Goal: Information Seeking & Learning: Check status

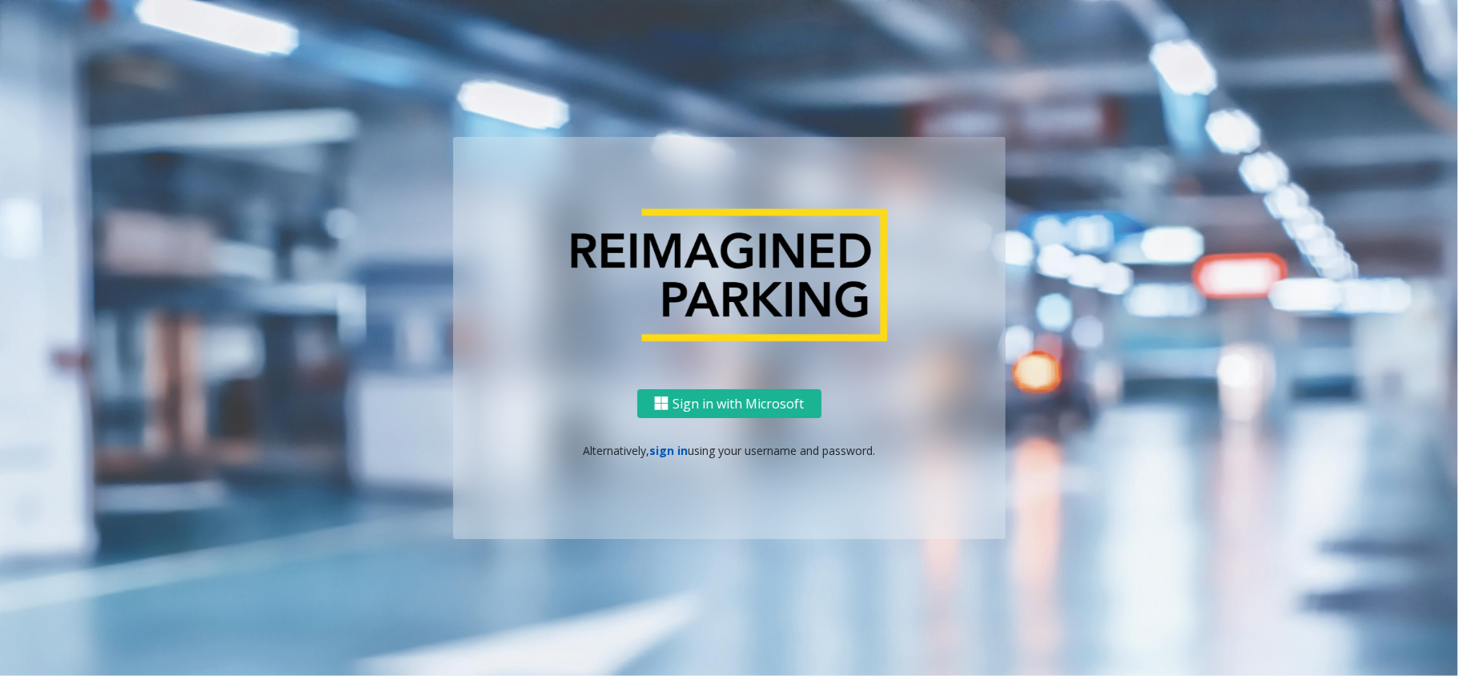
click at [664, 447] on link "sign in" at bounding box center [668, 450] width 38 height 15
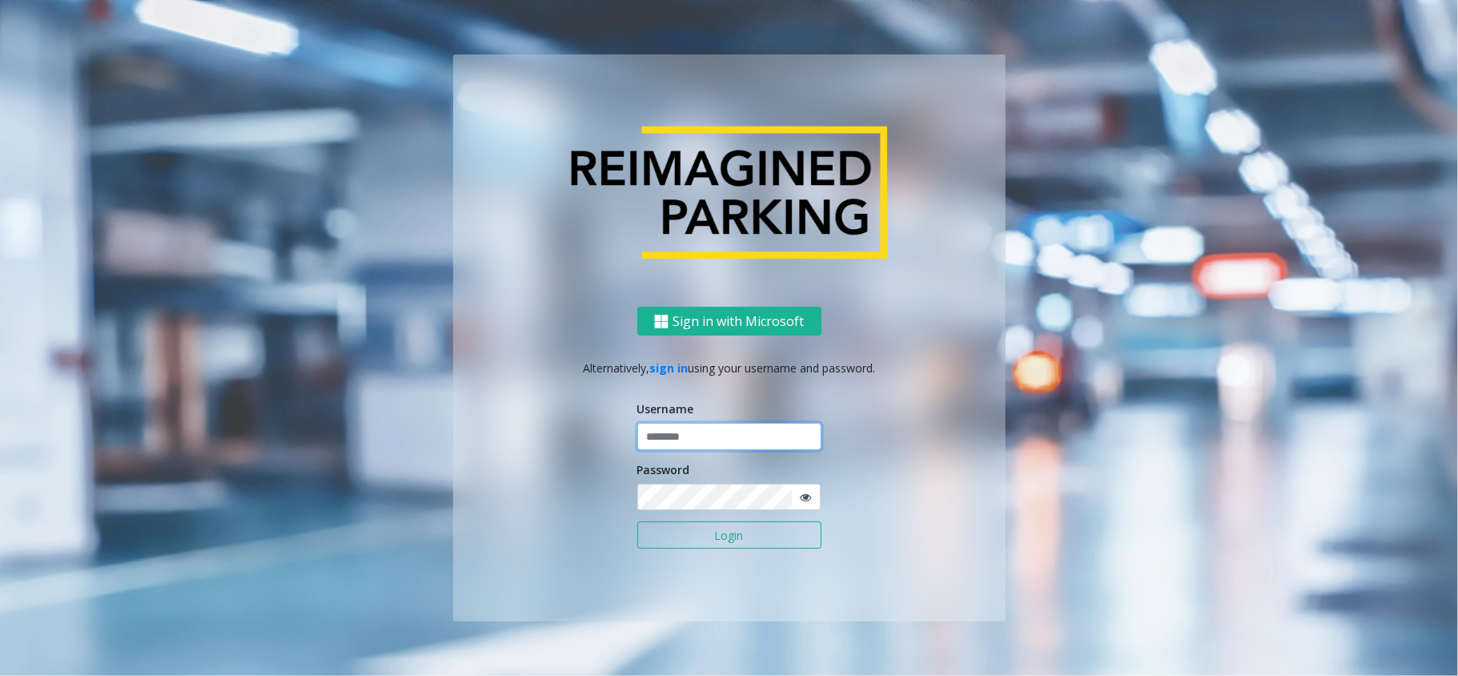
click at [702, 432] on input "text" at bounding box center [729, 436] width 184 height 27
click at [699, 429] on input "text" at bounding box center [729, 436] width 184 height 27
type input "**********"
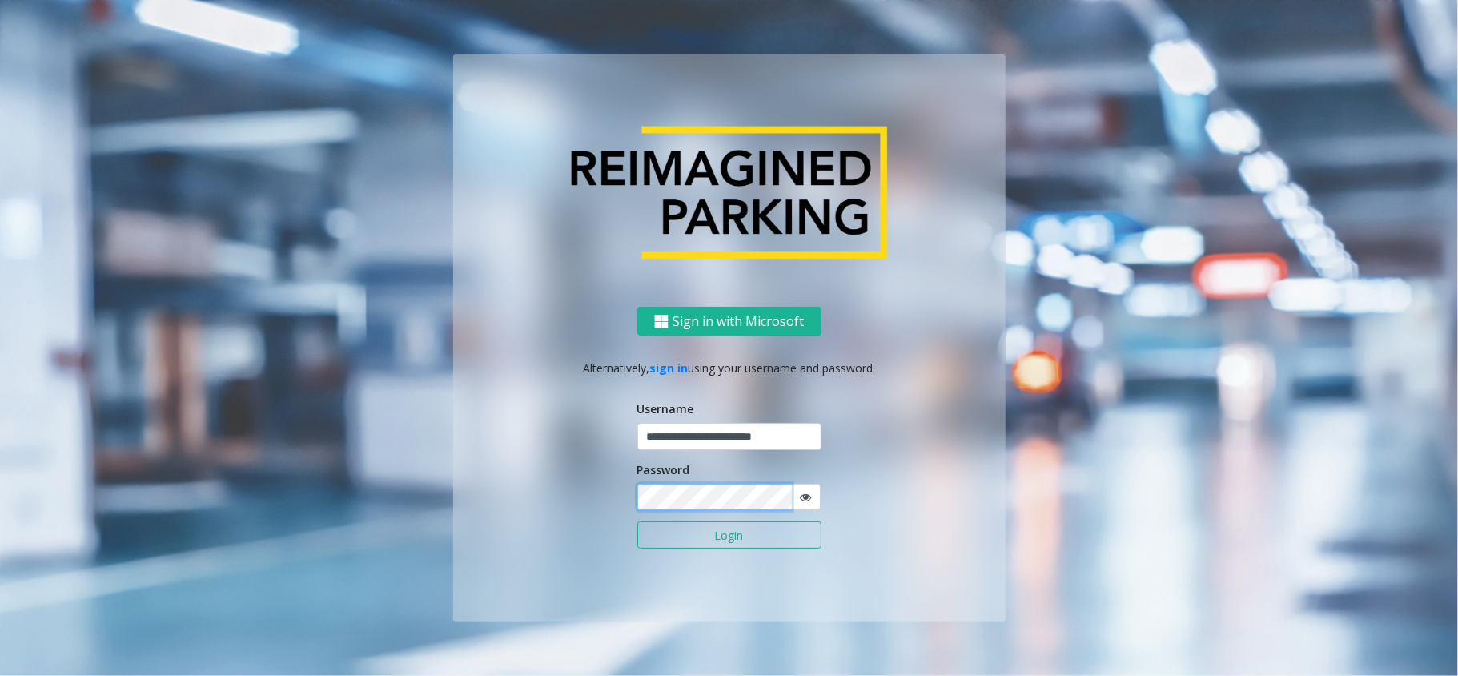
click at [637, 521] on button "Login" at bounding box center [729, 534] width 184 height 27
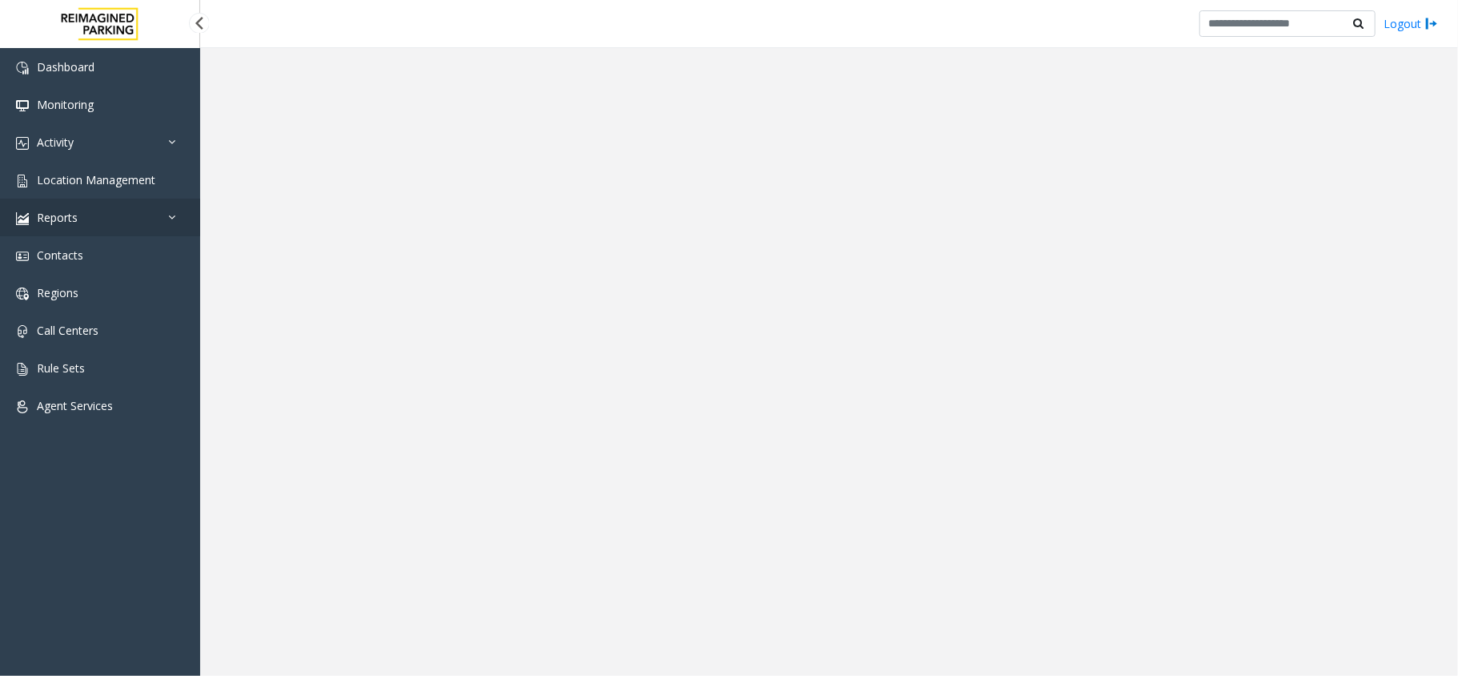
click at [85, 225] on link "Reports" at bounding box center [100, 218] width 200 height 38
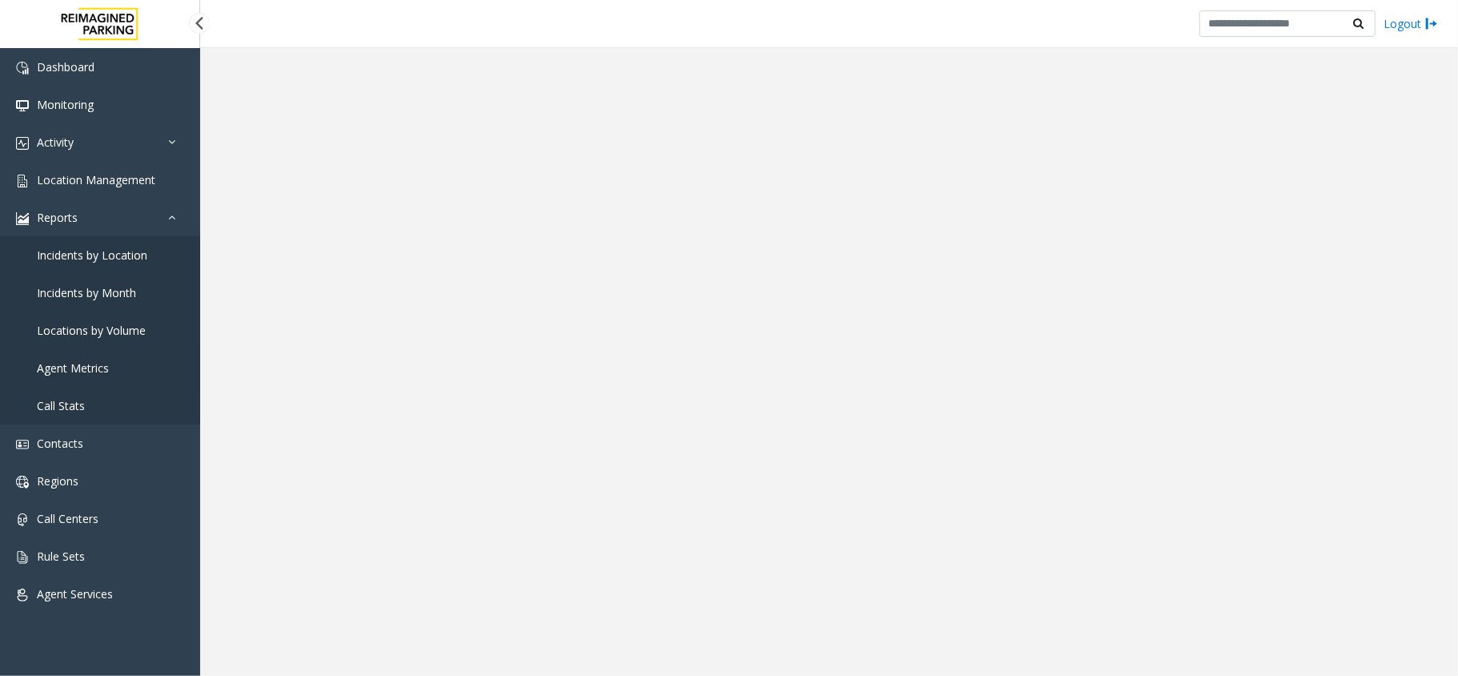
click at [94, 365] on span "Agent Metrics" at bounding box center [73, 367] width 72 height 15
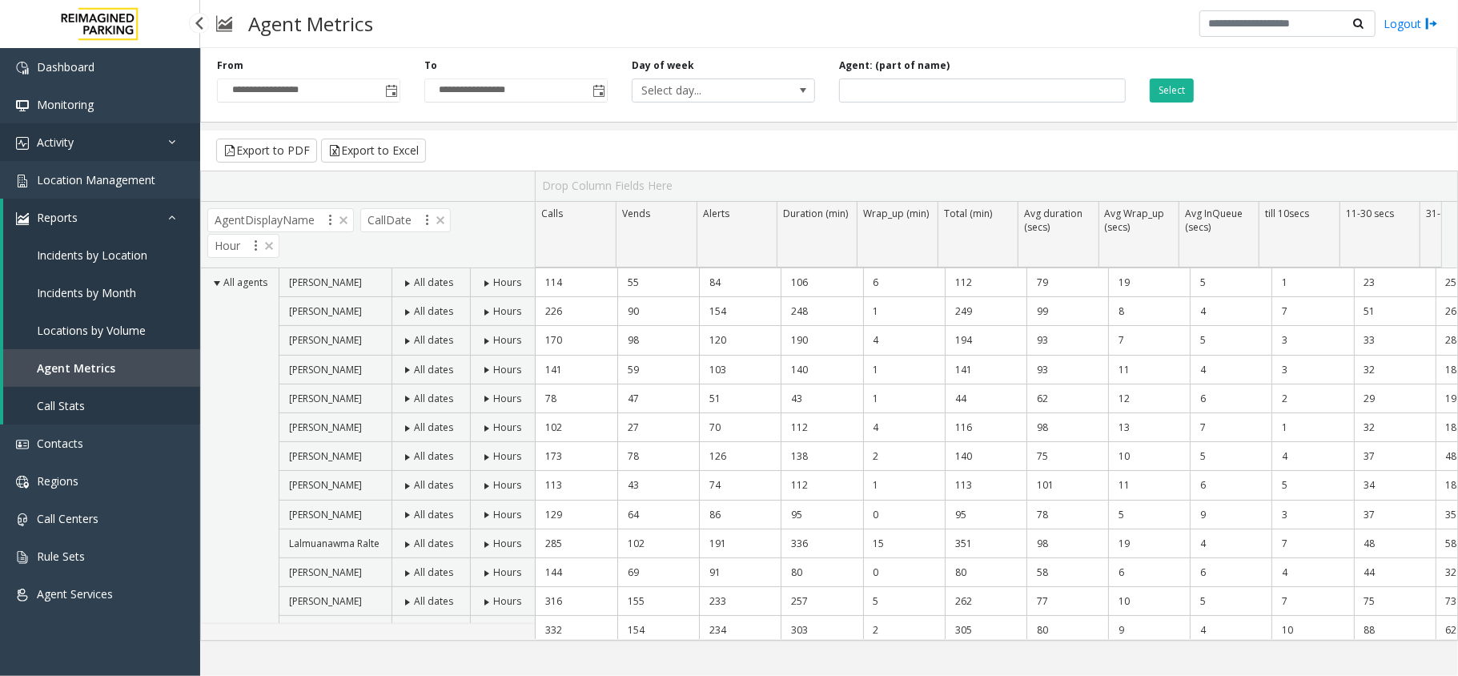
click at [82, 142] on link "Activity" at bounding box center [100, 142] width 200 height 38
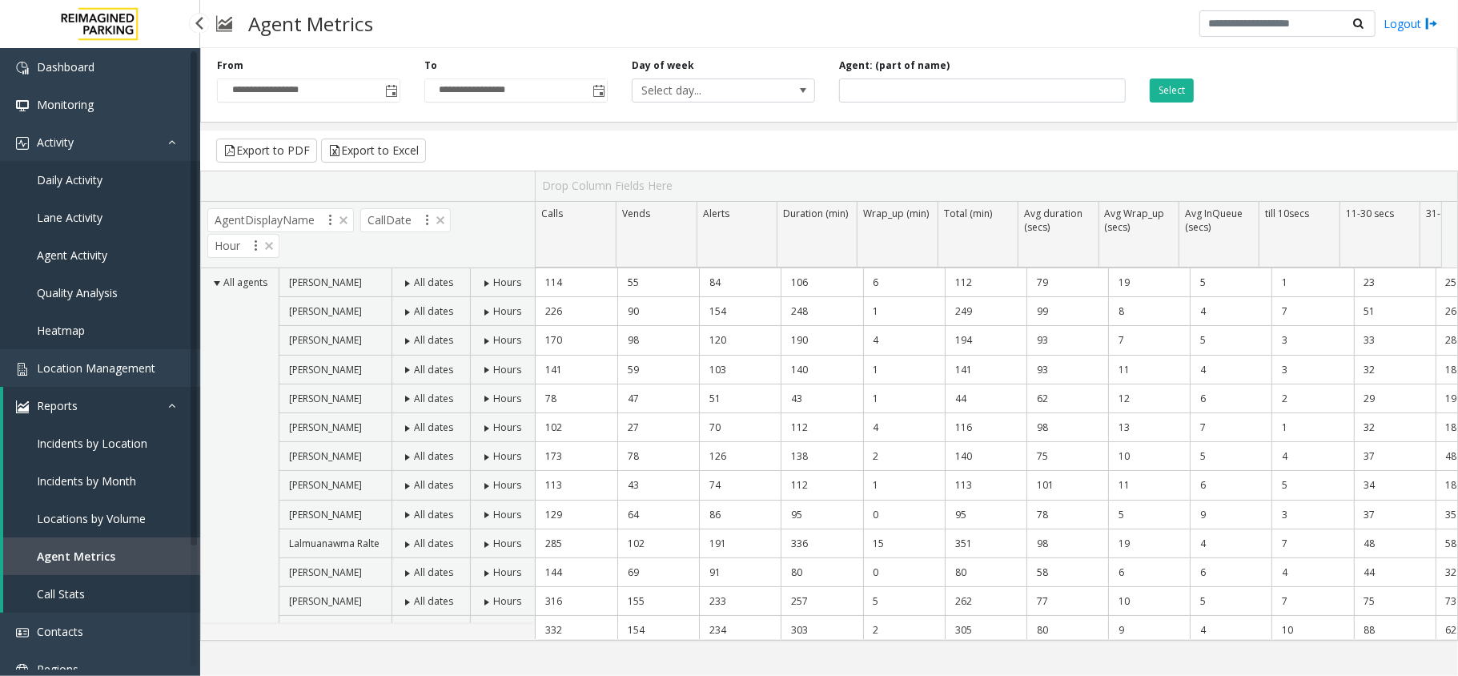
click at [90, 257] on span "Agent Activity" at bounding box center [72, 254] width 70 height 15
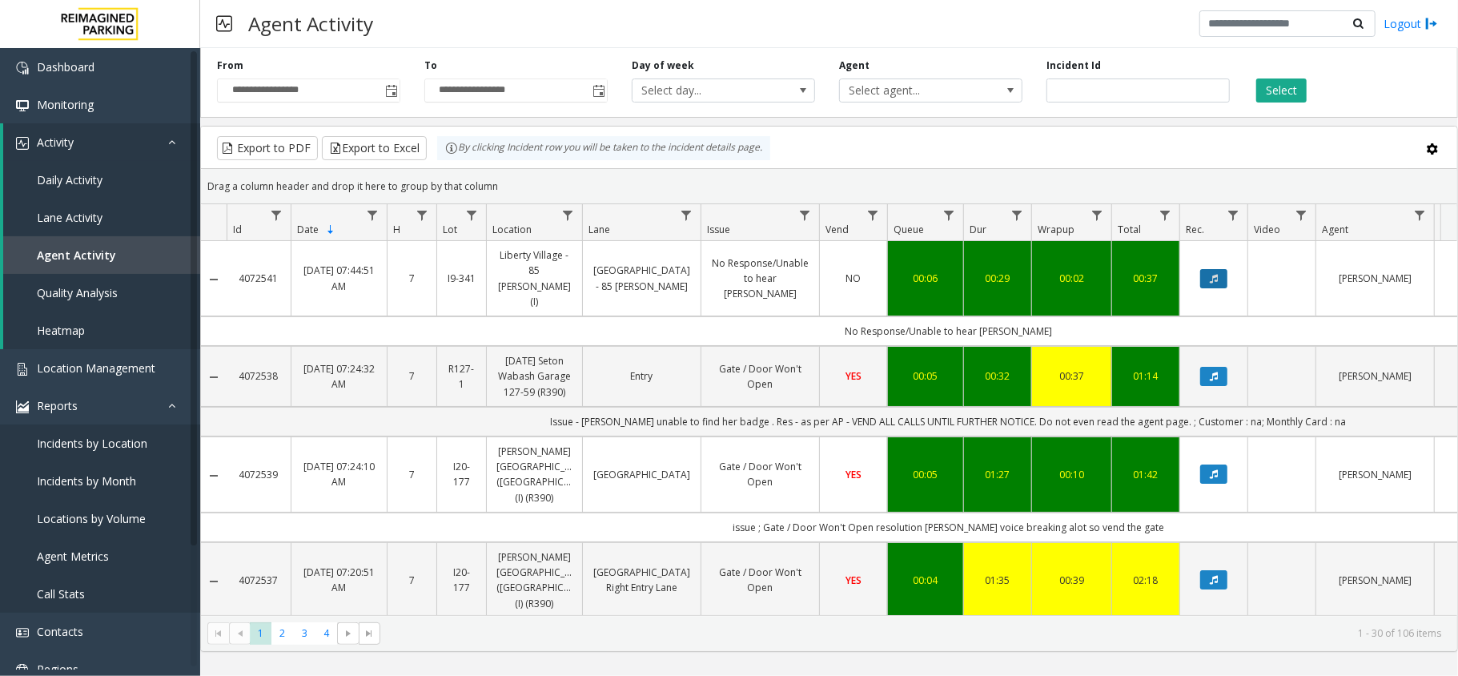
click at [1211, 274] on icon "Data table" at bounding box center [1213, 279] width 8 height 10
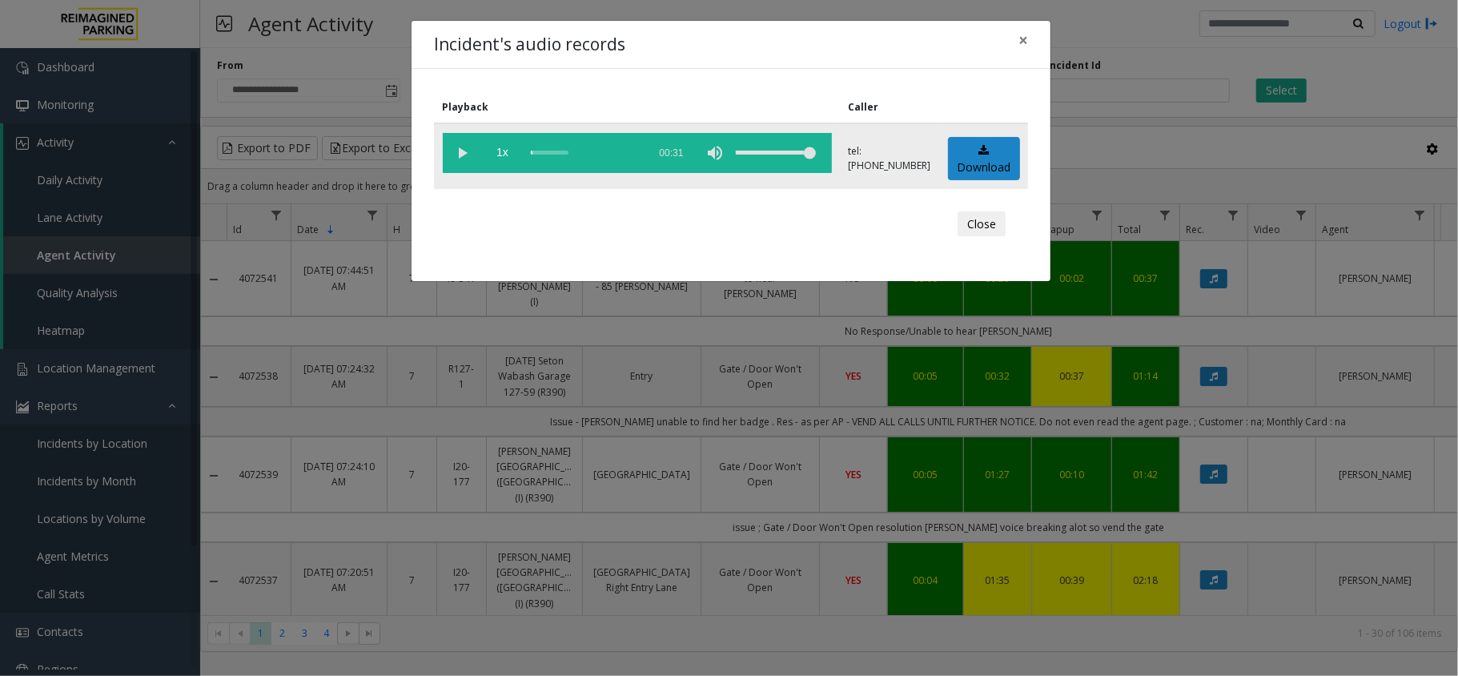
click at [459, 145] on vg-play-pause at bounding box center [463, 153] width 40 height 40
click at [1028, 39] on button "×" at bounding box center [1023, 40] width 32 height 39
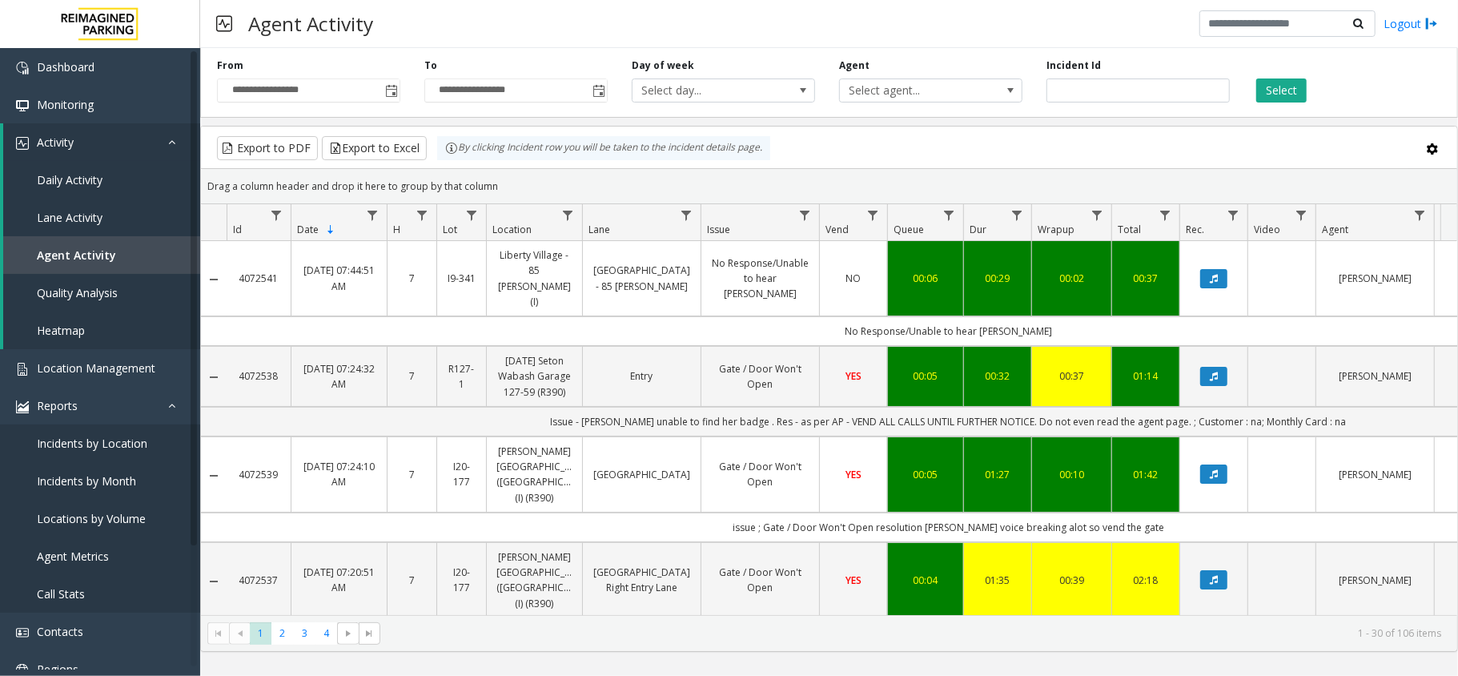
click at [828, 267] on td "NO" at bounding box center [853, 278] width 68 height 75
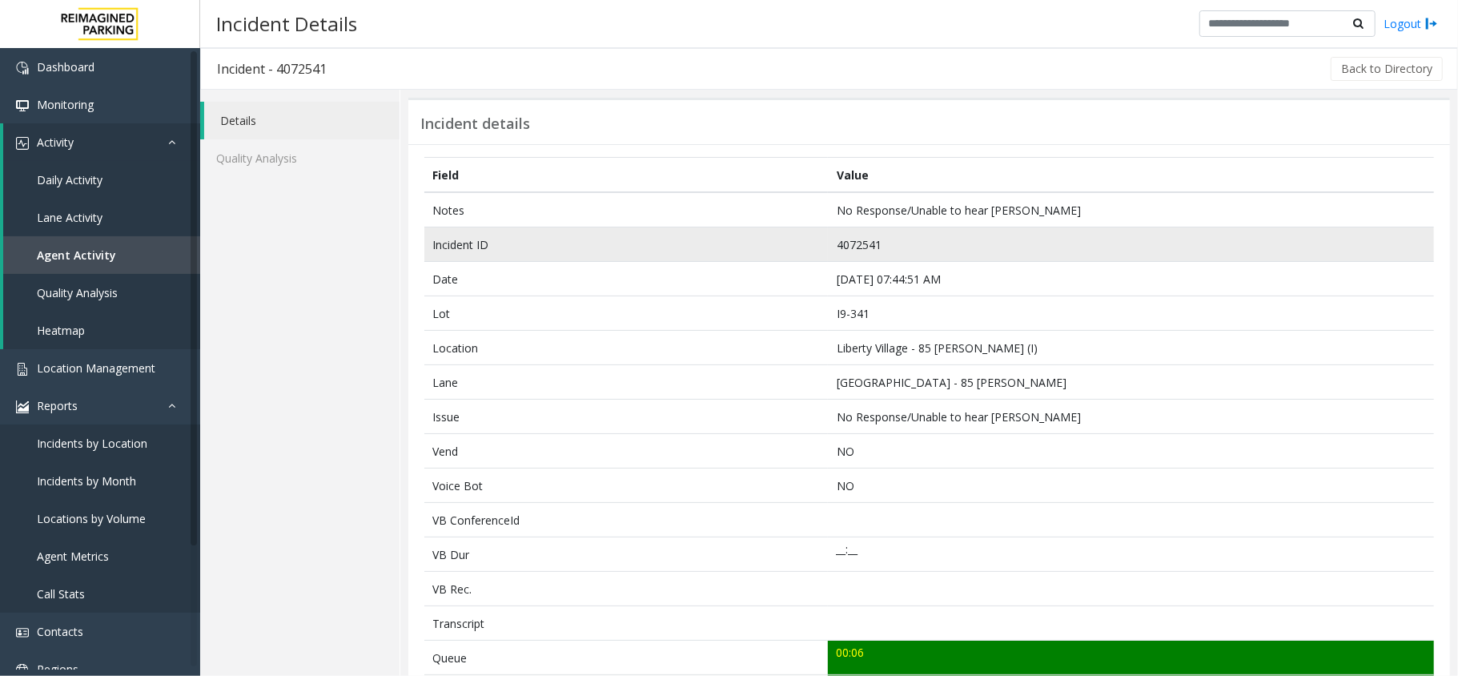
click at [843, 247] on td "4072541" at bounding box center [1131, 244] width 606 height 34
copy td "4072541"
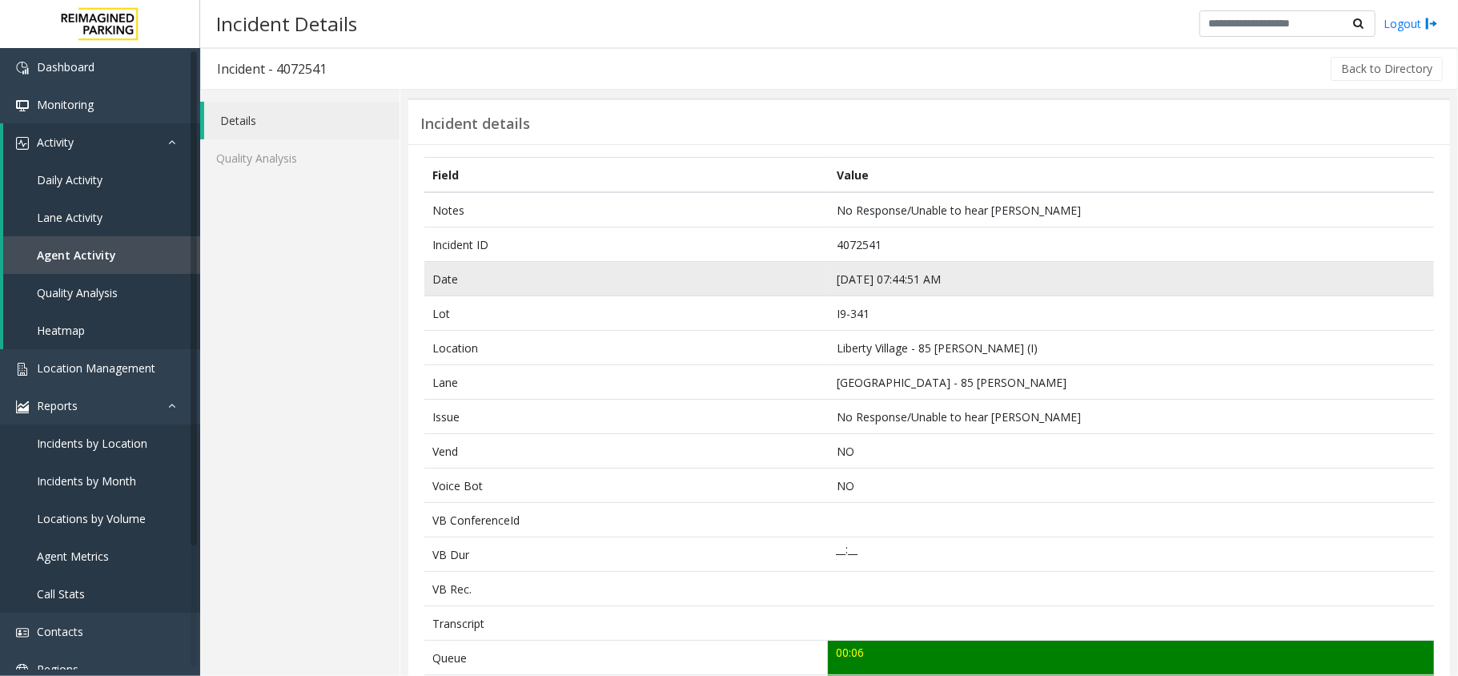
click at [904, 269] on td "Sep 7 07:44:51 AM" at bounding box center [1131, 279] width 606 height 34
copy td "Sep 7 07:44:51 AM"
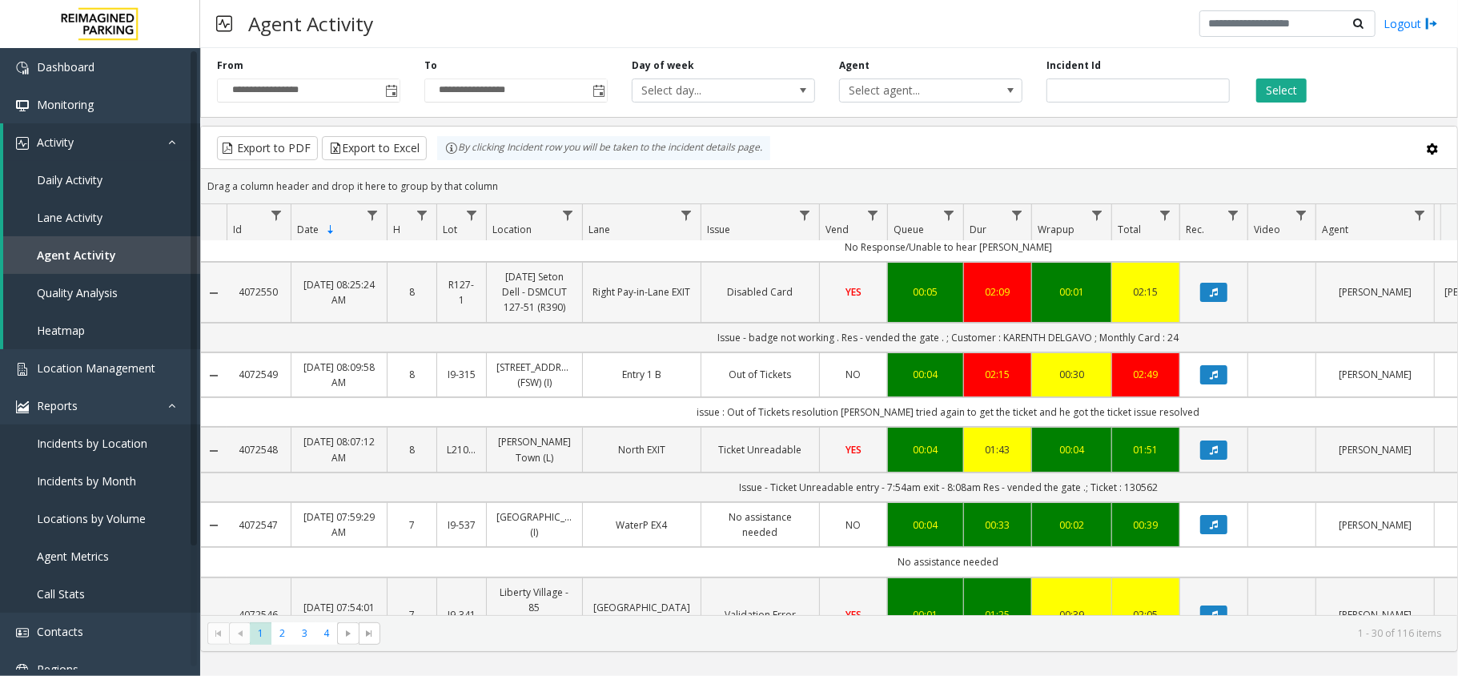
scroll to position [106, 0]
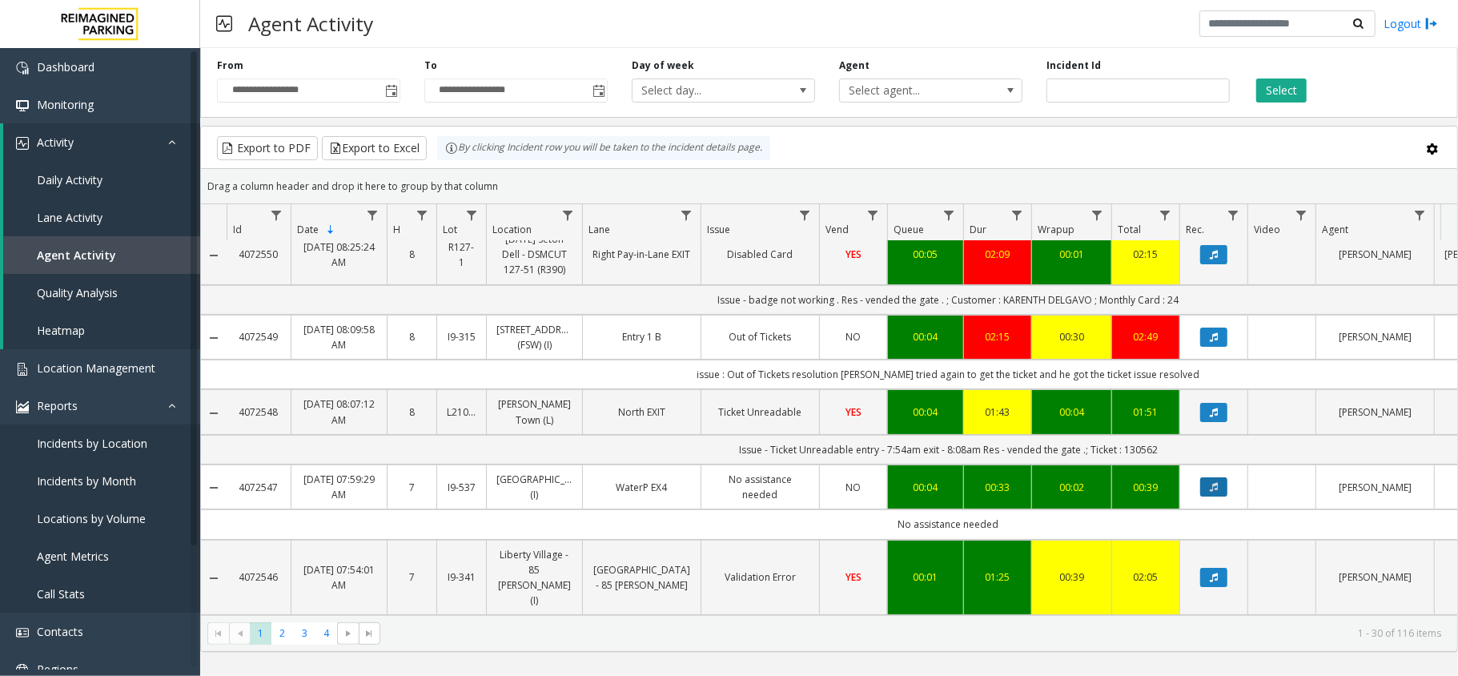
click at [1207, 490] on button "Data table" at bounding box center [1213, 486] width 27 height 19
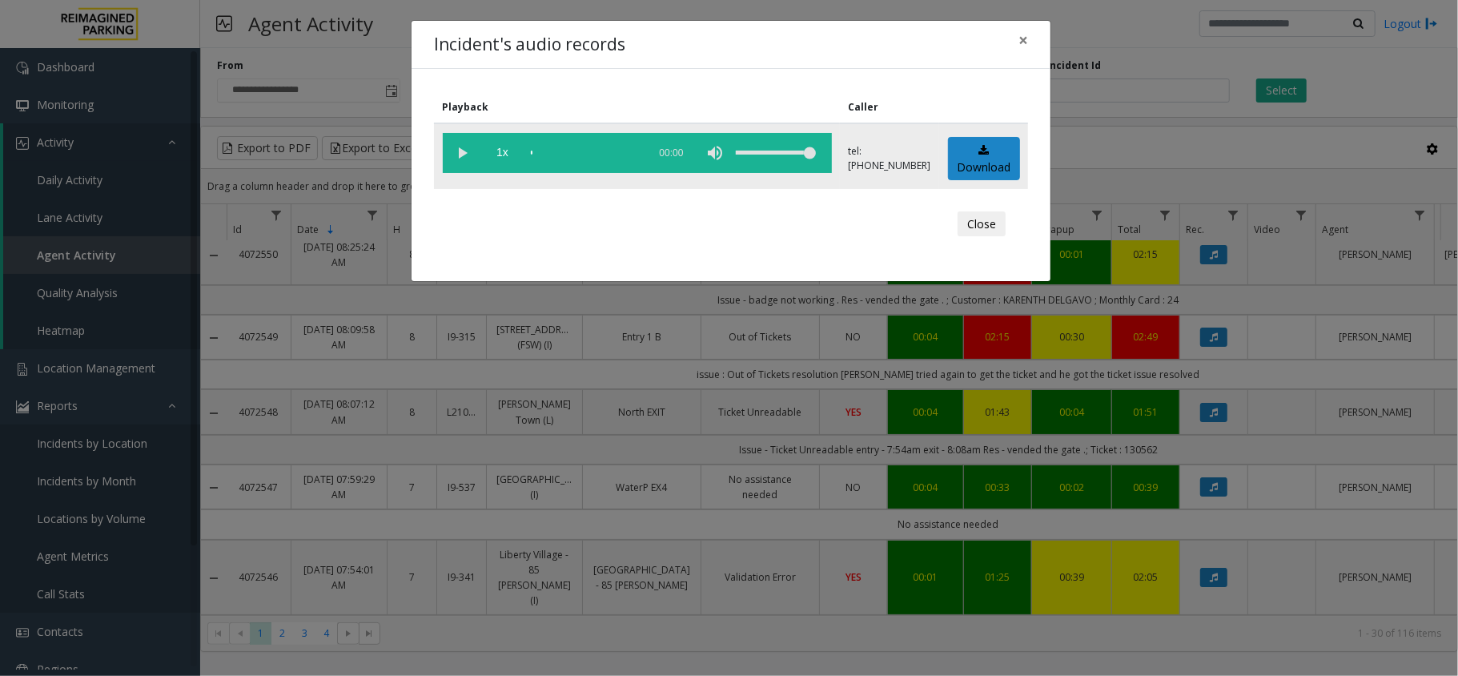
click at [459, 147] on vg-play-pause at bounding box center [463, 153] width 40 height 40
click at [1029, 40] on button "×" at bounding box center [1023, 40] width 32 height 39
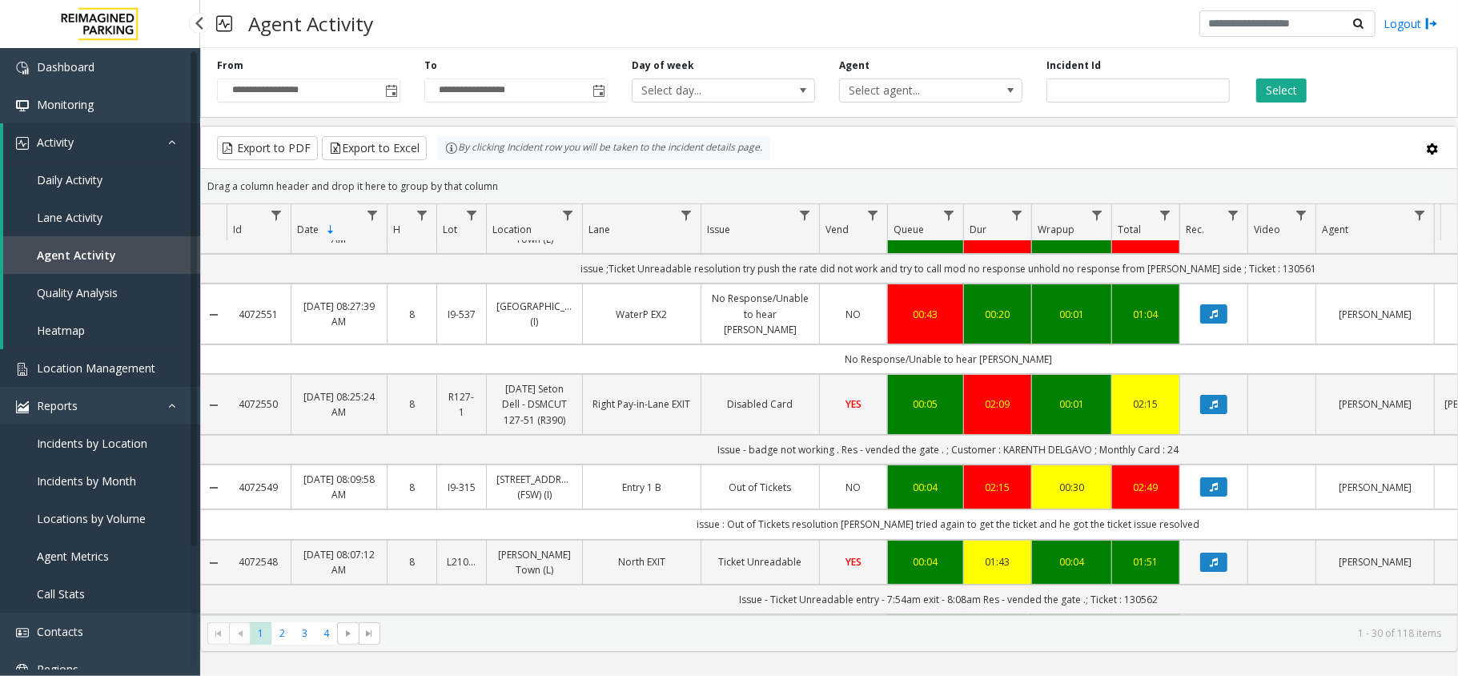
click at [94, 368] on span "Location Management" at bounding box center [96, 367] width 118 height 15
click at [86, 365] on span "Location Management" at bounding box center [96, 367] width 118 height 15
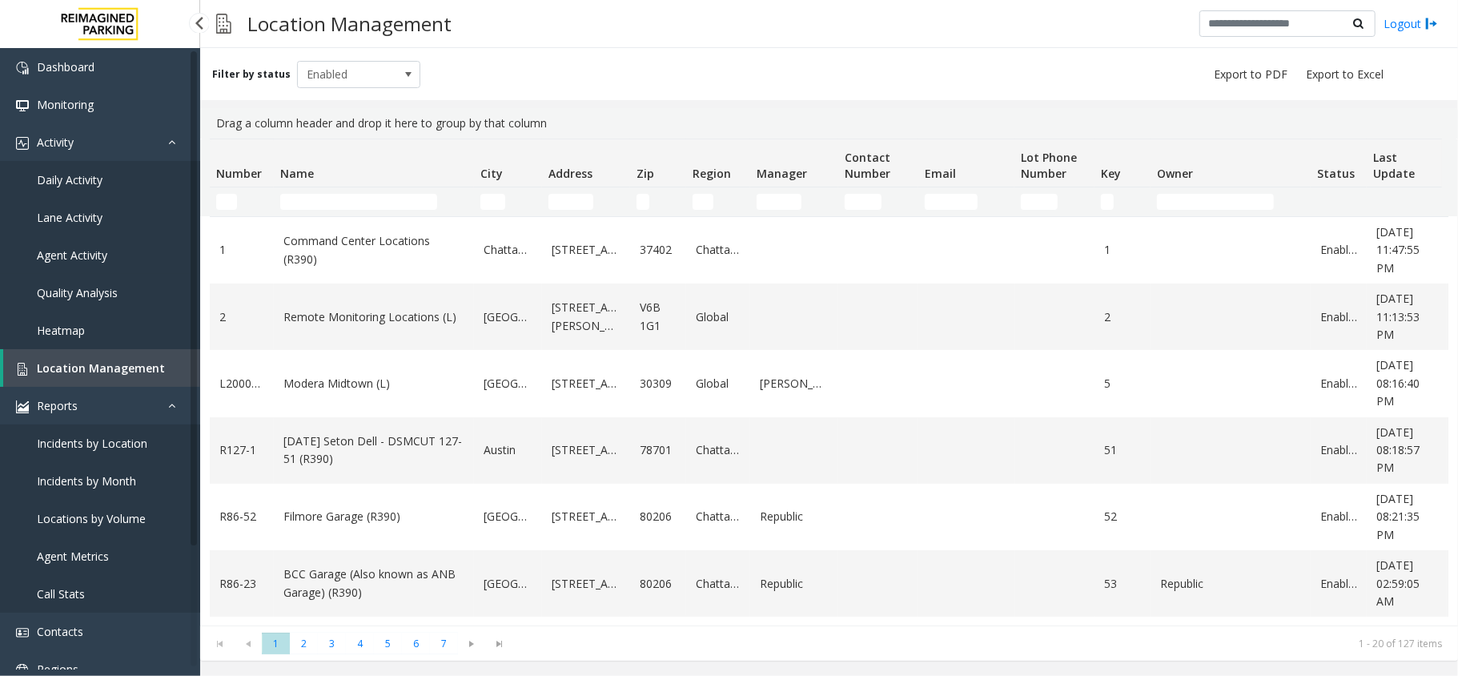
click at [85, 258] on span "Agent Activity" at bounding box center [72, 254] width 70 height 15
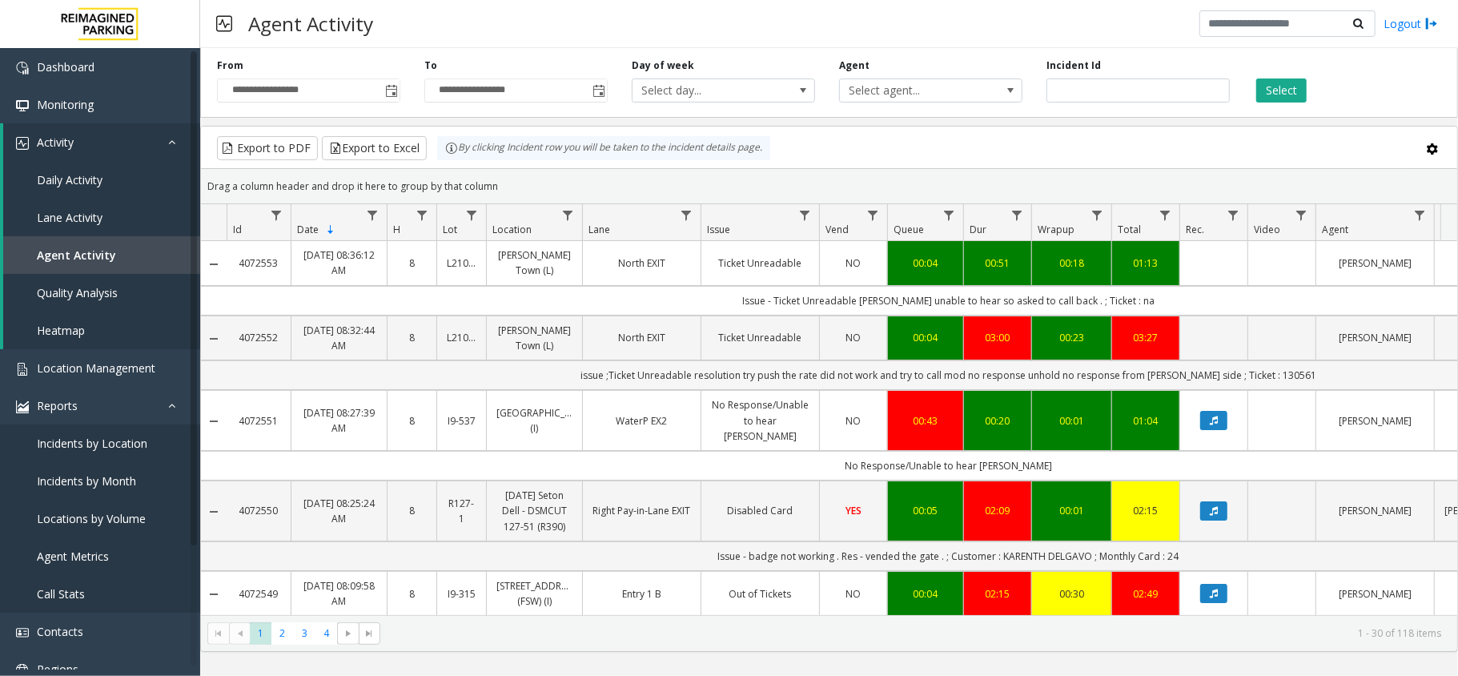
click at [1271, 390] on td "issue ;Ticket Unreadable resolution try push the rate did not work and try to c…" at bounding box center [948, 375] width 1443 height 30
copy td "130561"
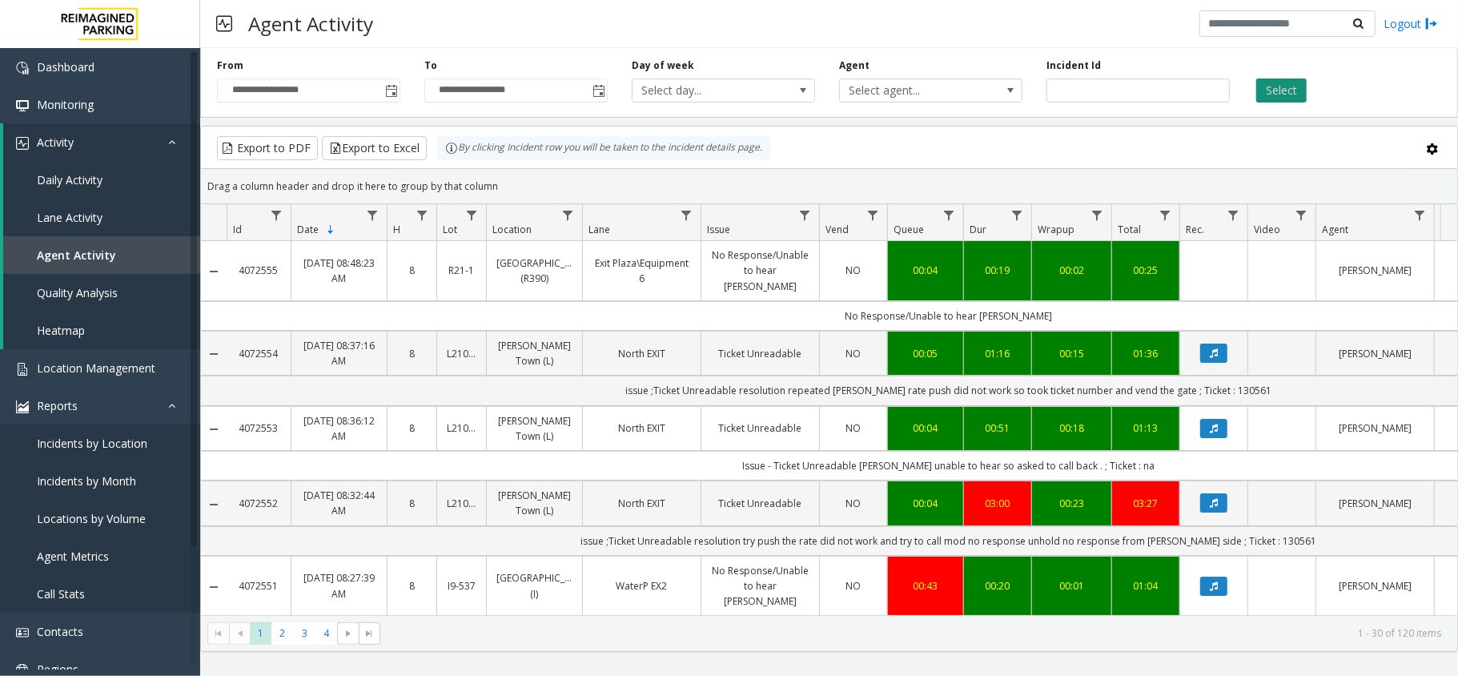
click at [1286, 93] on button "Select" at bounding box center [1281, 90] width 50 height 24
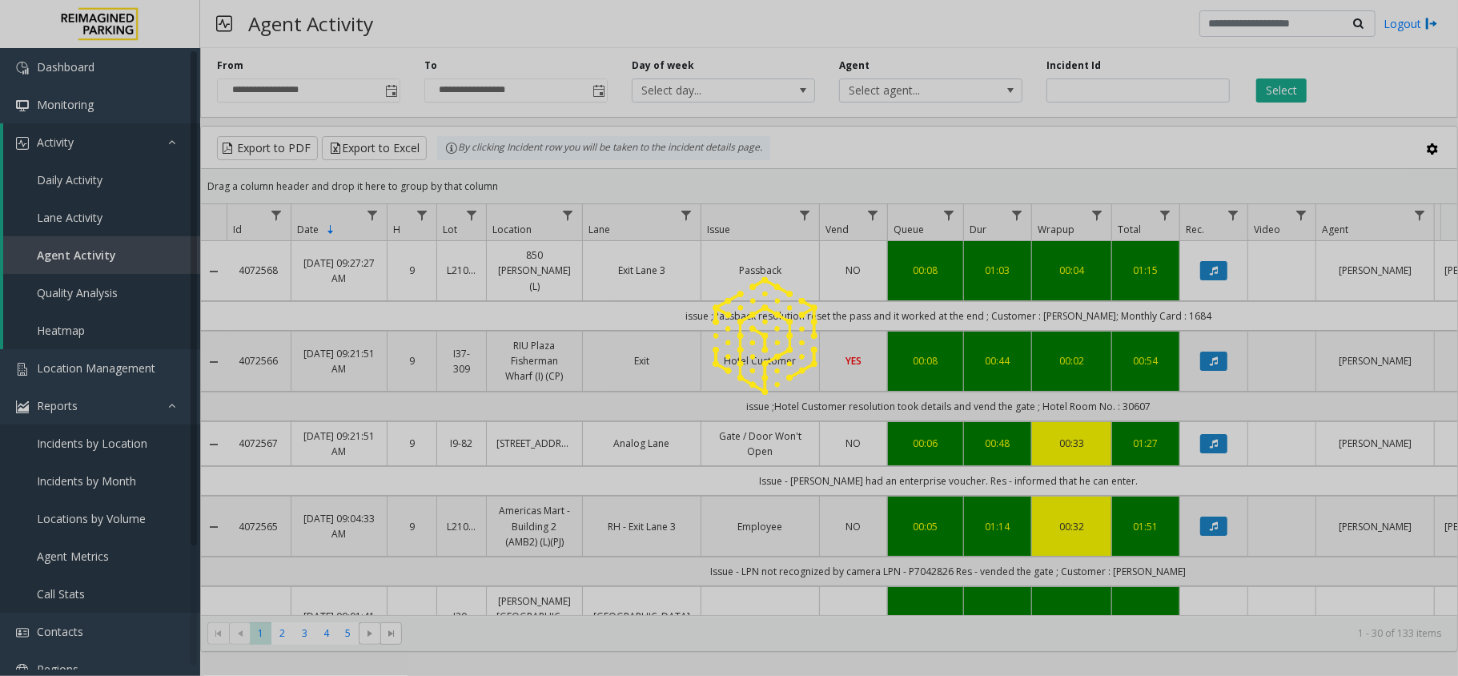
click at [1282, 91] on div at bounding box center [729, 338] width 1458 height 676
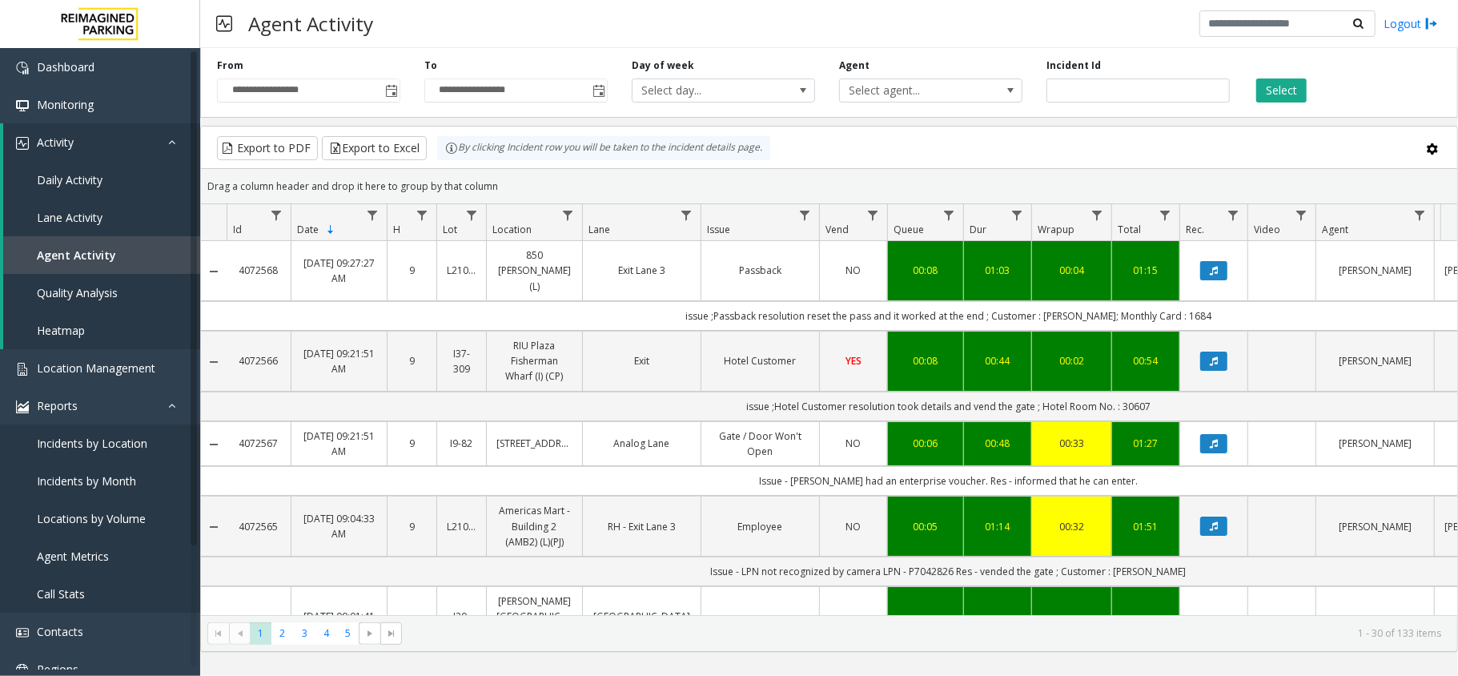
click at [1282, 91] on button "Select" at bounding box center [1281, 90] width 50 height 24
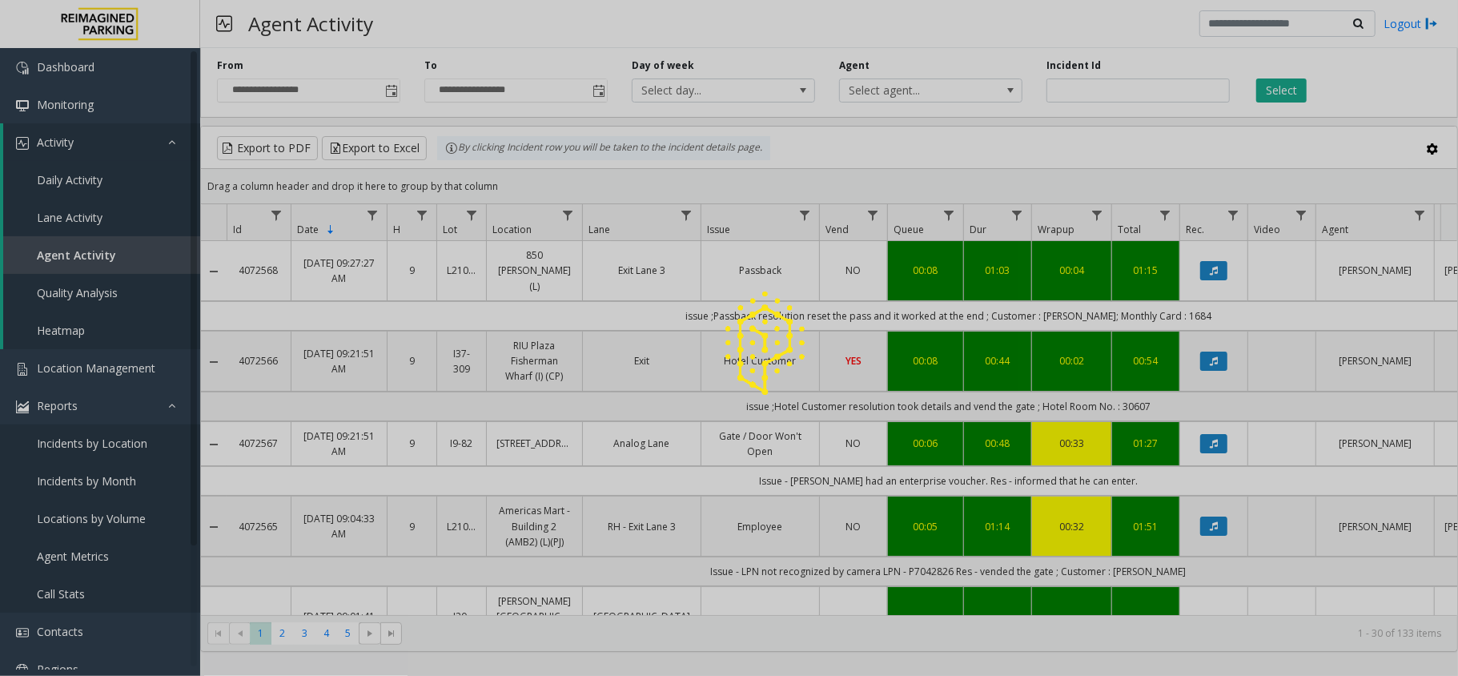
click at [1282, 91] on div at bounding box center [729, 338] width 1458 height 676
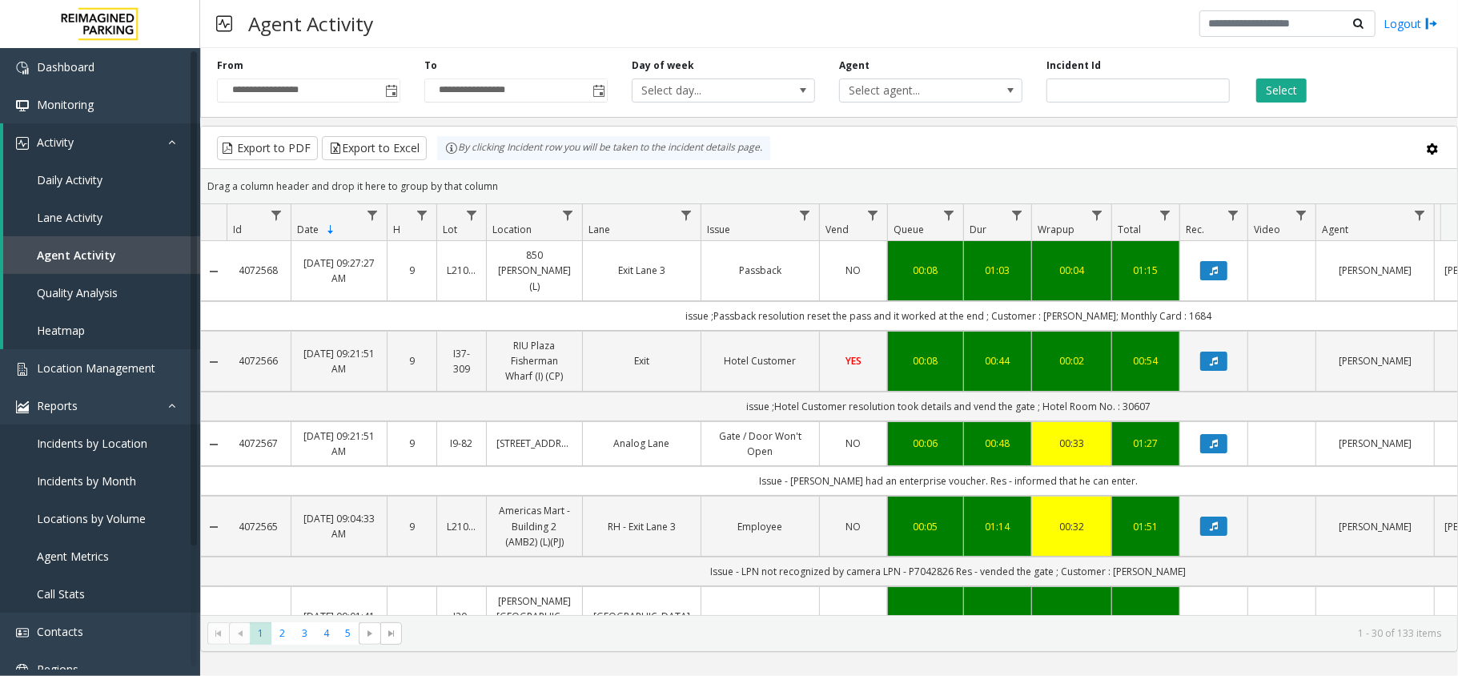
click at [1282, 91] on button "Select" at bounding box center [1281, 90] width 50 height 24
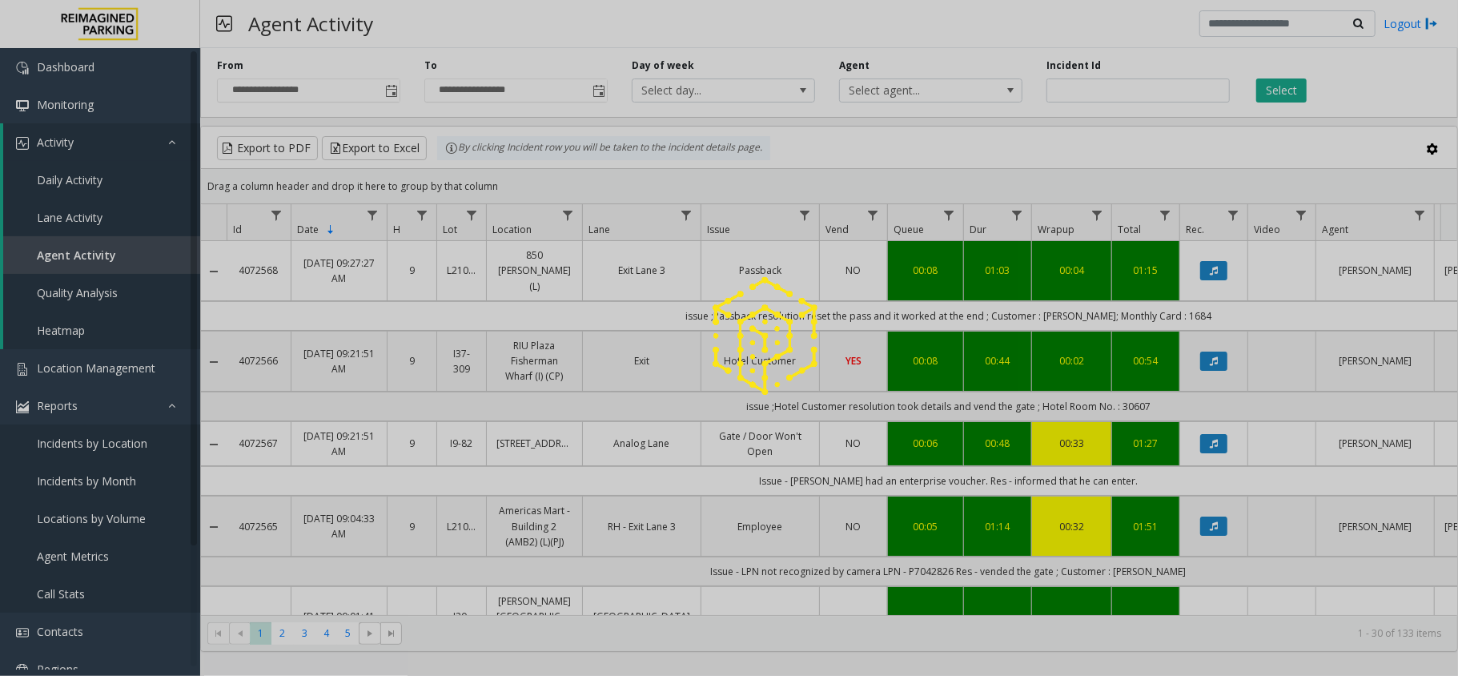
click at [1282, 91] on div at bounding box center [729, 338] width 1458 height 676
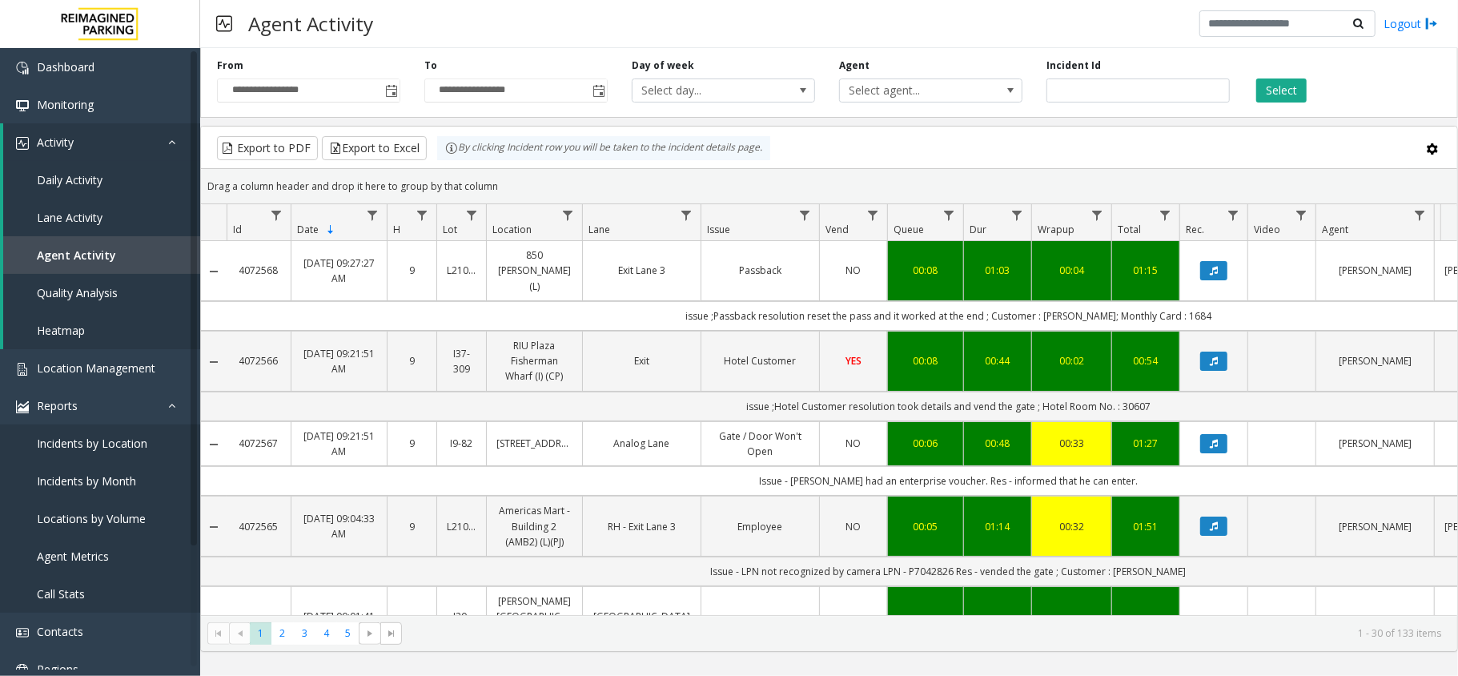
click at [1282, 91] on button "Select" at bounding box center [1281, 90] width 50 height 24
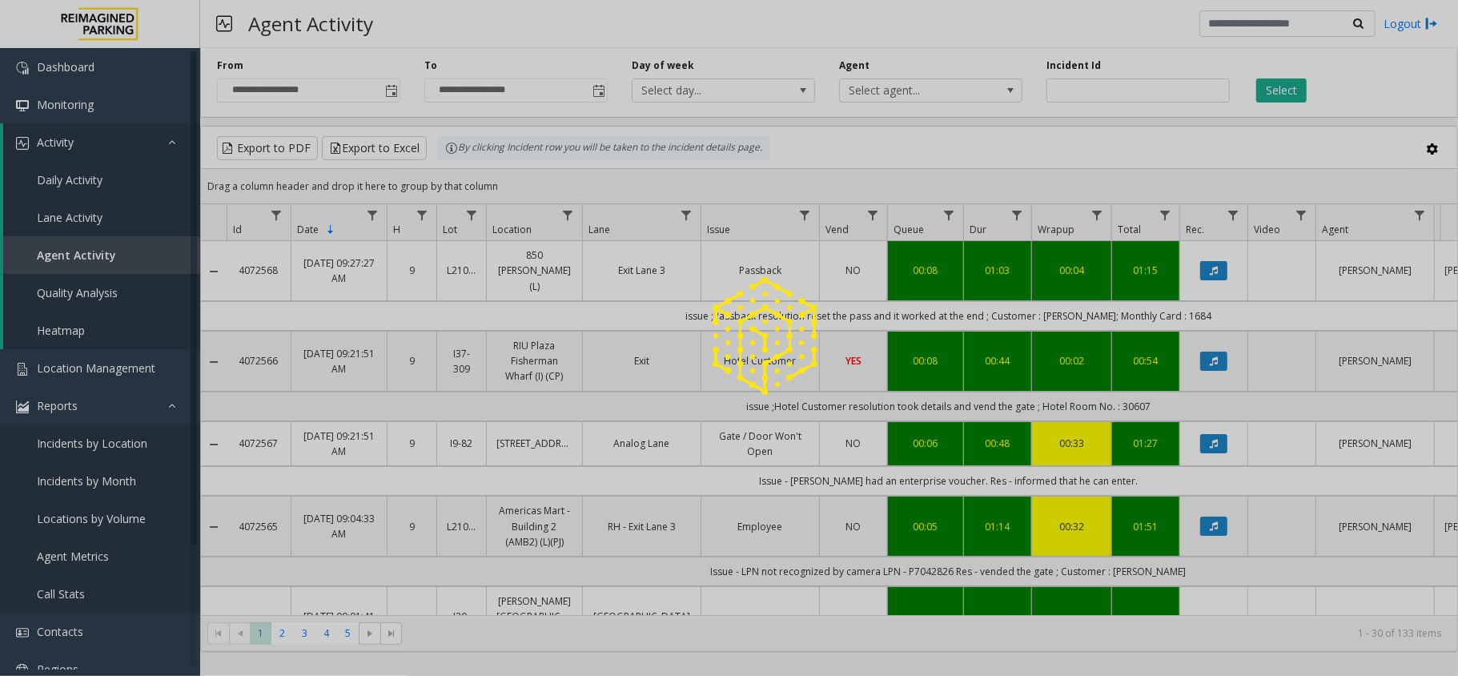
click at [1282, 91] on div at bounding box center [729, 338] width 1458 height 676
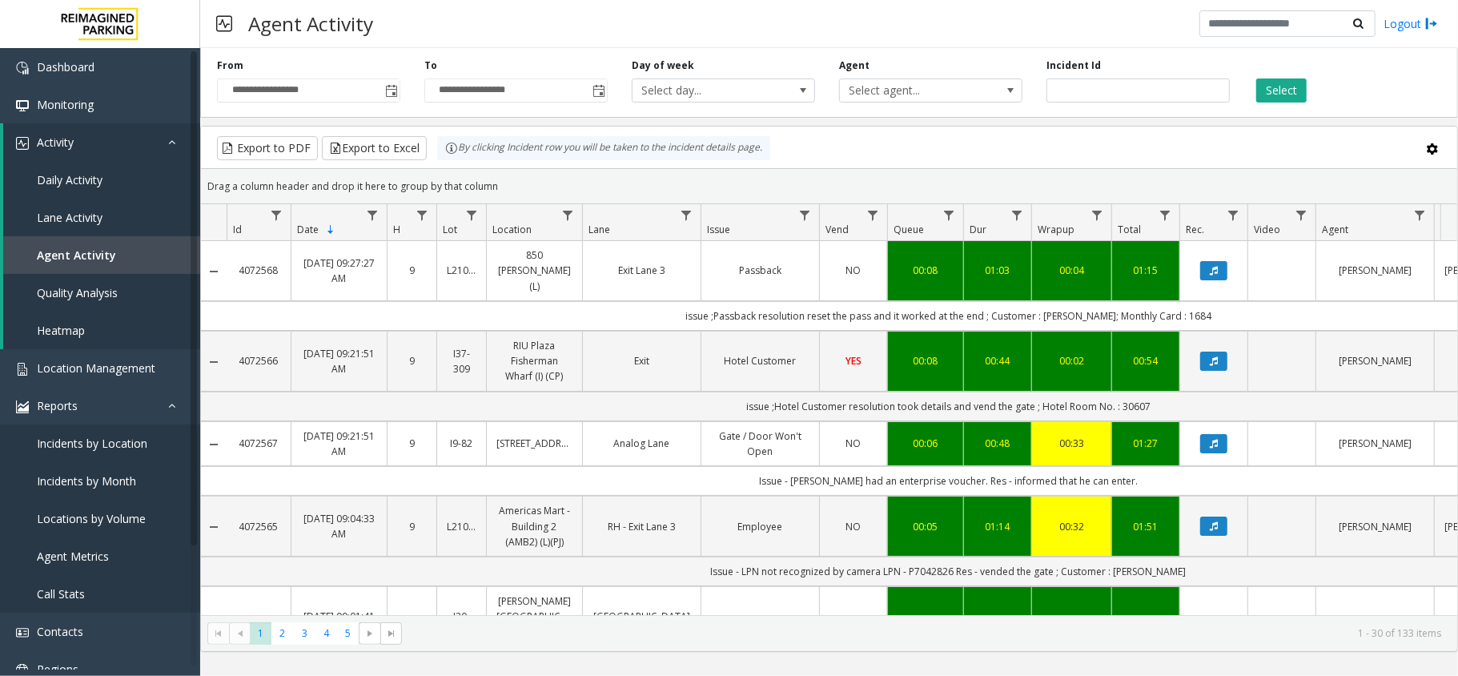
click at [1282, 91] on button "Select" at bounding box center [1281, 90] width 50 height 24
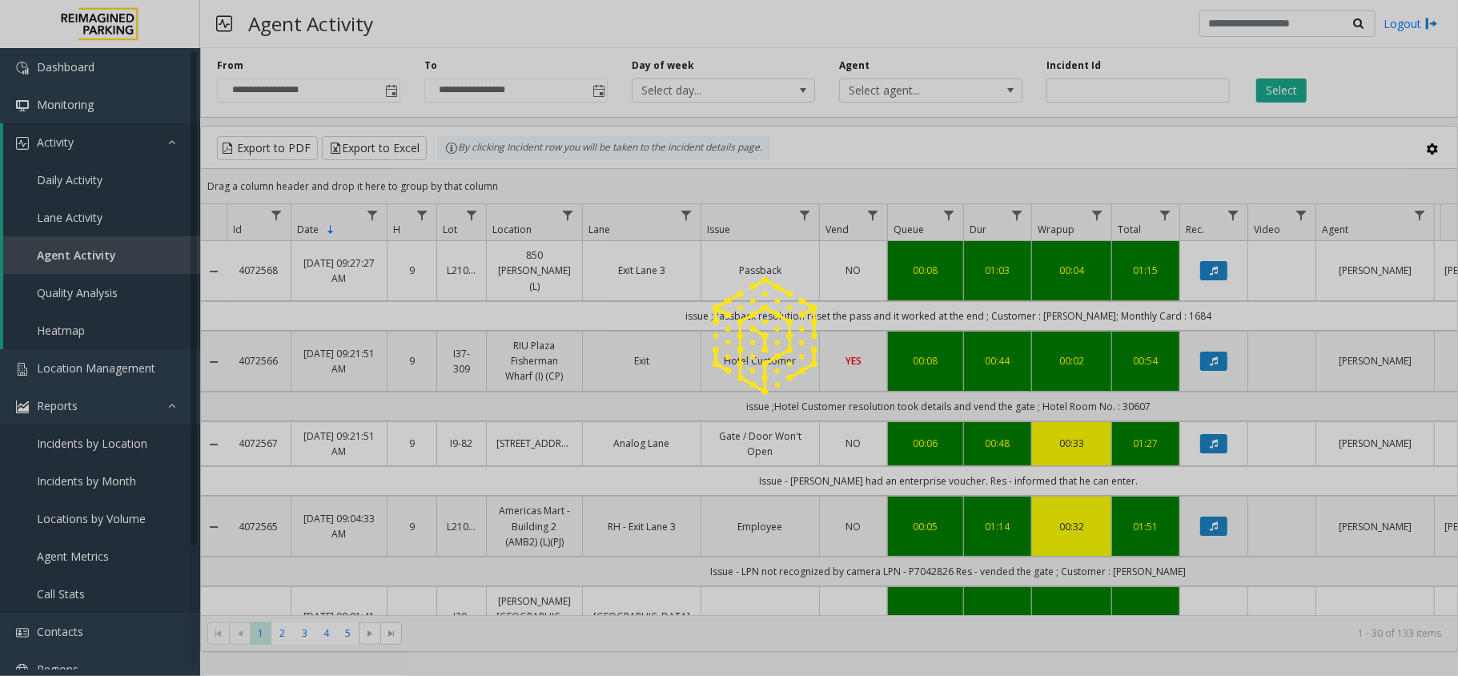
click at [1282, 91] on div at bounding box center [729, 338] width 1458 height 676
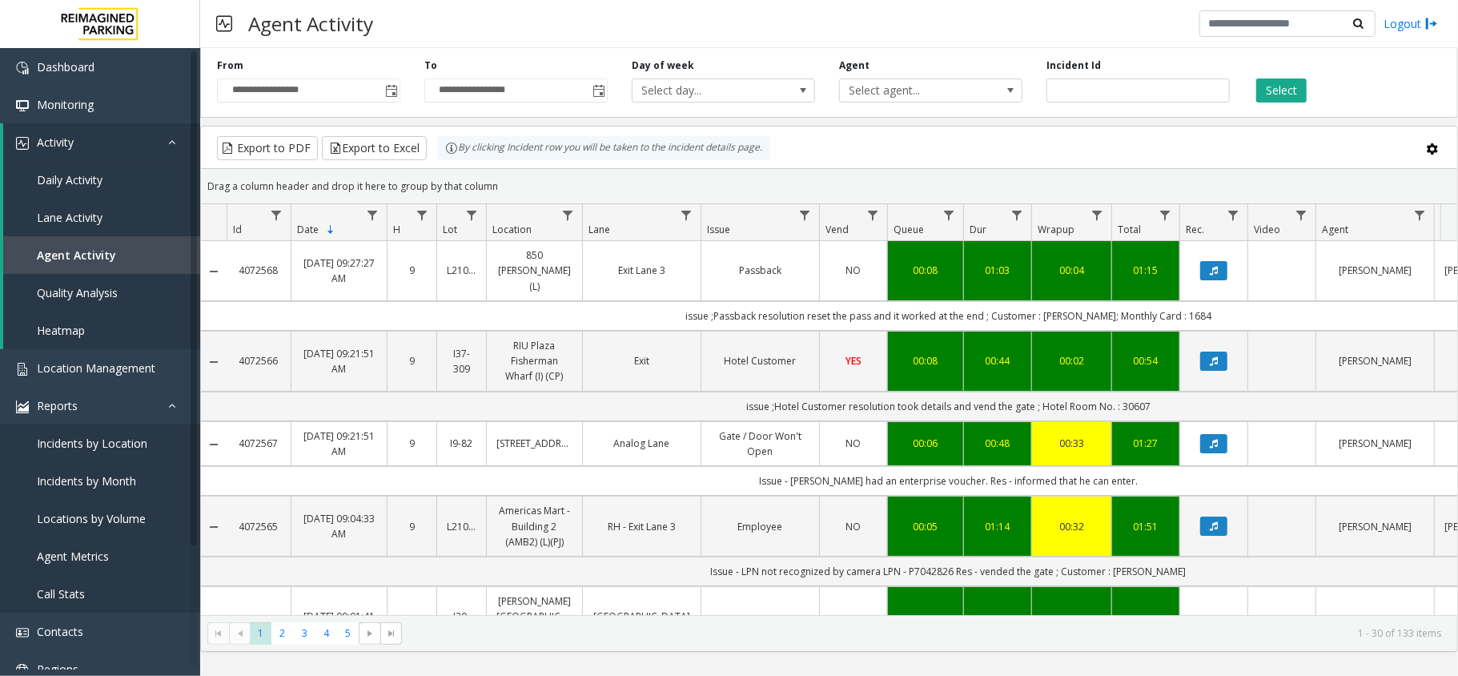
click at [1282, 91] on button "Select" at bounding box center [1281, 90] width 50 height 24
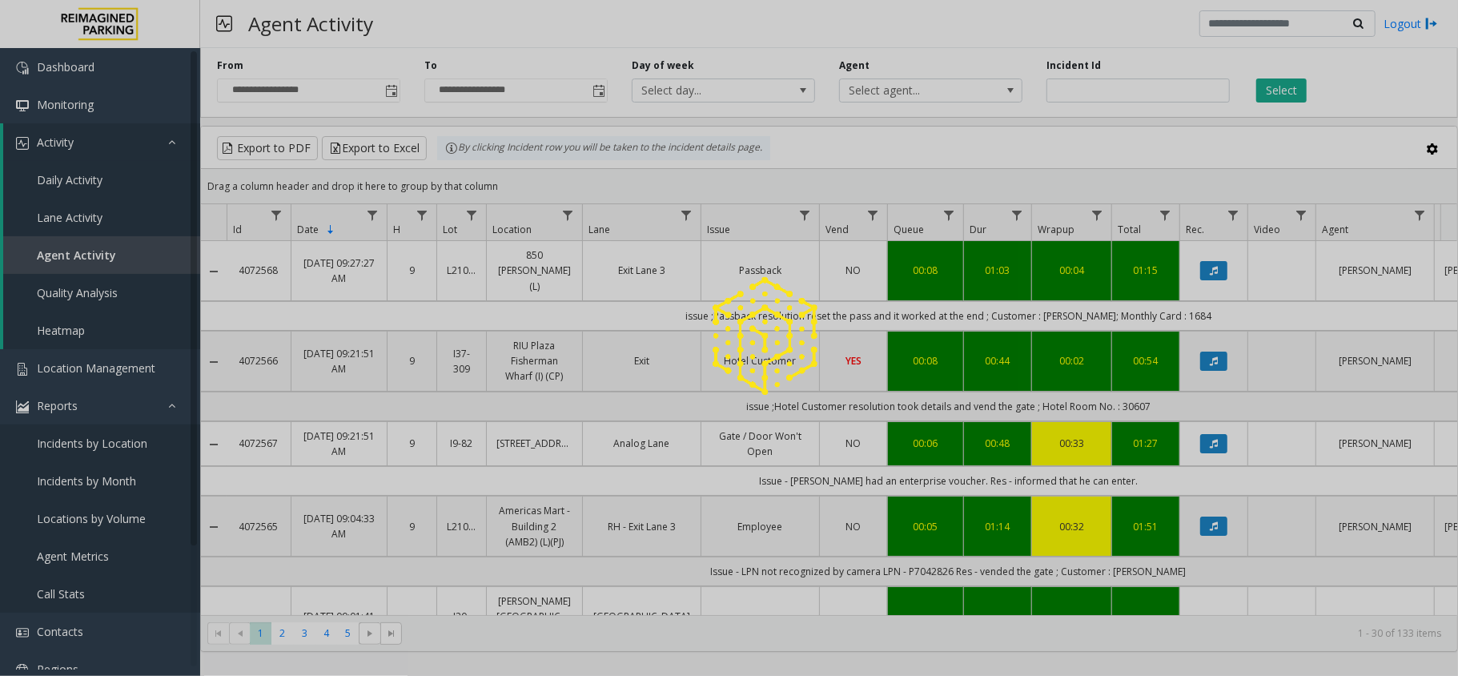
click at [1282, 91] on div at bounding box center [729, 338] width 1458 height 676
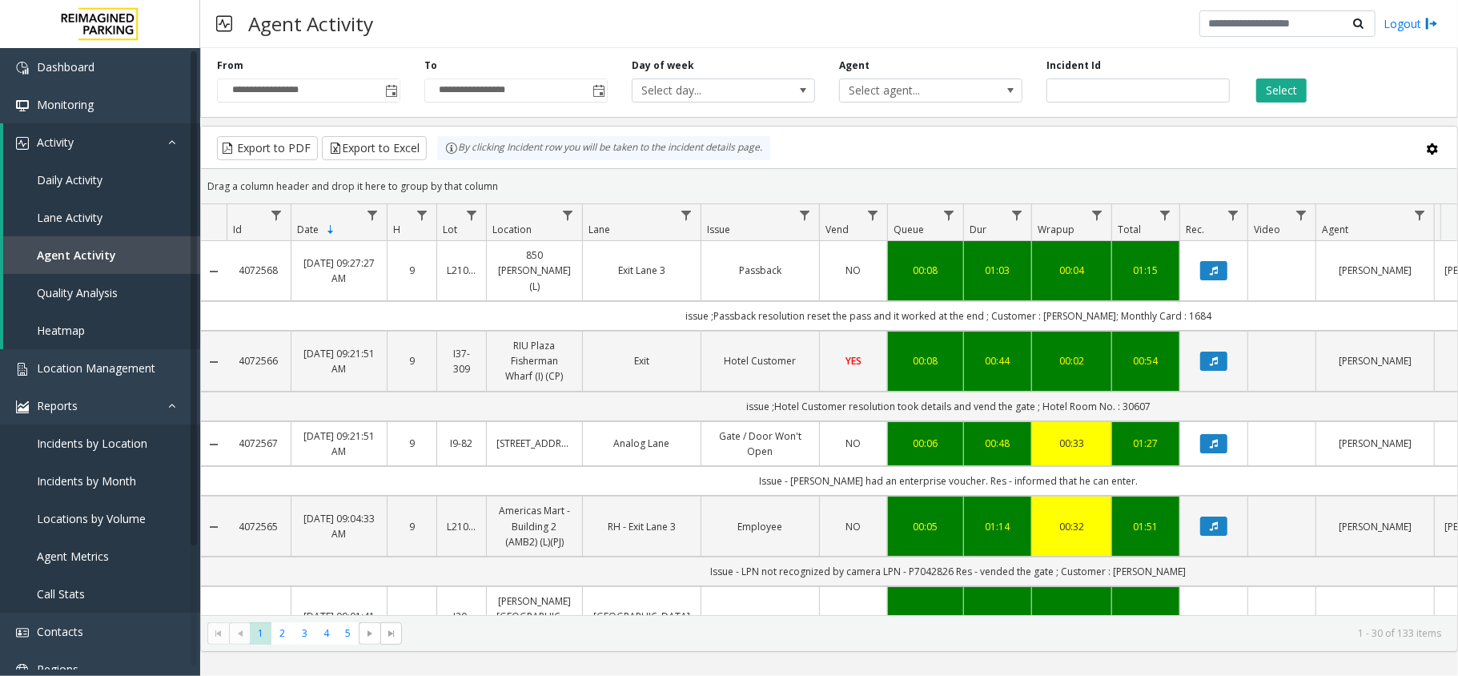
click at [1282, 91] on button "Select" at bounding box center [1281, 90] width 50 height 24
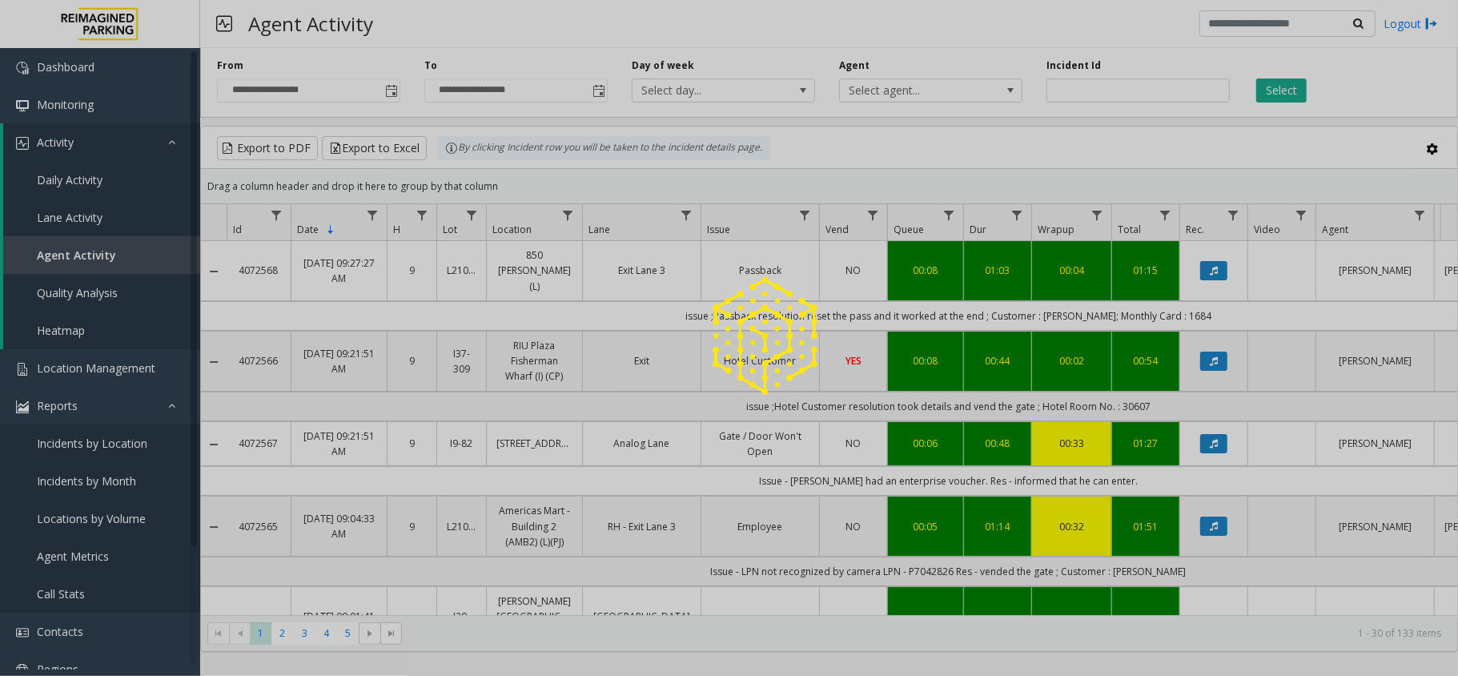
click at [1282, 91] on div at bounding box center [729, 338] width 1458 height 676
click at [1282, 91] on button "Select" at bounding box center [1281, 90] width 50 height 24
click at [1282, 91] on div at bounding box center [729, 338] width 1458 height 676
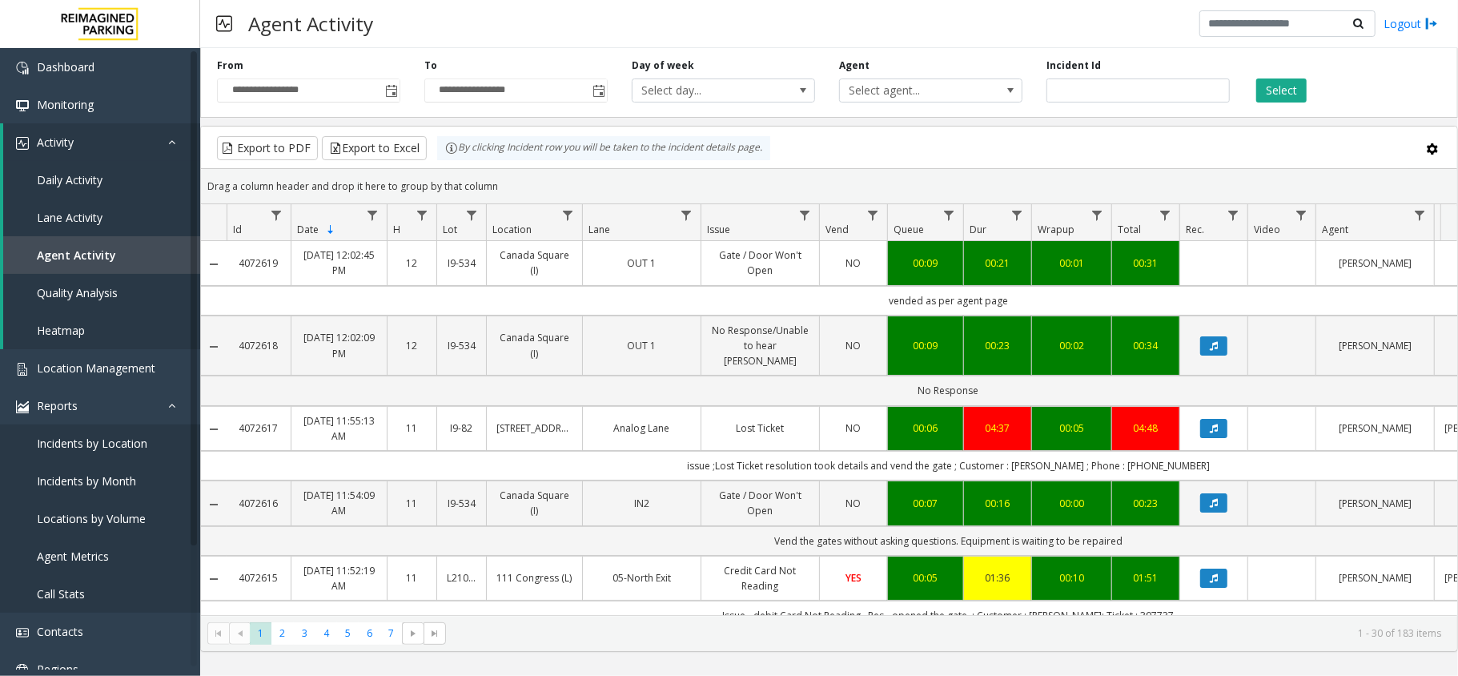
click at [1288, 77] on div "Select" at bounding box center [1344, 80] width 207 height 44
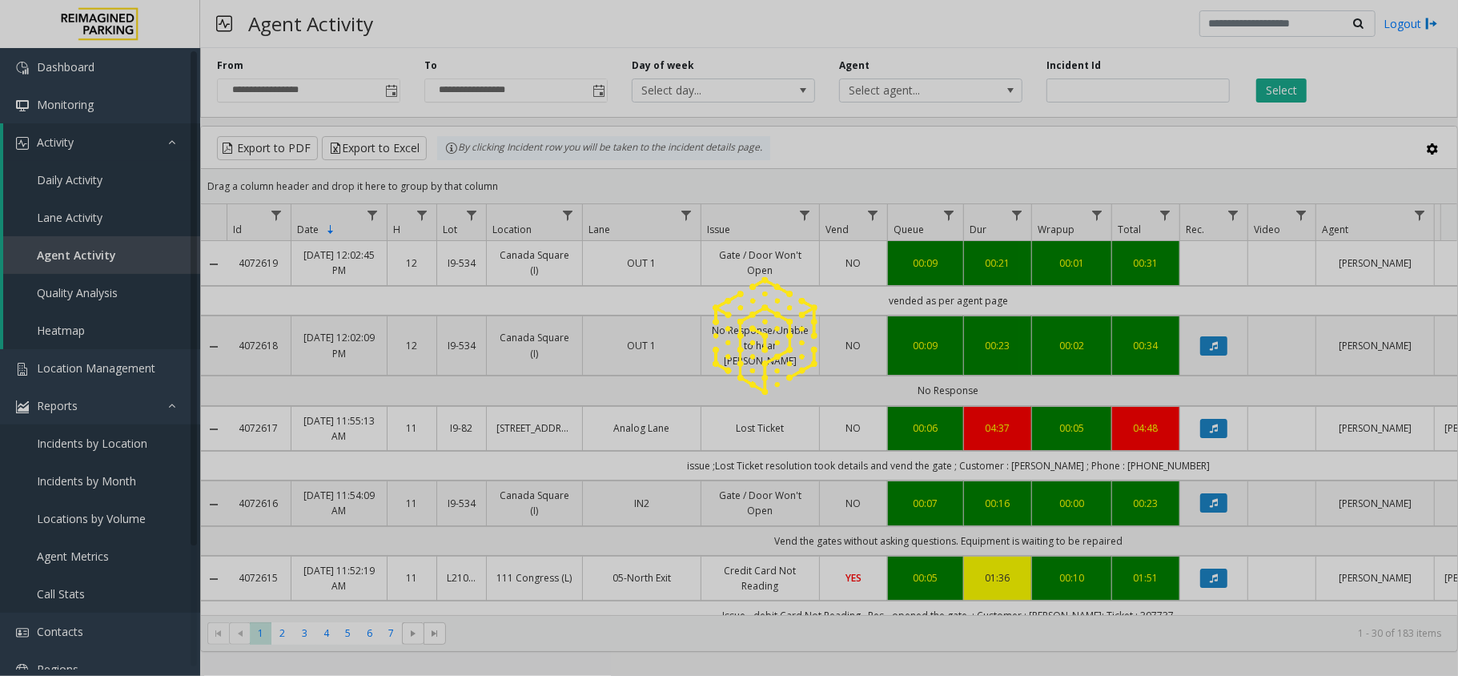
click at [1291, 88] on div at bounding box center [729, 338] width 1458 height 676
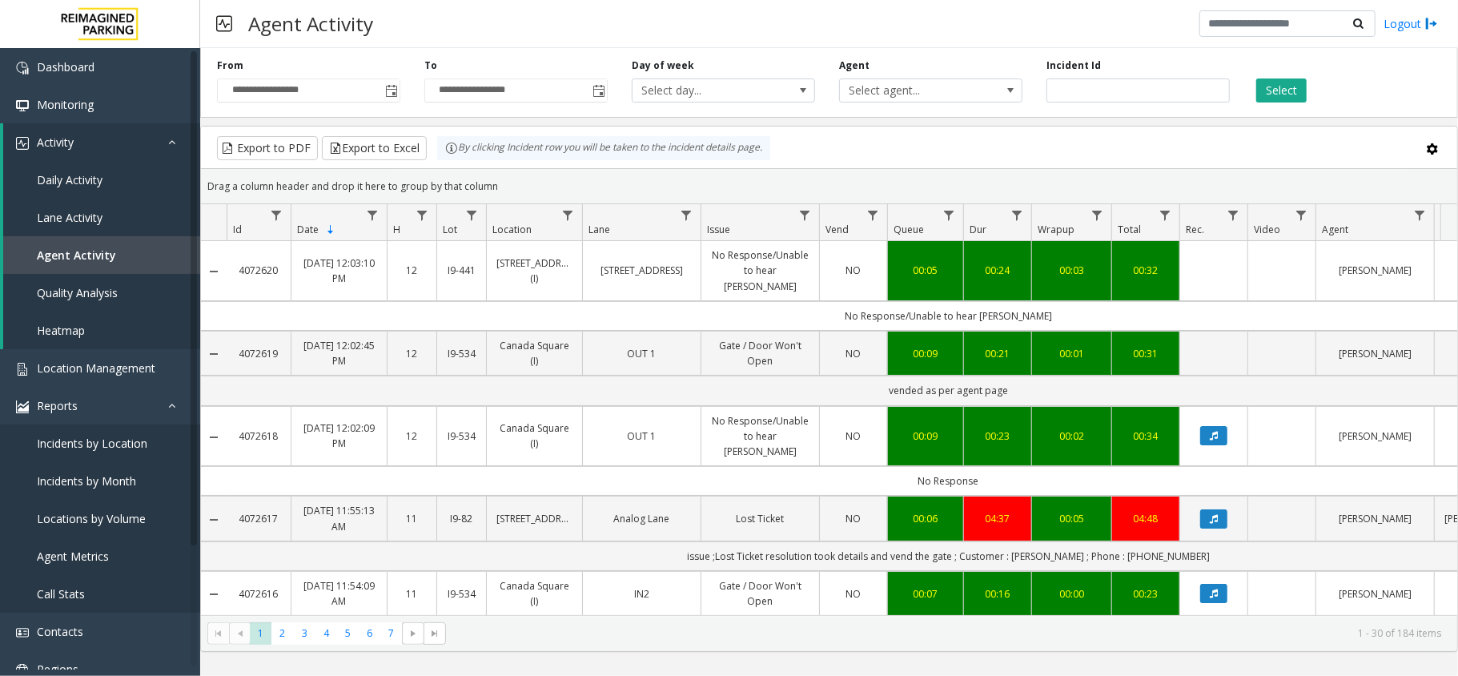
click at [1291, 88] on button "Select" at bounding box center [1281, 90] width 50 height 24
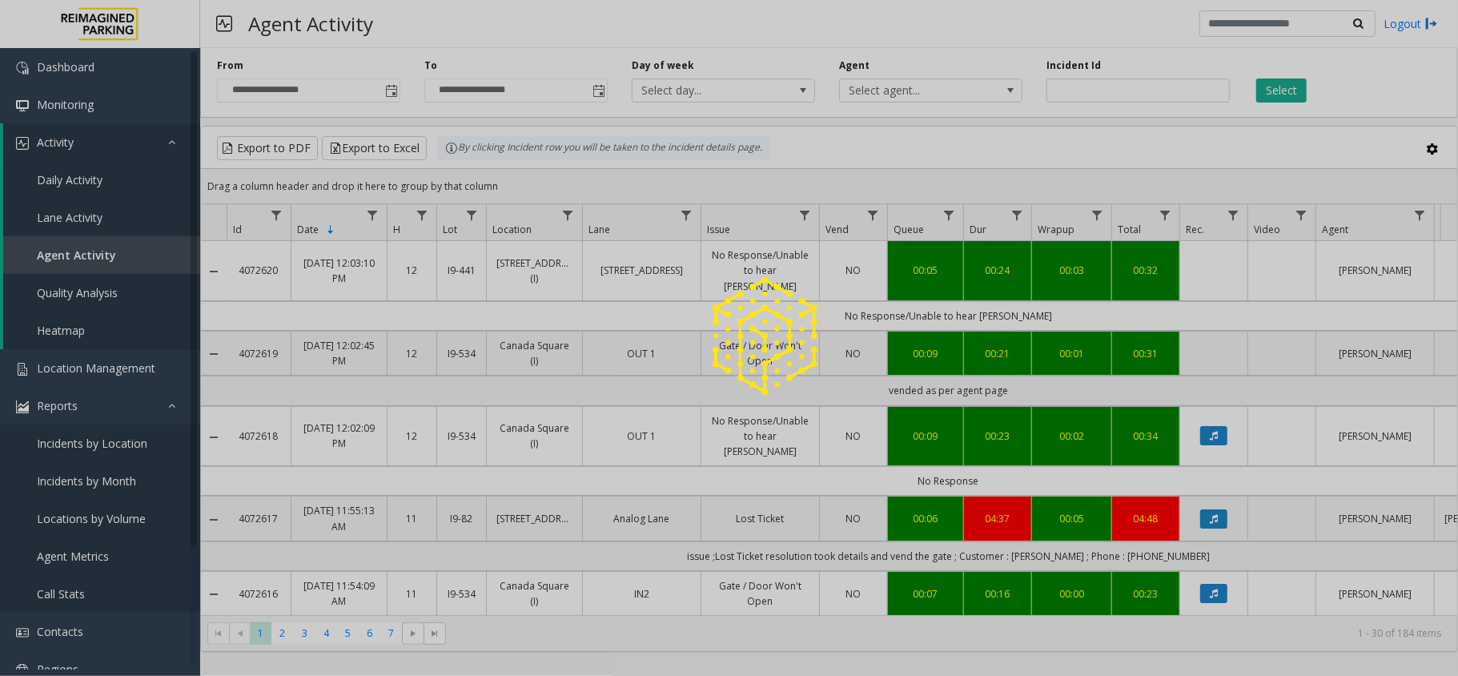
click at [1291, 88] on div at bounding box center [729, 338] width 1458 height 676
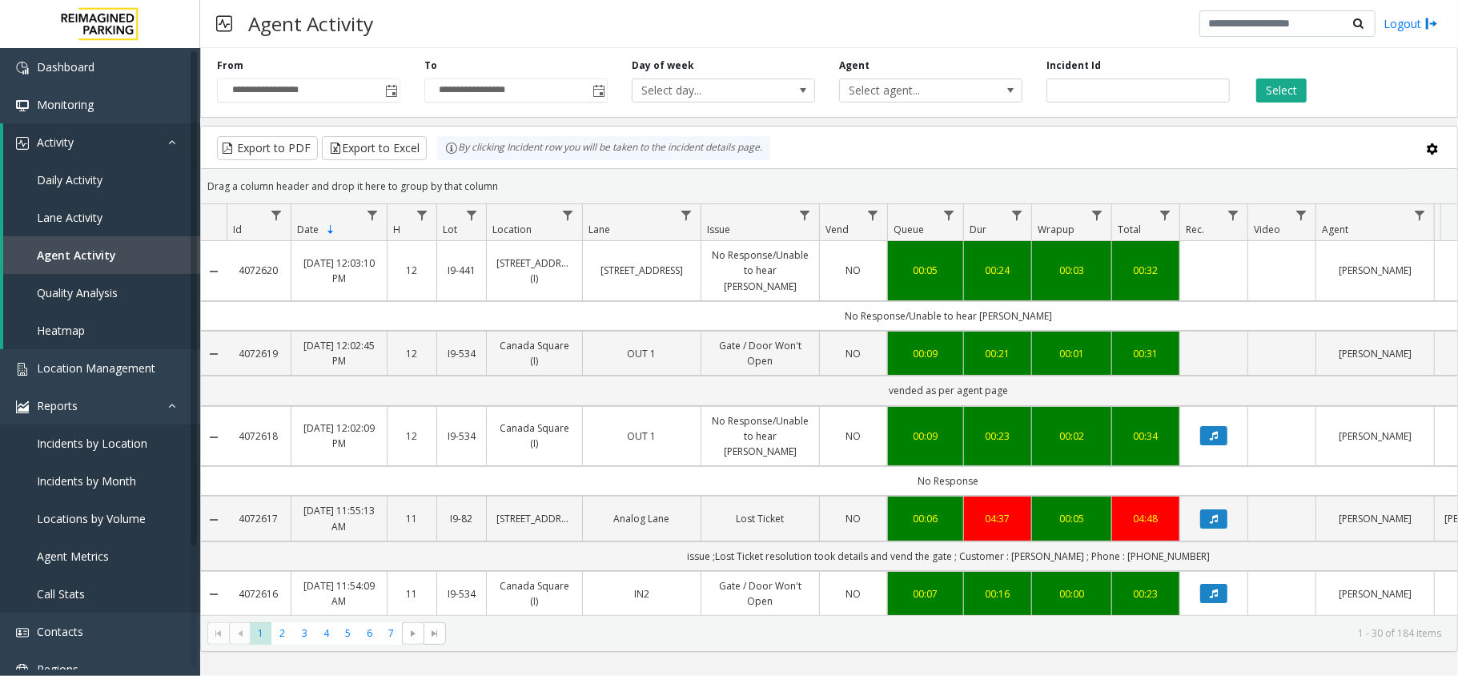
click at [1291, 88] on button "Select" at bounding box center [1281, 90] width 50 height 24
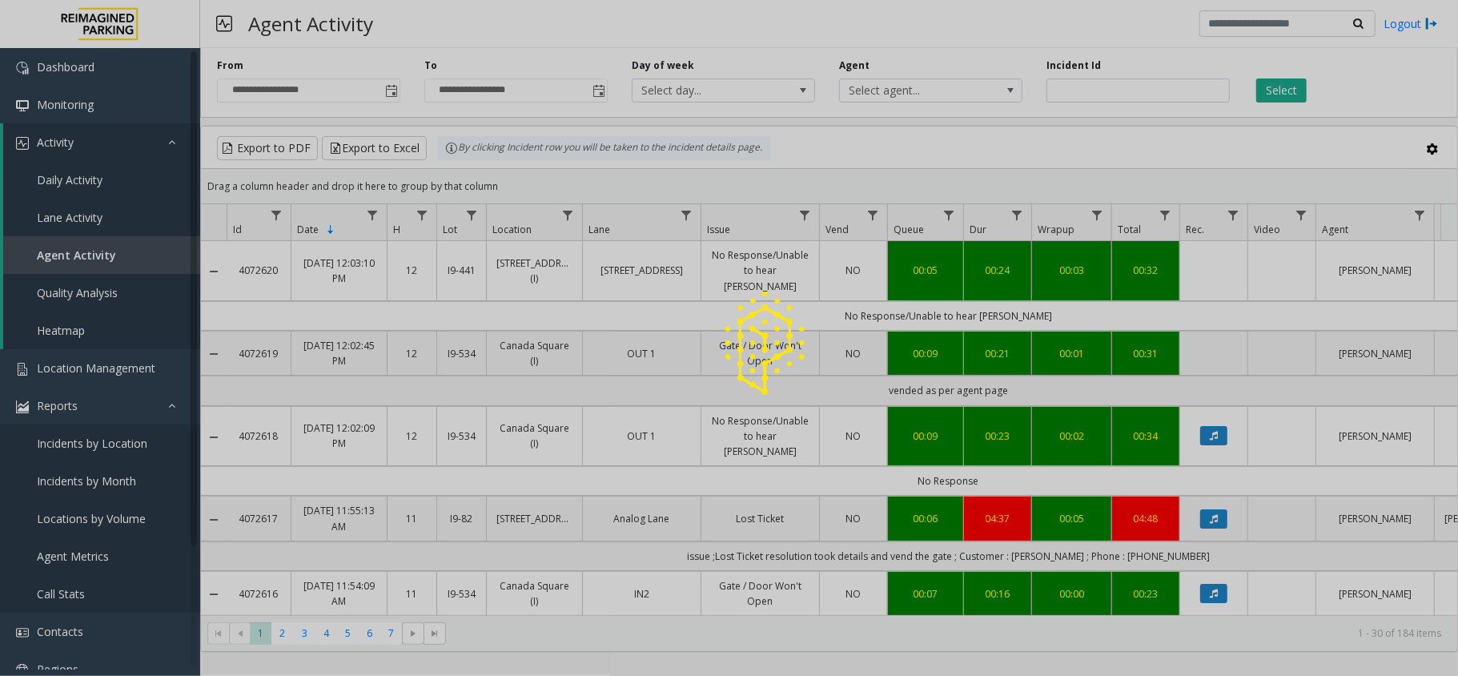
click at [1291, 88] on div at bounding box center [729, 338] width 1458 height 676
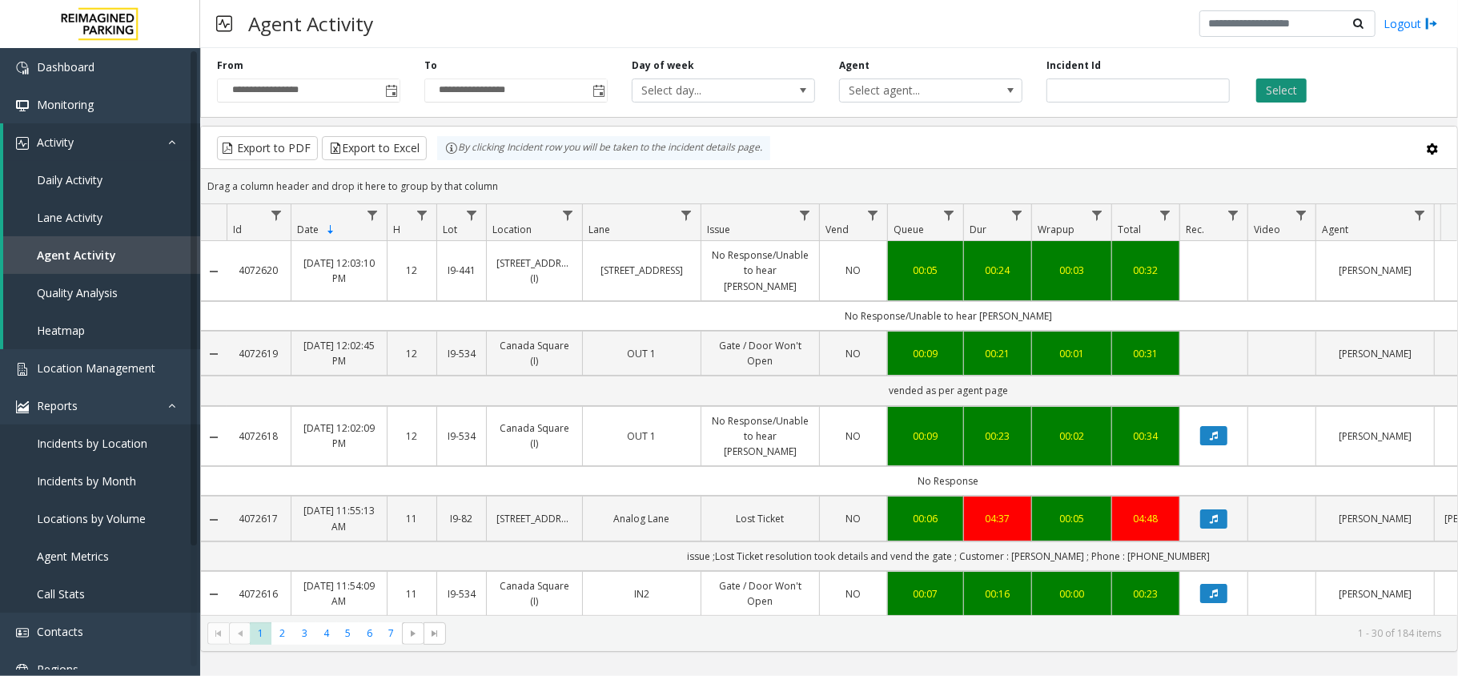
click at [1272, 85] on button "Select" at bounding box center [1281, 90] width 50 height 24
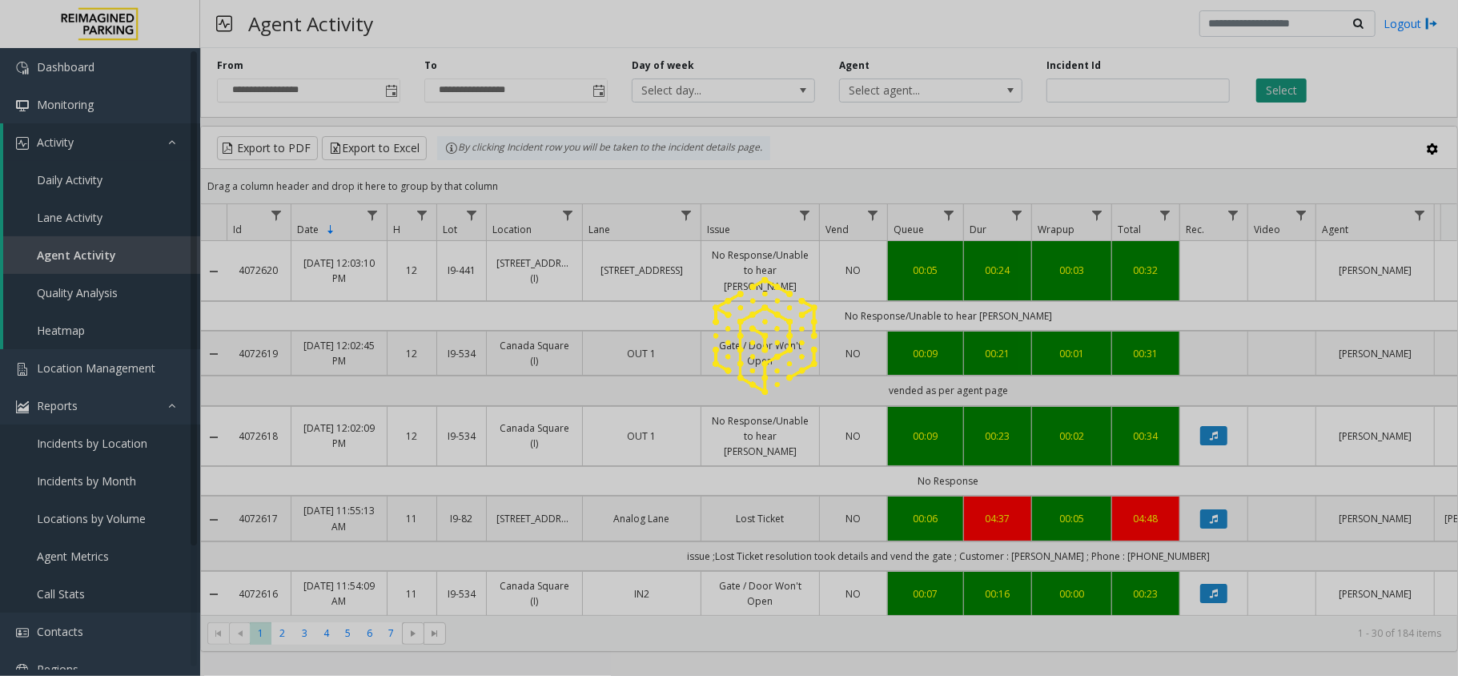
click at [1272, 85] on div at bounding box center [729, 338] width 1458 height 676
click at [1272, 85] on button "Select" at bounding box center [1281, 90] width 50 height 24
click at [1272, 85] on div at bounding box center [729, 338] width 1458 height 676
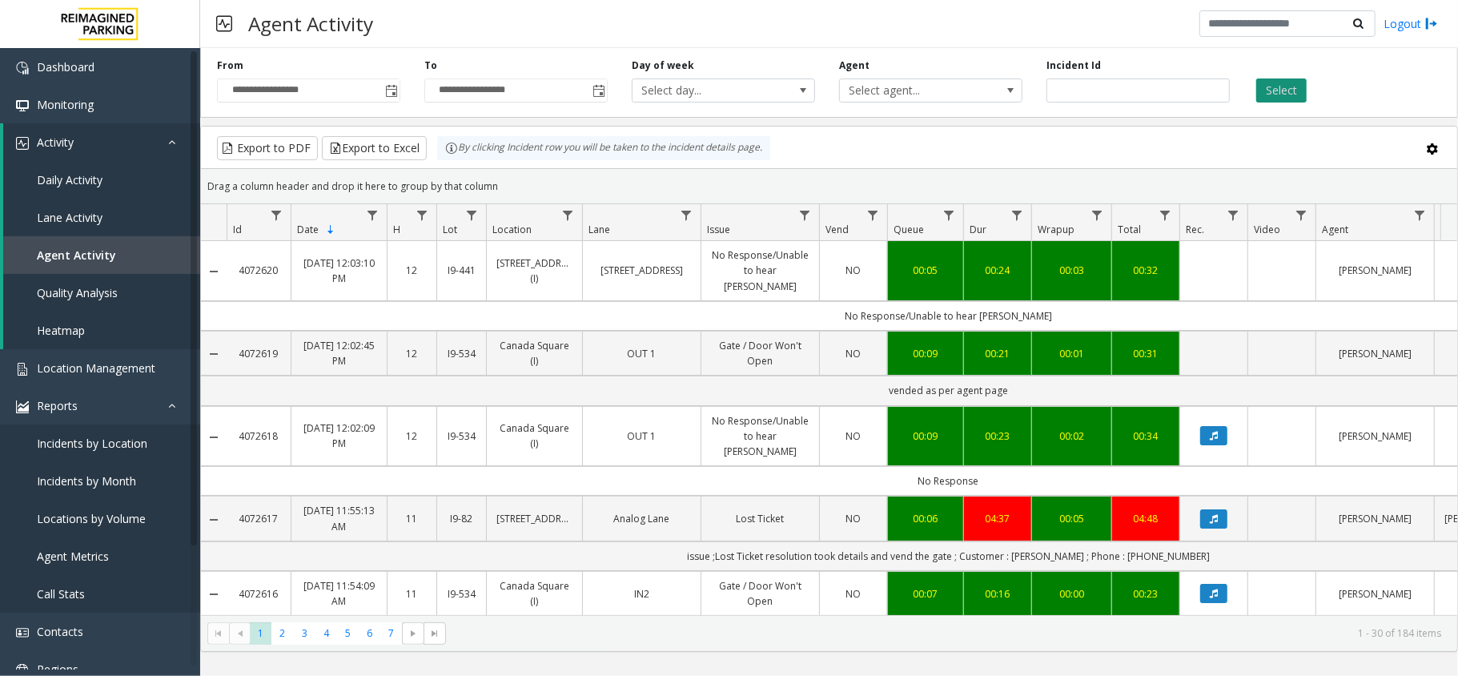
click at [1272, 85] on button "Select" at bounding box center [1281, 90] width 50 height 24
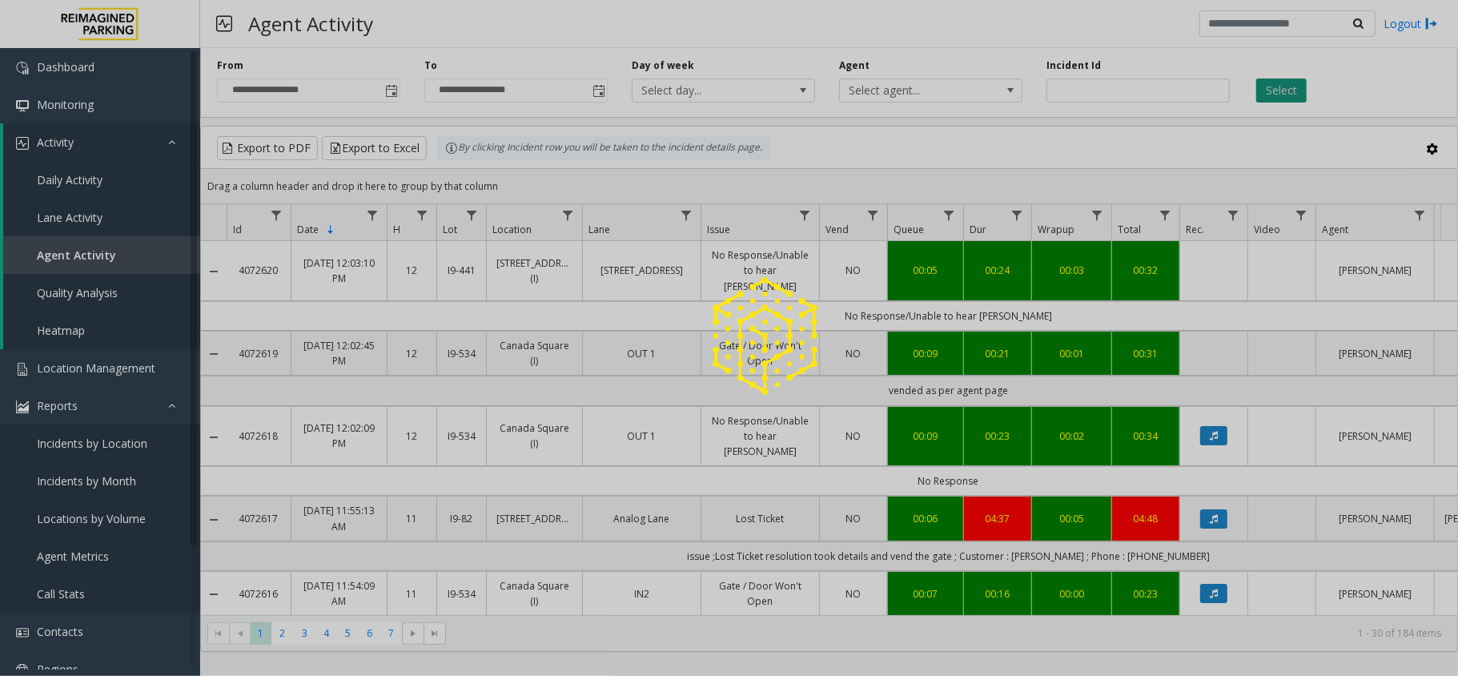
click at [1272, 85] on div at bounding box center [729, 338] width 1458 height 676
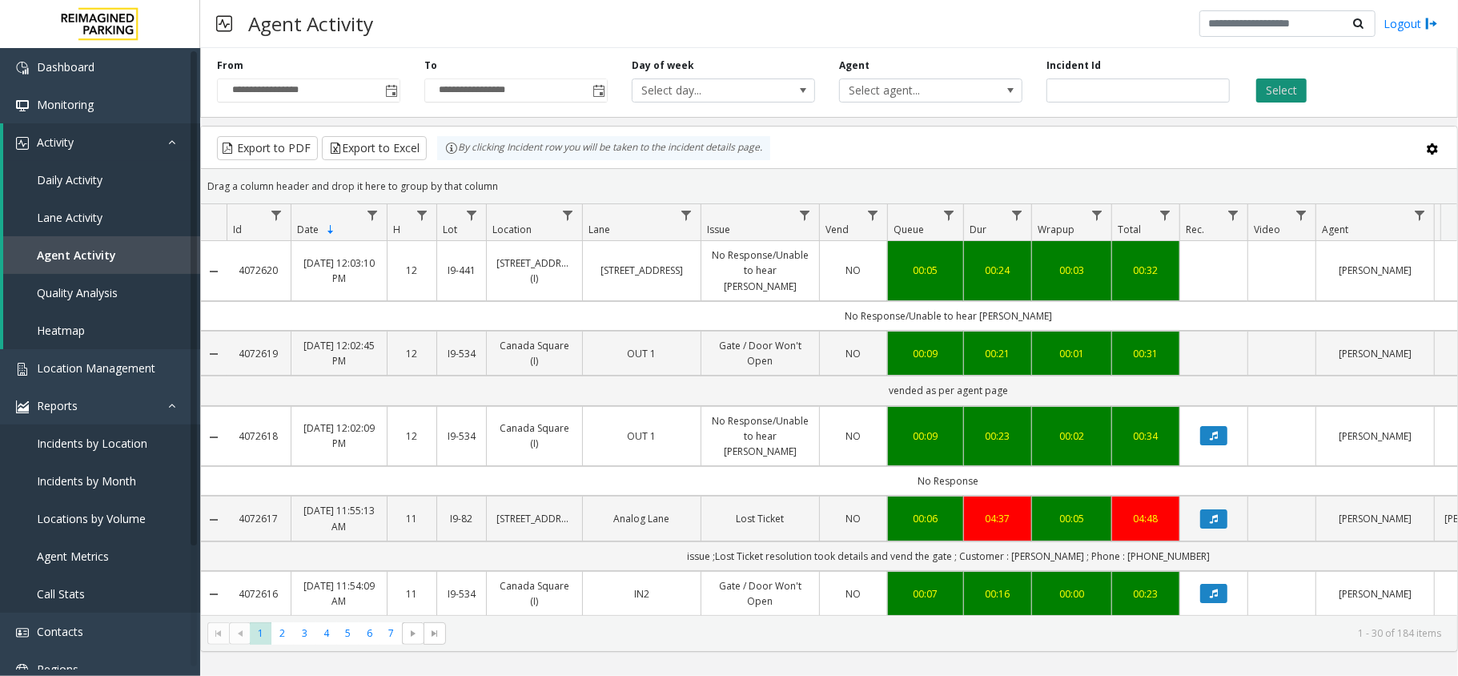
click at [1272, 85] on button "Select" at bounding box center [1281, 90] width 50 height 24
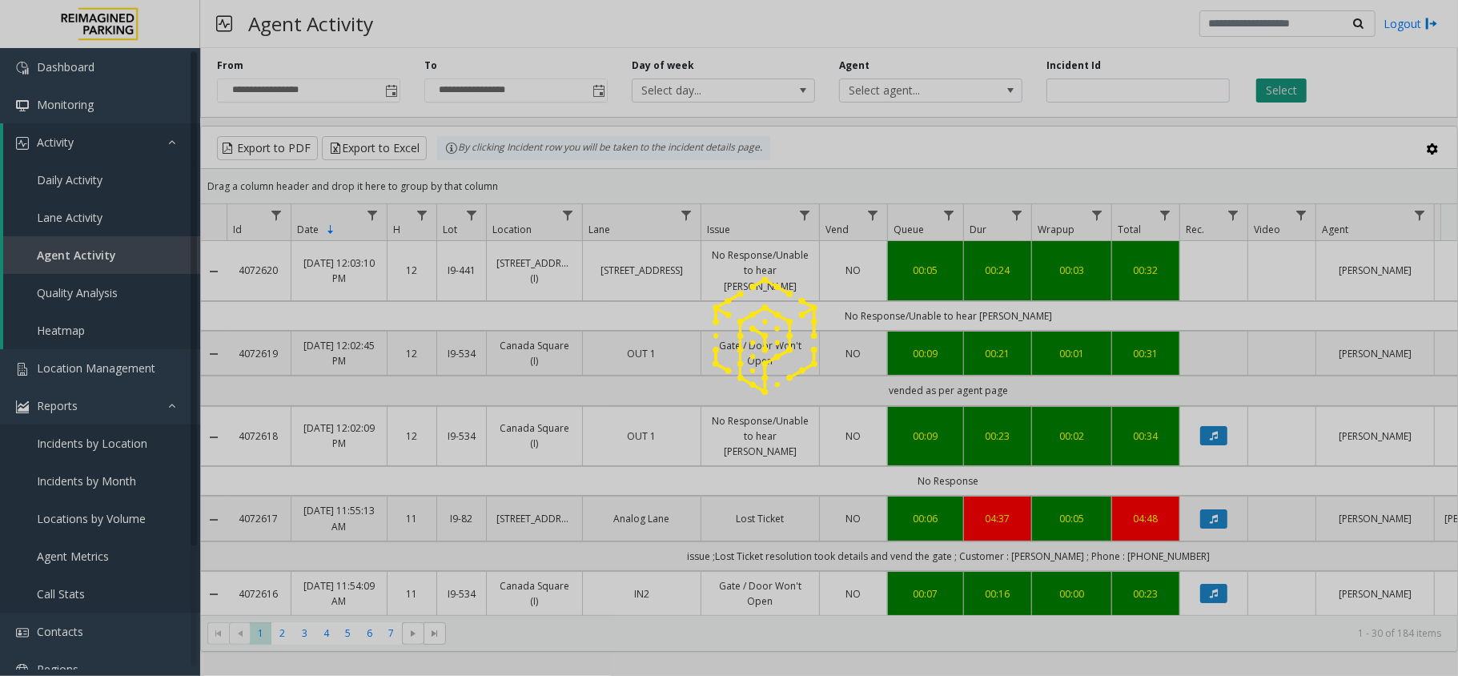
click at [1272, 85] on div at bounding box center [729, 338] width 1458 height 676
click at [1272, 85] on button "Select" at bounding box center [1281, 90] width 50 height 24
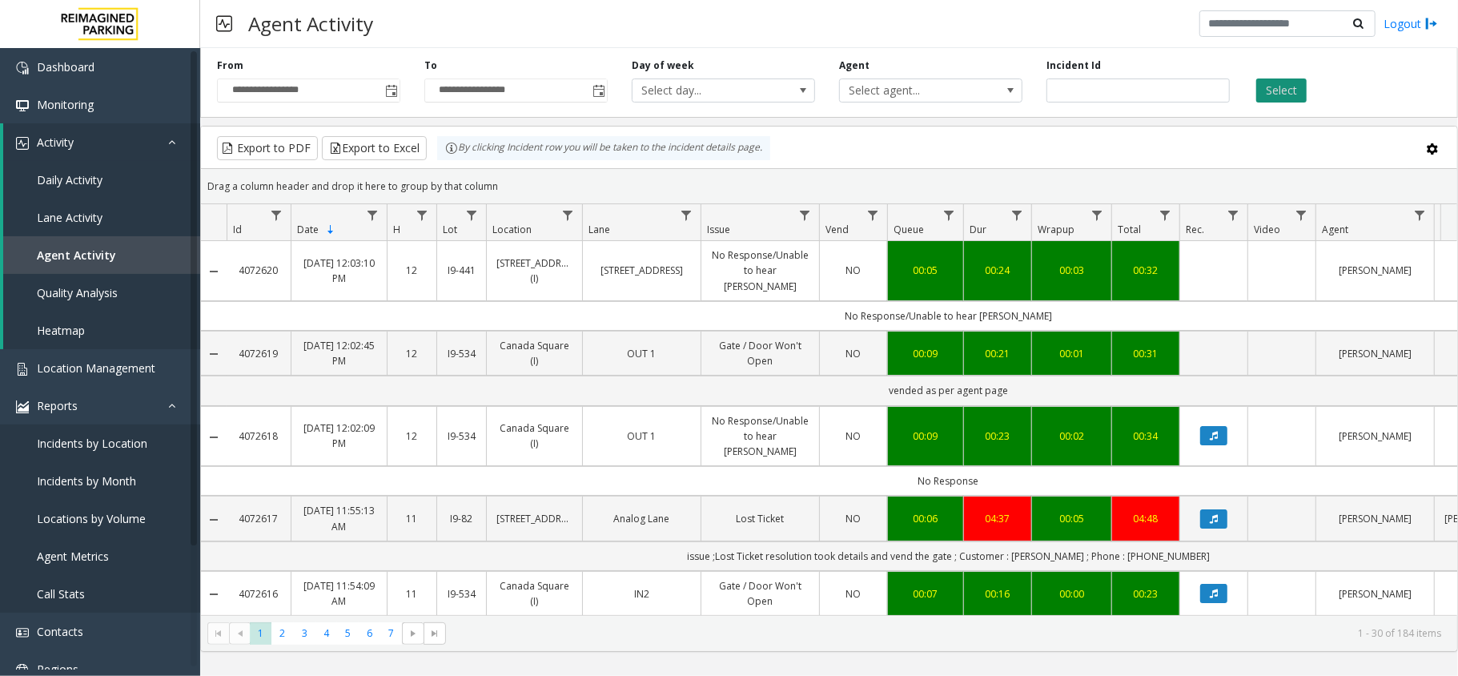
click at [1272, 85] on button "Select" at bounding box center [1281, 90] width 50 height 24
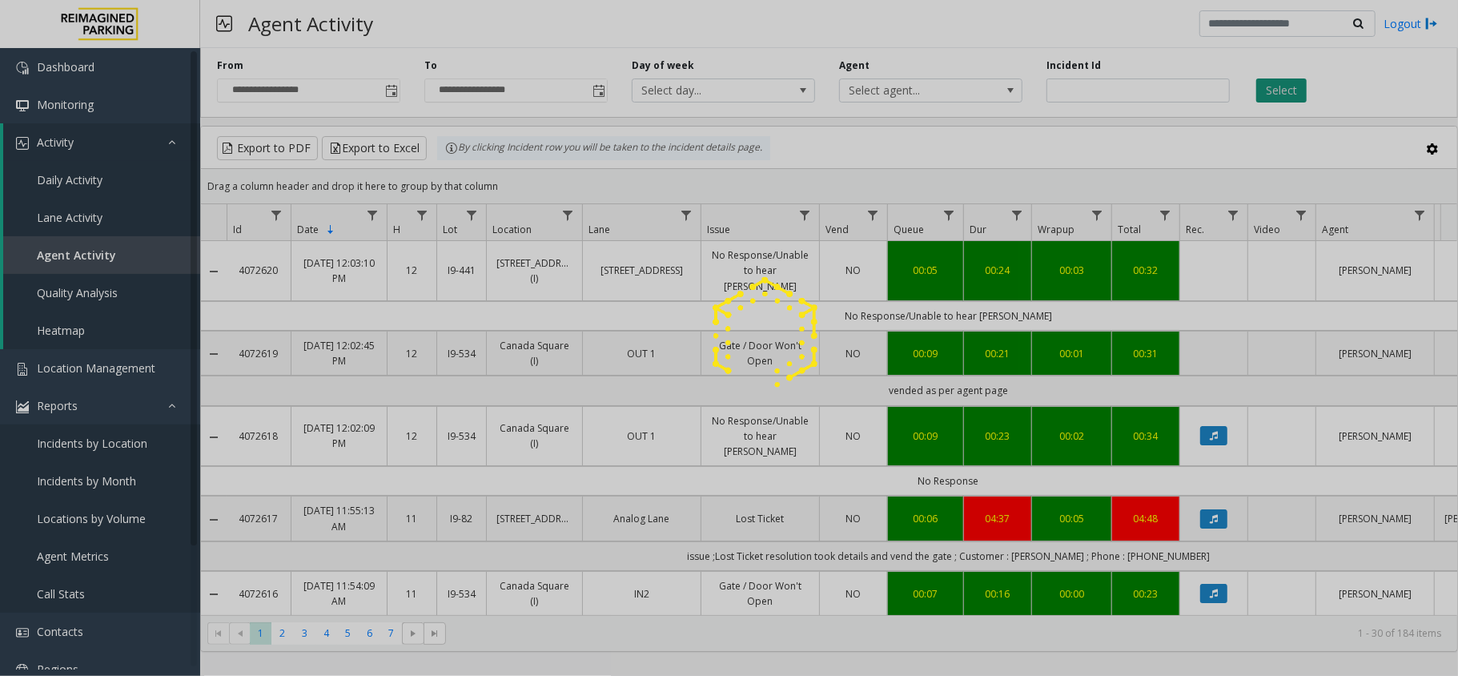
click at [1272, 85] on div at bounding box center [729, 338] width 1458 height 676
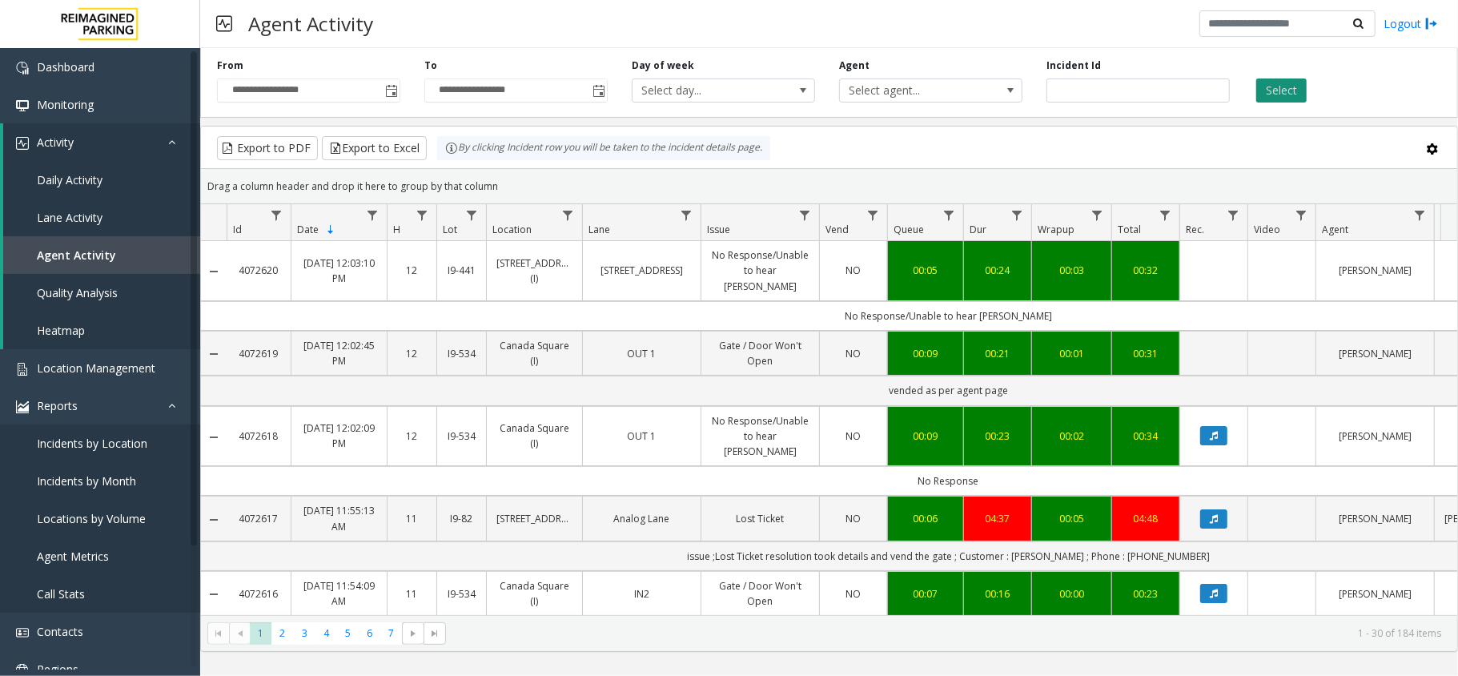
click at [1272, 85] on button "Select" at bounding box center [1281, 90] width 50 height 24
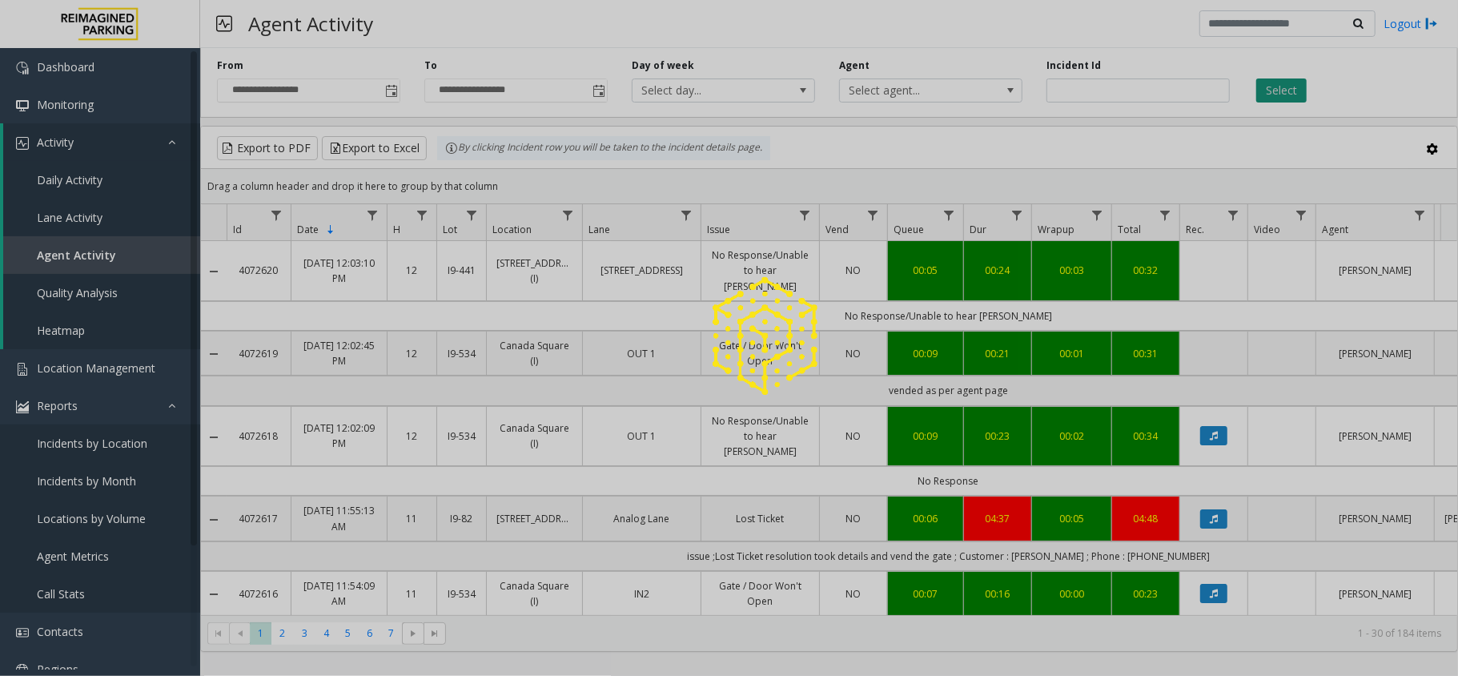
click at [1272, 85] on div at bounding box center [729, 338] width 1458 height 676
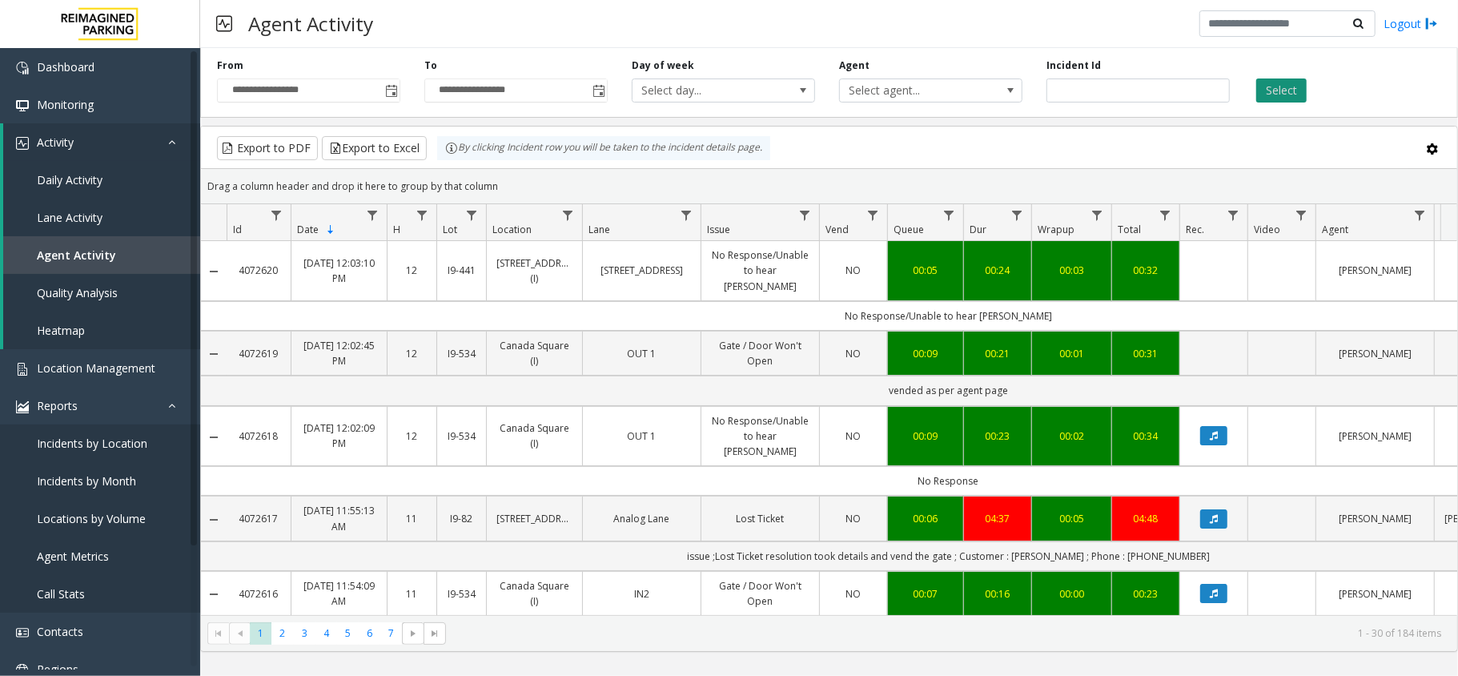
click at [1272, 85] on button "Select" at bounding box center [1281, 90] width 50 height 24
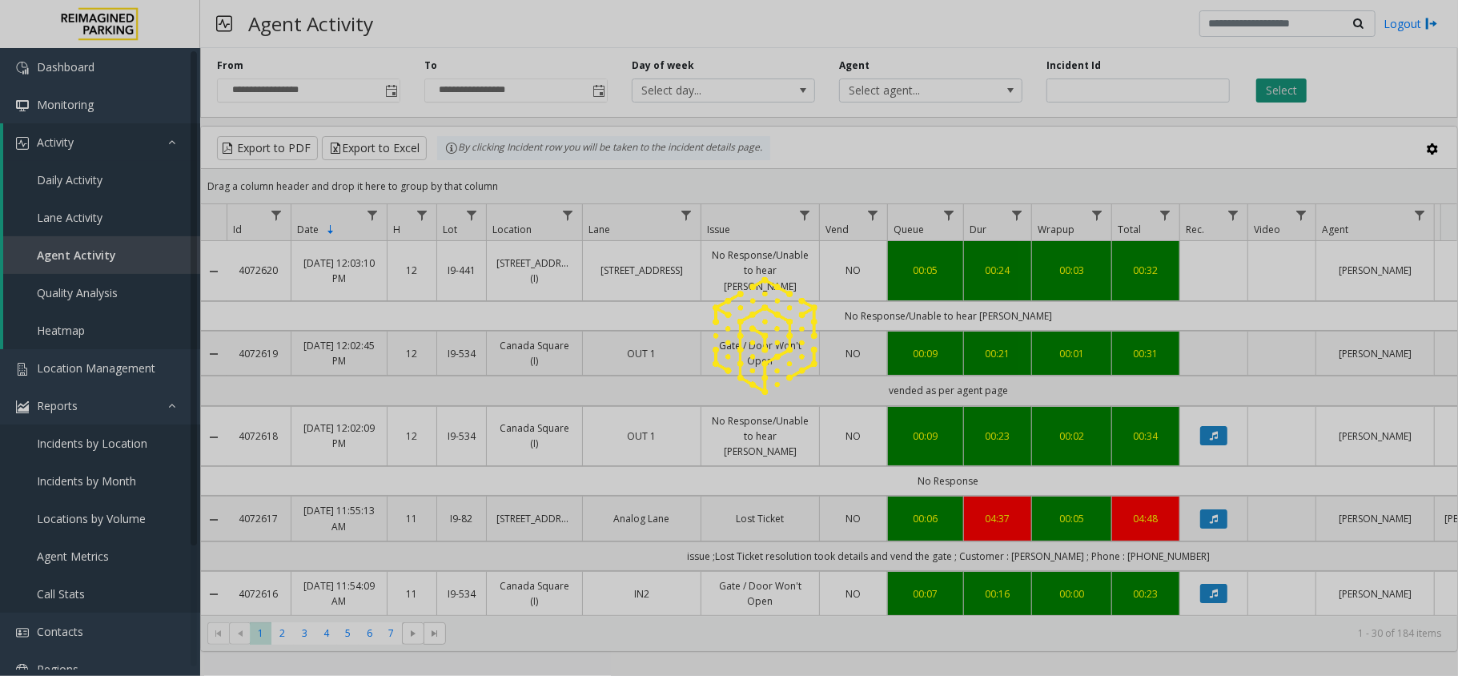
click at [1272, 85] on div at bounding box center [729, 338] width 1458 height 676
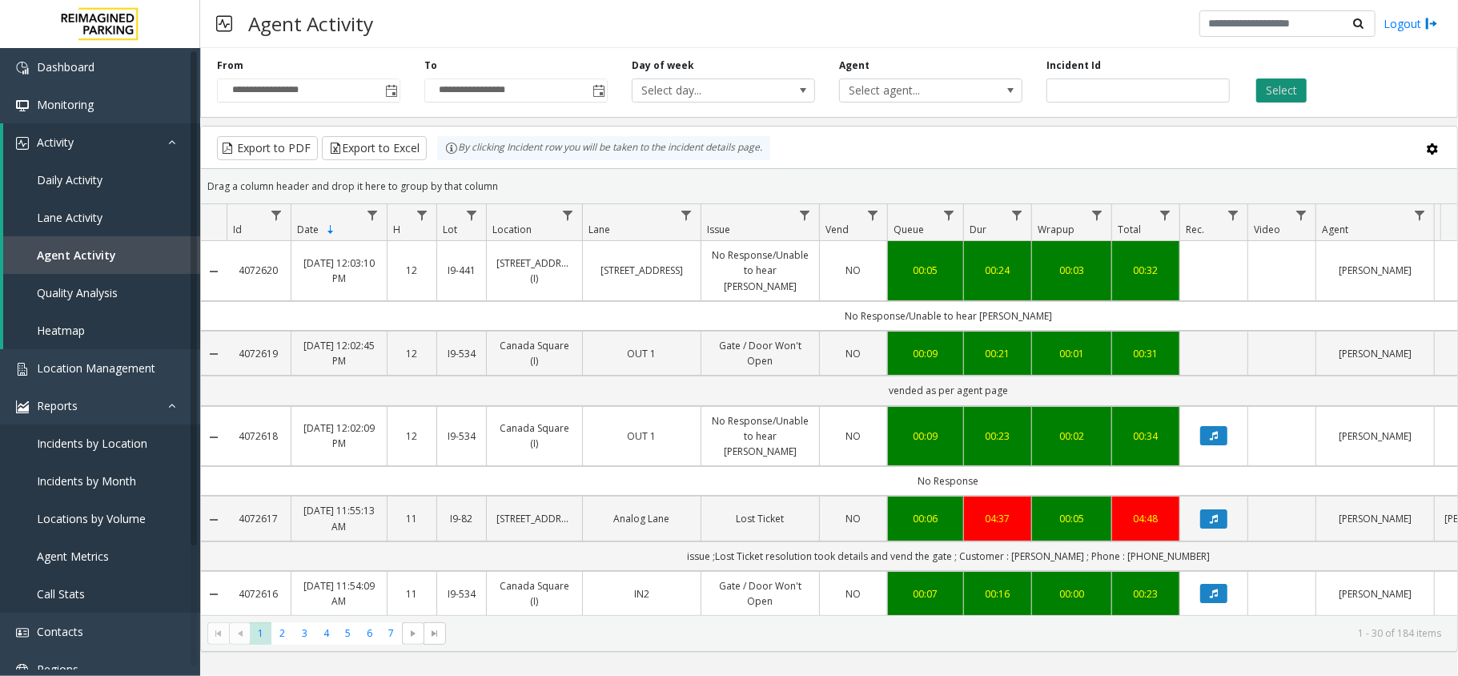
click at [1272, 85] on button "Select" at bounding box center [1281, 90] width 50 height 24
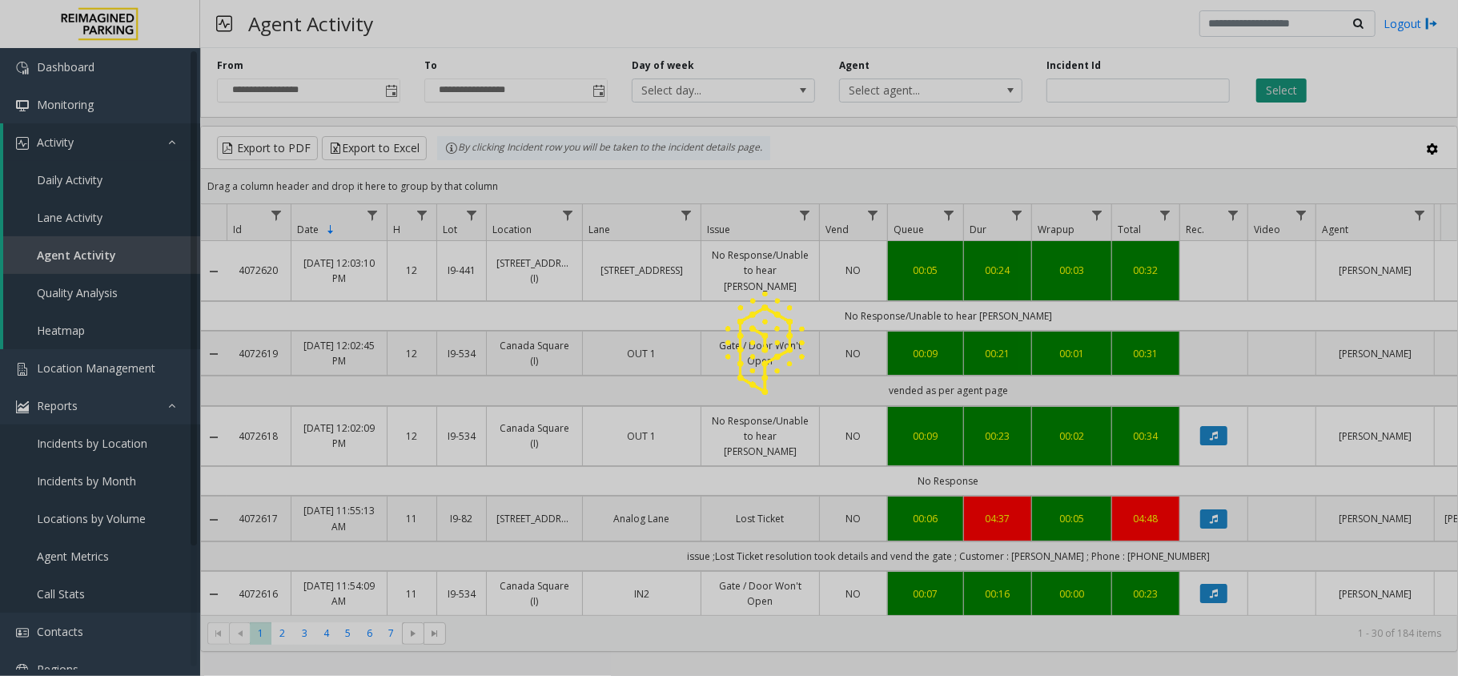
click at [1272, 85] on div at bounding box center [729, 338] width 1458 height 676
click at [1272, 85] on button "Select" at bounding box center [1281, 90] width 50 height 24
click at [1272, 85] on div at bounding box center [729, 338] width 1458 height 676
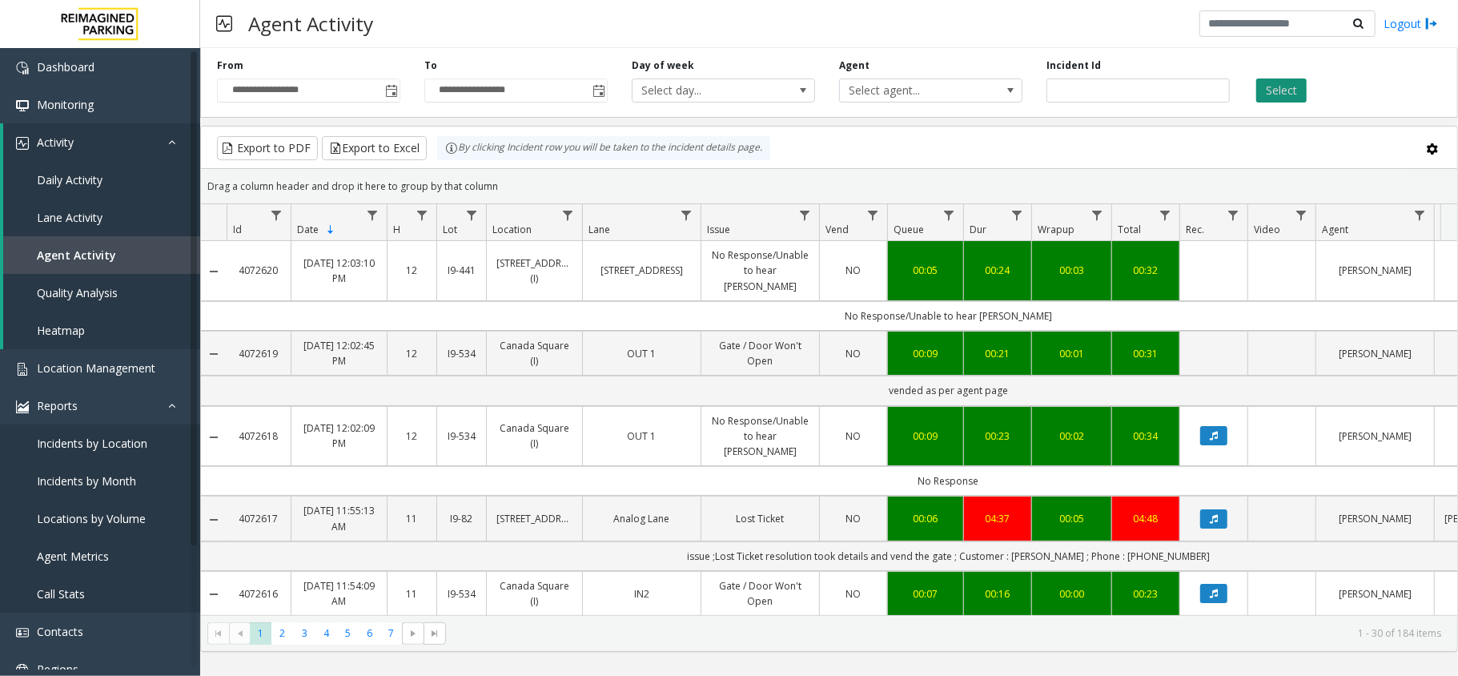
click at [1272, 85] on button "Select" at bounding box center [1281, 90] width 50 height 24
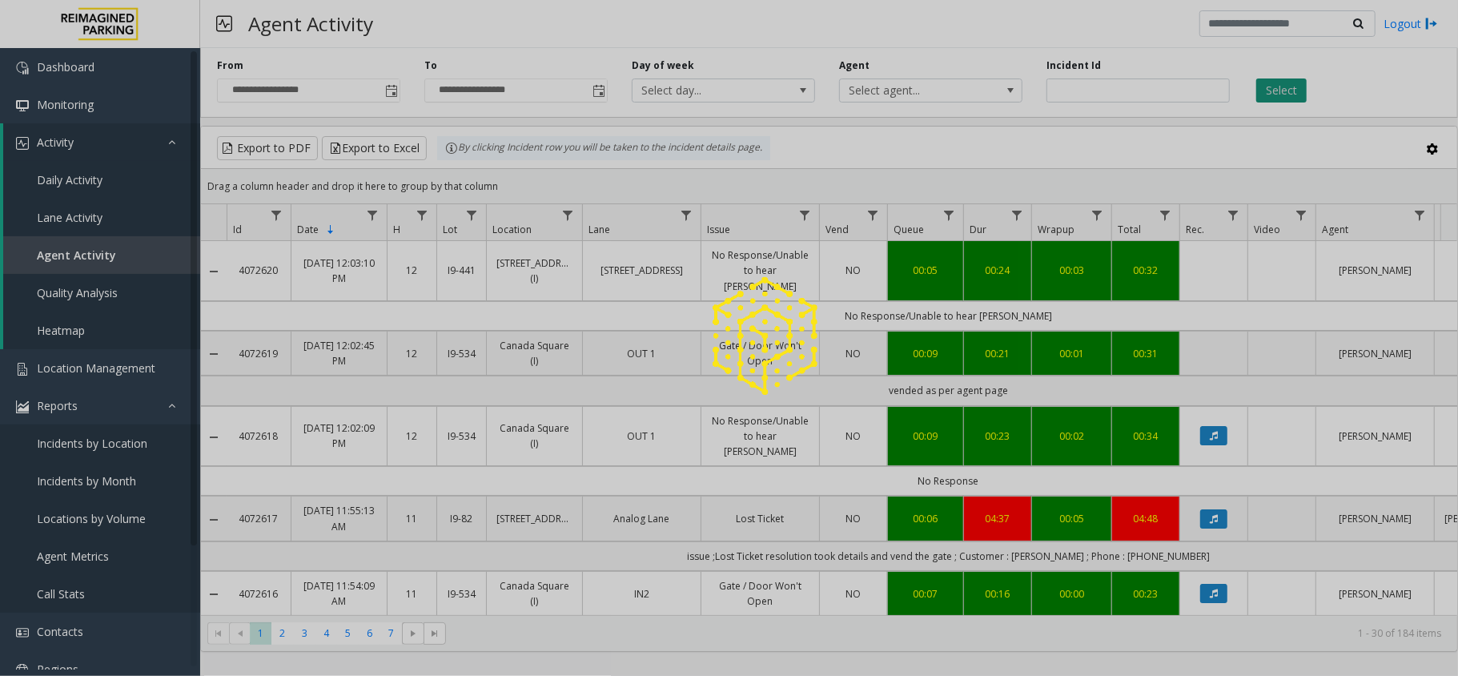
click at [1272, 85] on div at bounding box center [729, 338] width 1458 height 676
click at [1272, 85] on button "Select" at bounding box center [1281, 90] width 50 height 24
click at [1272, 85] on div at bounding box center [729, 338] width 1458 height 676
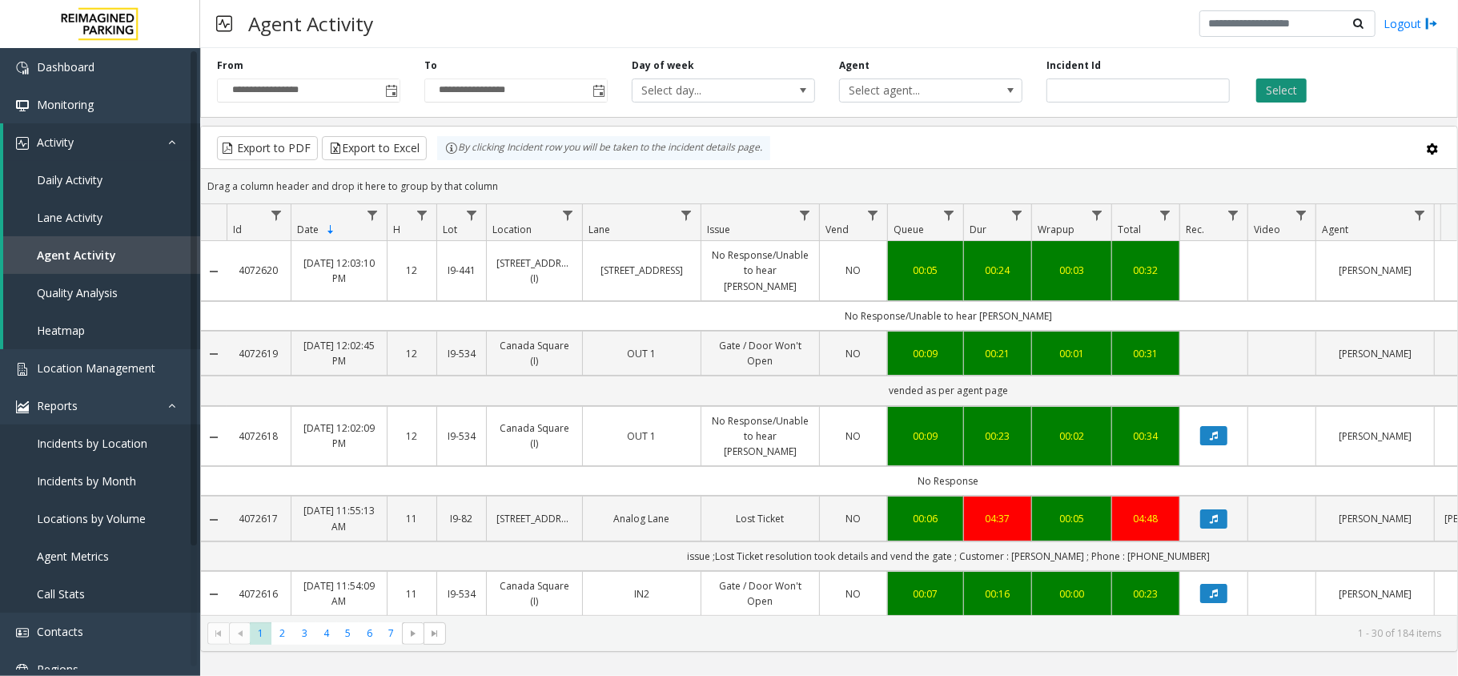
click at [1272, 85] on button "Select" at bounding box center [1281, 90] width 50 height 24
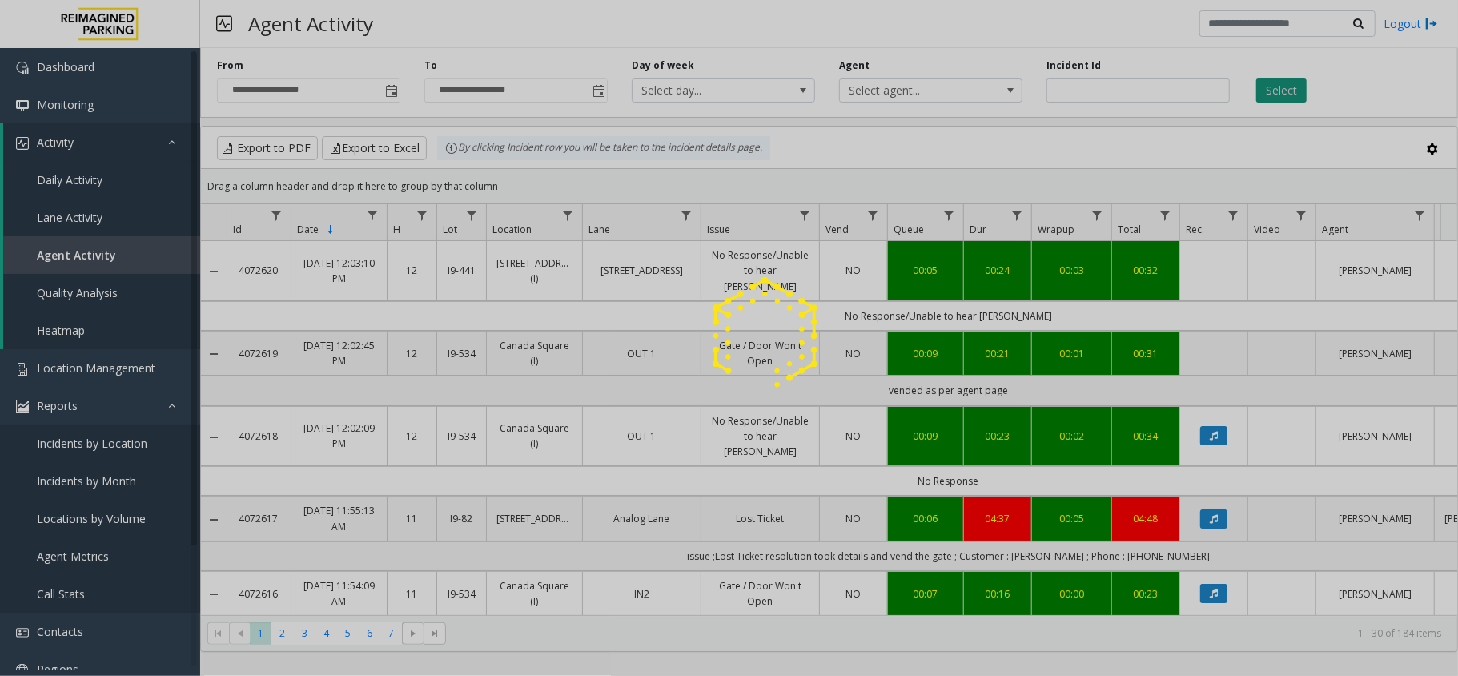
click at [1272, 85] on div at bounding box center [729, 338] width 1458 height 676
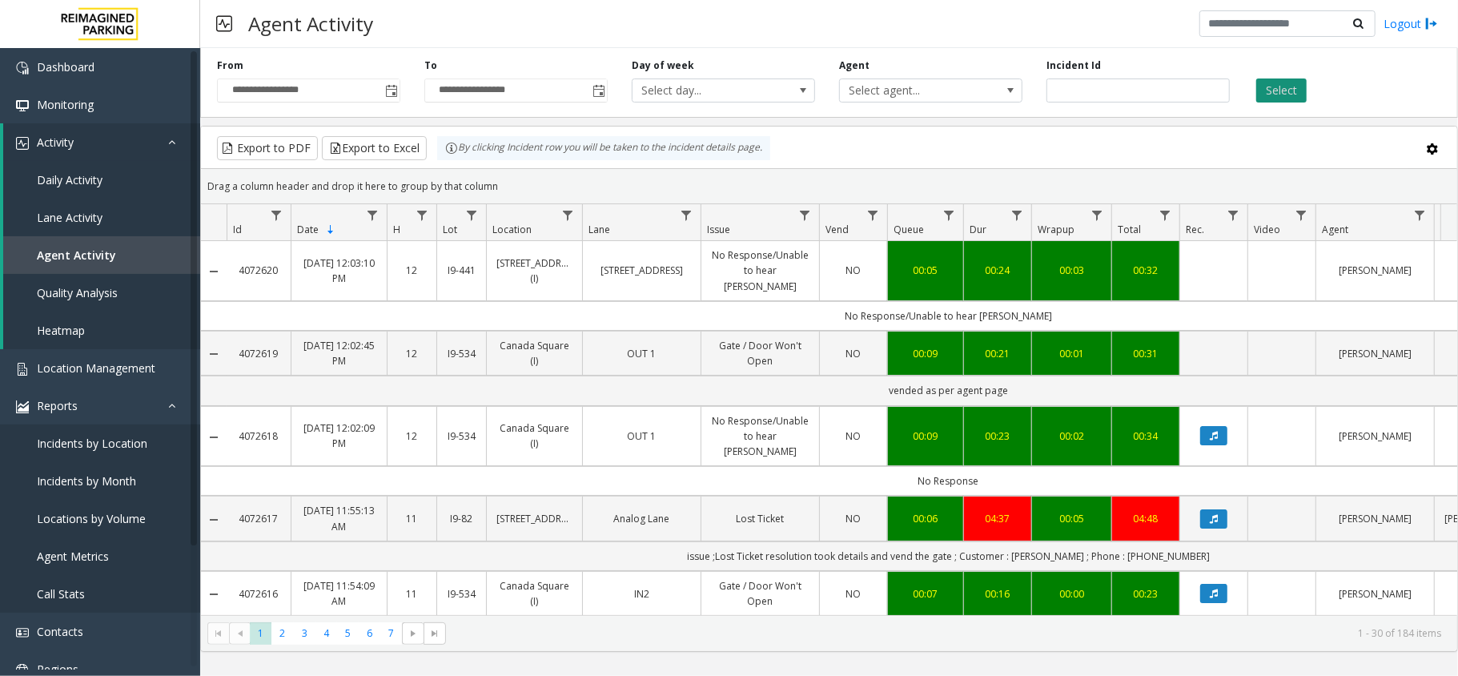
click at [1272, 85] on button "Select" at bounding box center [1281, 90] width 50 height 24
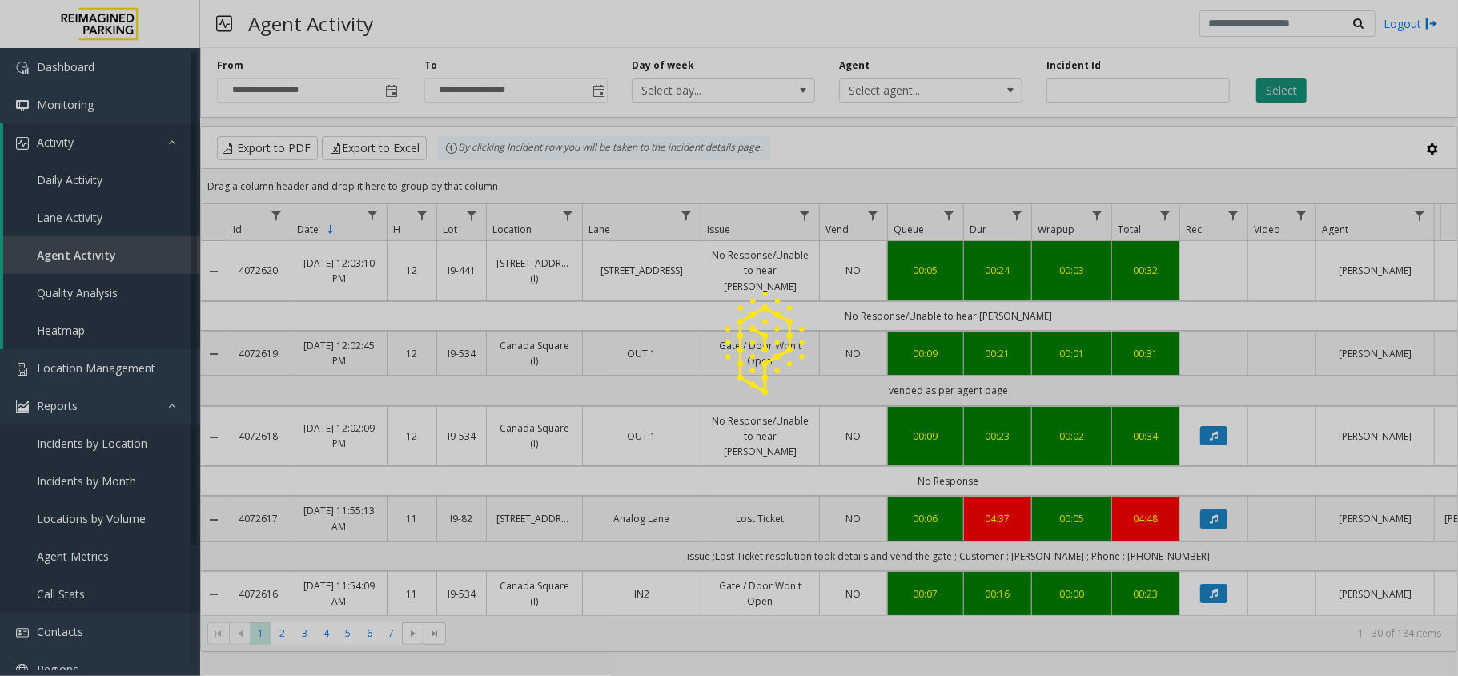
click at [1272, 85] on div at bounding box center [729, 338] width 1458 height 676
click at [1272, 85] on button "Select" at bounding box center [1281, 90] width 50 height 24
click at [1272, 85] on div at bounding box center [729, 338] width 1458 height 676
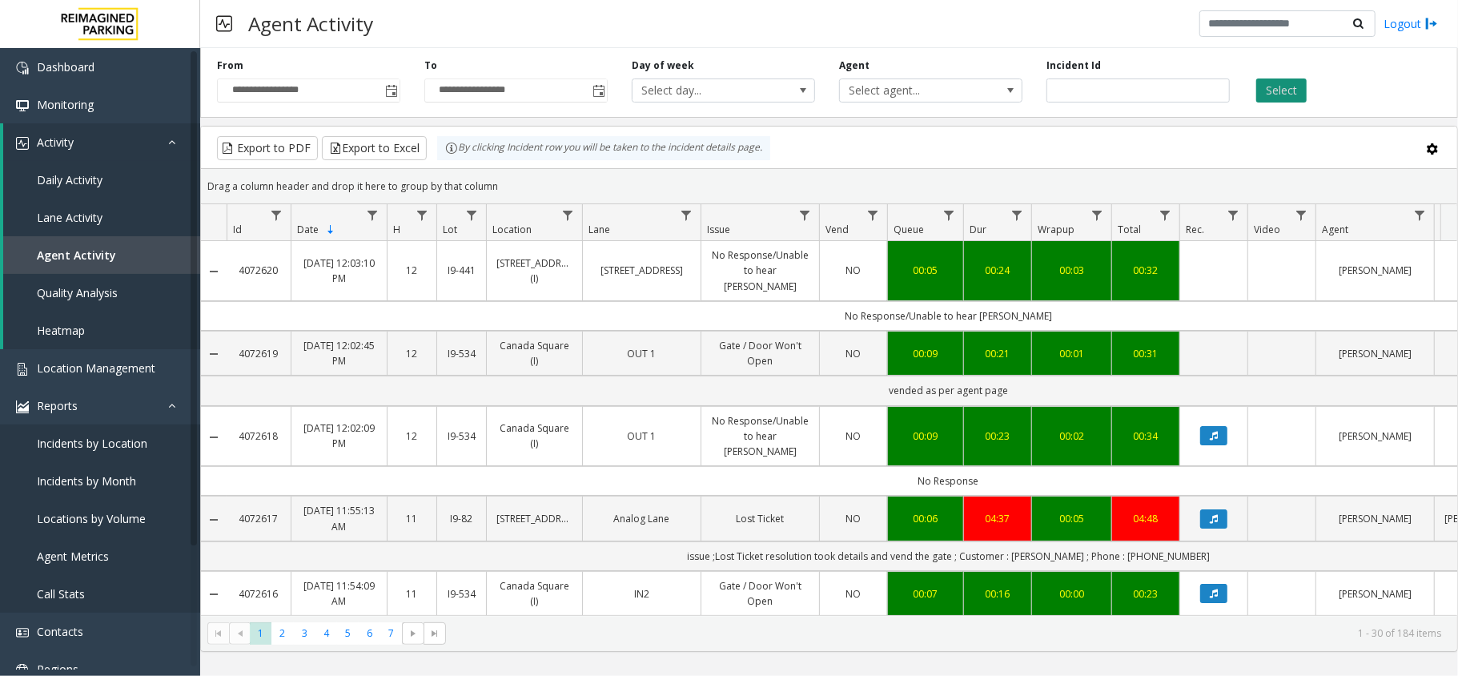
click at [1272, 85] on button "Select" at bounding box center [1281, 90] width 50 height 24
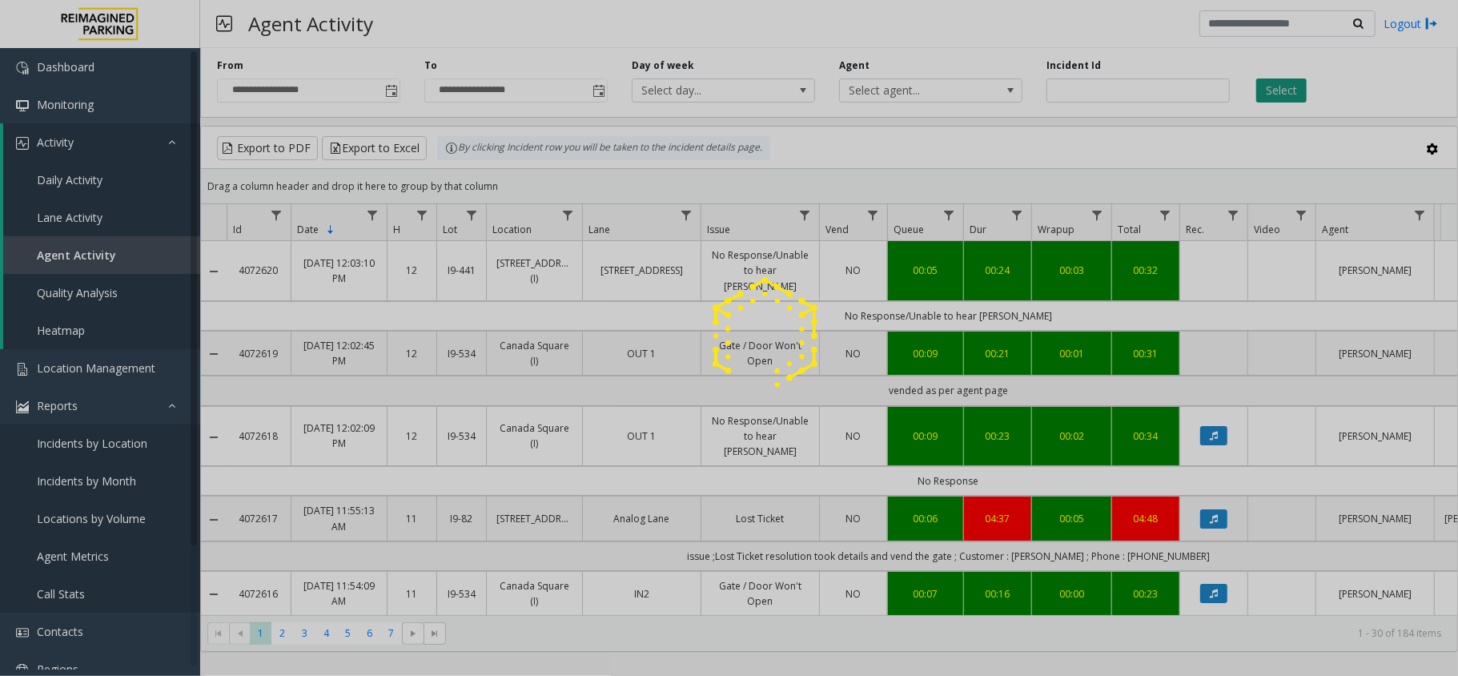
click at [1272, 85] on div at bounding box center [729, 338] width 1458 height 676
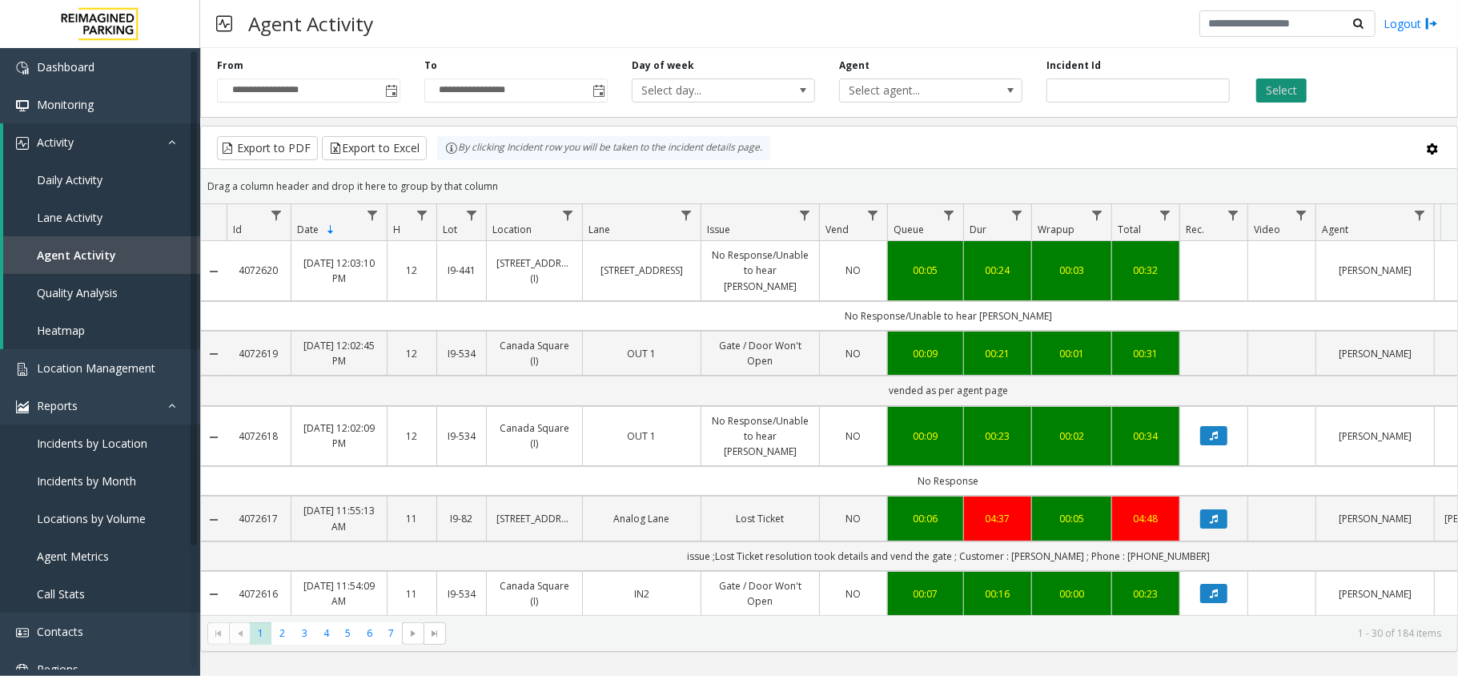
click at [1272, 85] on button "Select" at bounding box center [1281, 90] width 50 height 24
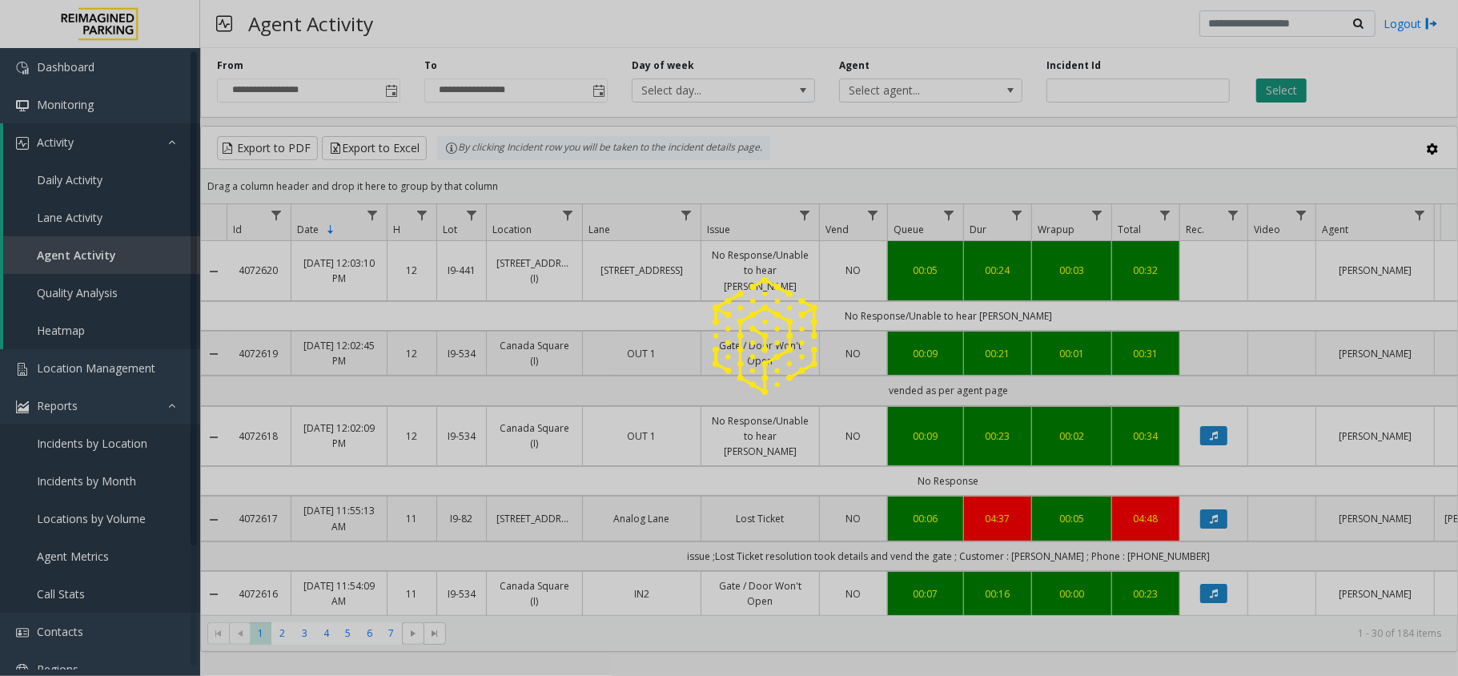
click at [1272, 85] on div at bounding box center [729, 338] width 1458 height 676
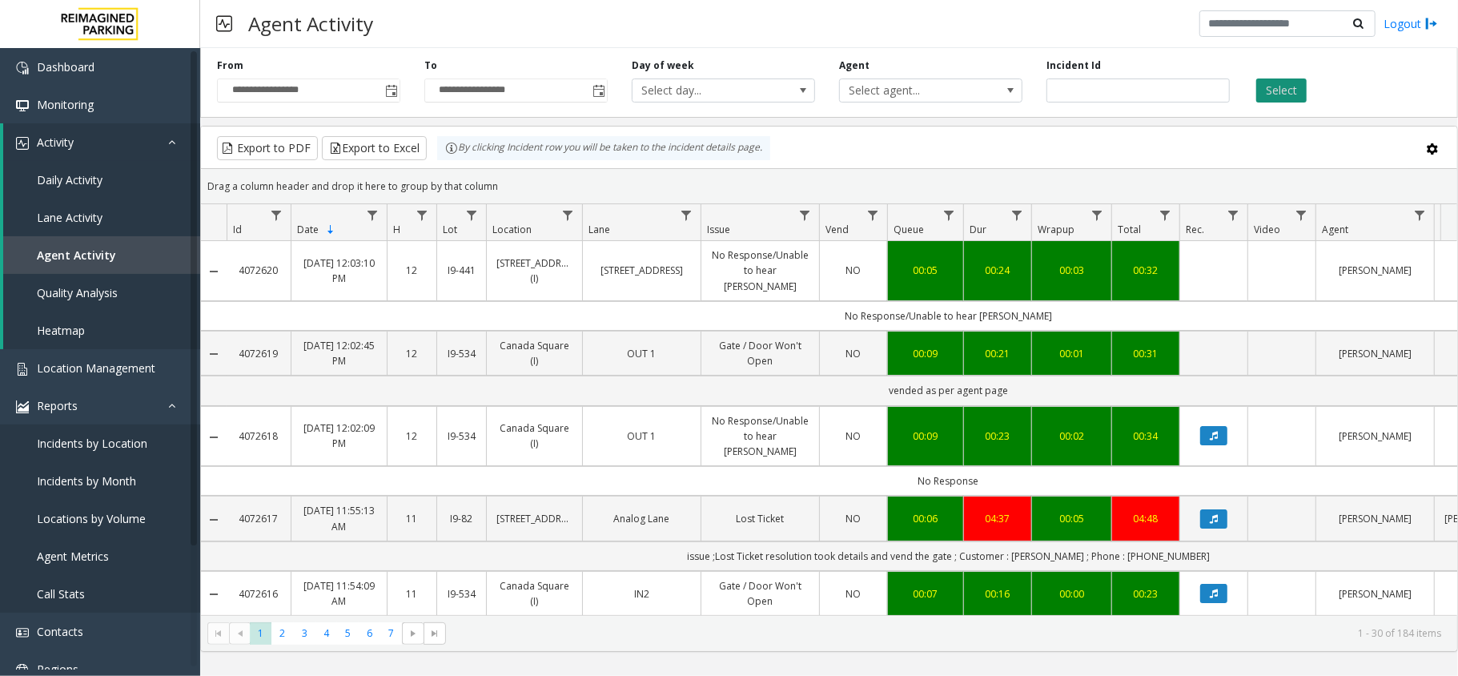
click at [1272, 85] on button "Select" at bounding box center [1281, 90] width 50 height 24
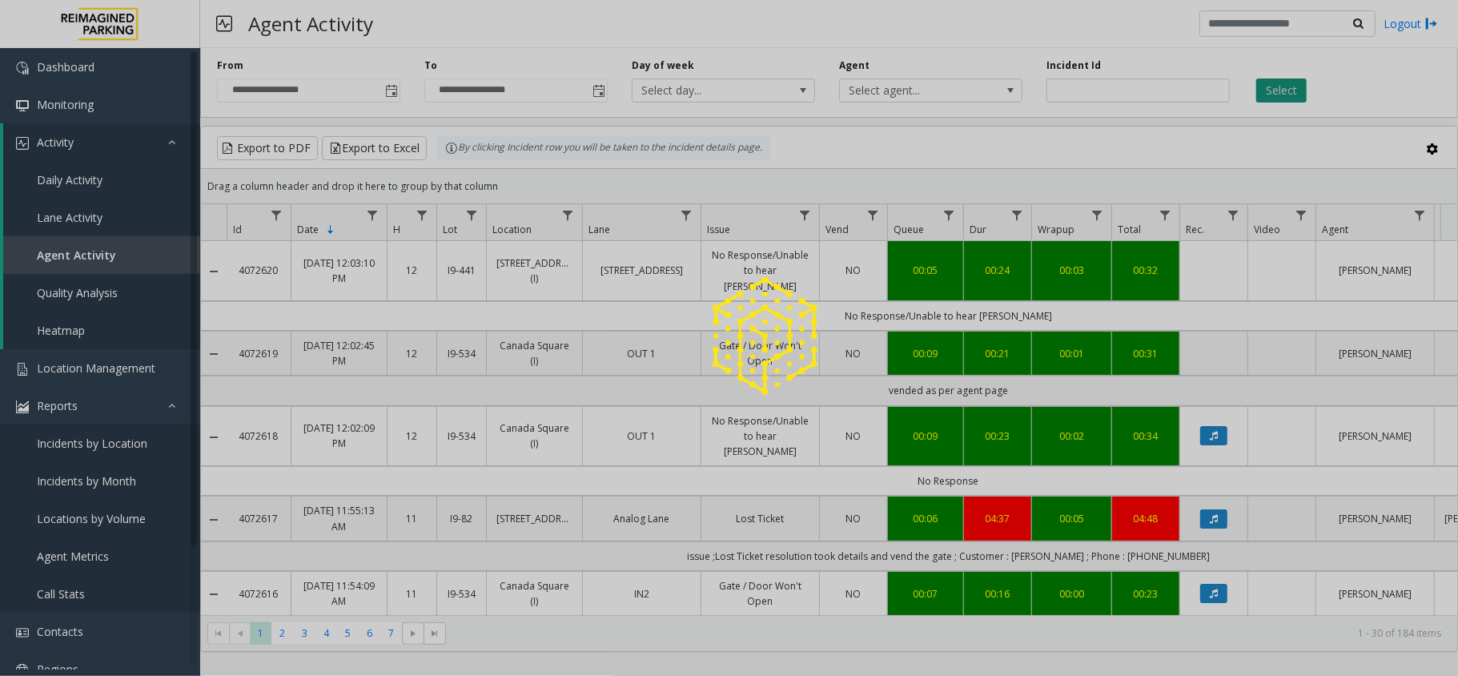
click at [1272, 85] on div at bounding box center [729, 338] width 1458 height 676
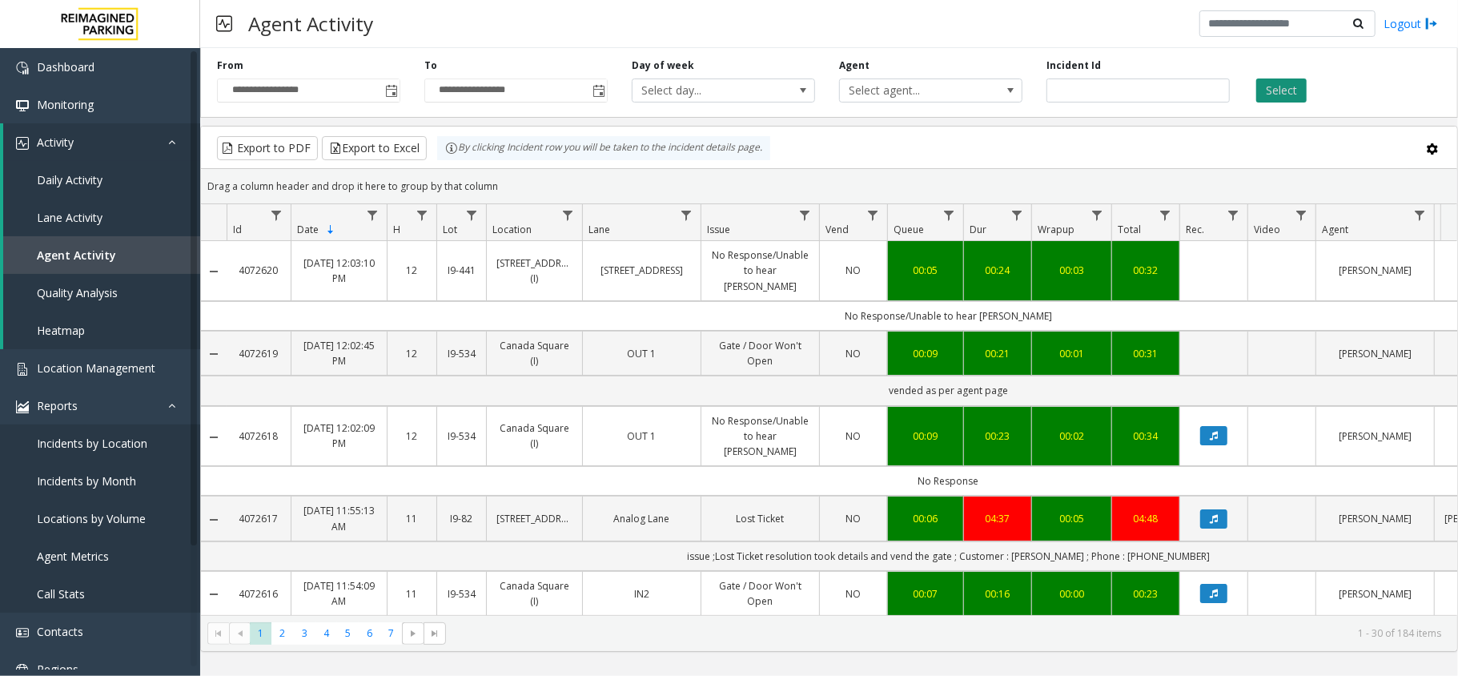
click at [1272, 85] on button "Select" at bounding box center [1281, 90] width 50 height 24
click at [1288, 90] on button "Select" at bounding box center [1281, 90] width 50 height 24
click at [1294, 85] on button "Select" at bounding box center [1281, 90] width 50 height 24
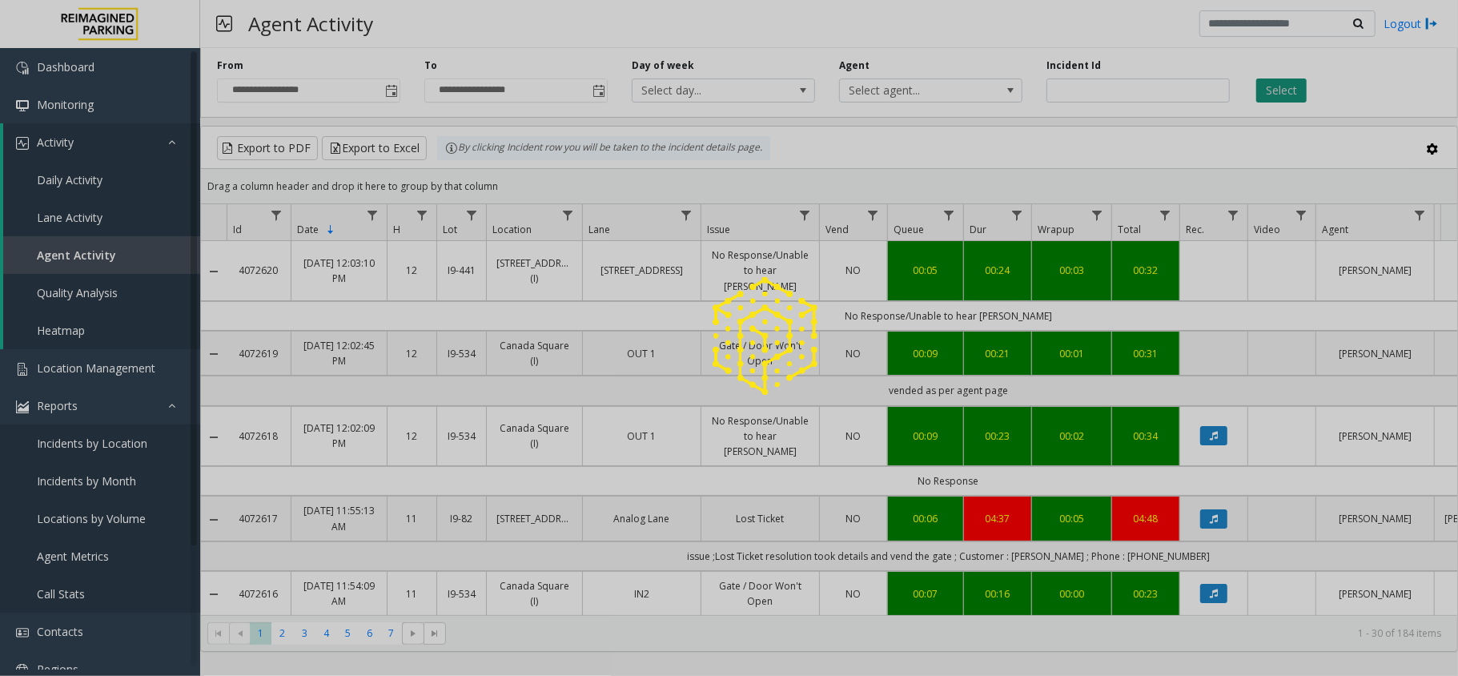
click at [1294, 85] on div at bounding box center [729, 338] width 1458 height 676
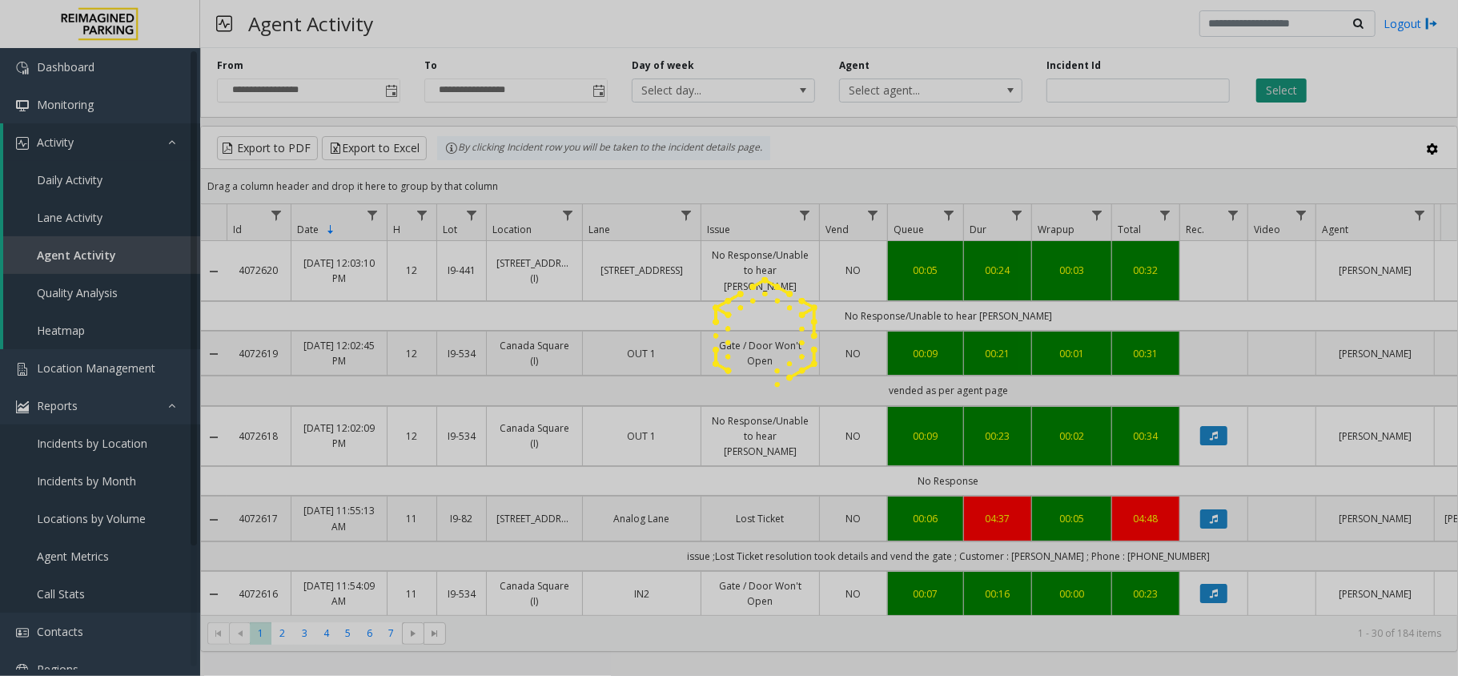
click at [1294, 85] on div at bounding box center [729, 338] width 1458 height 676
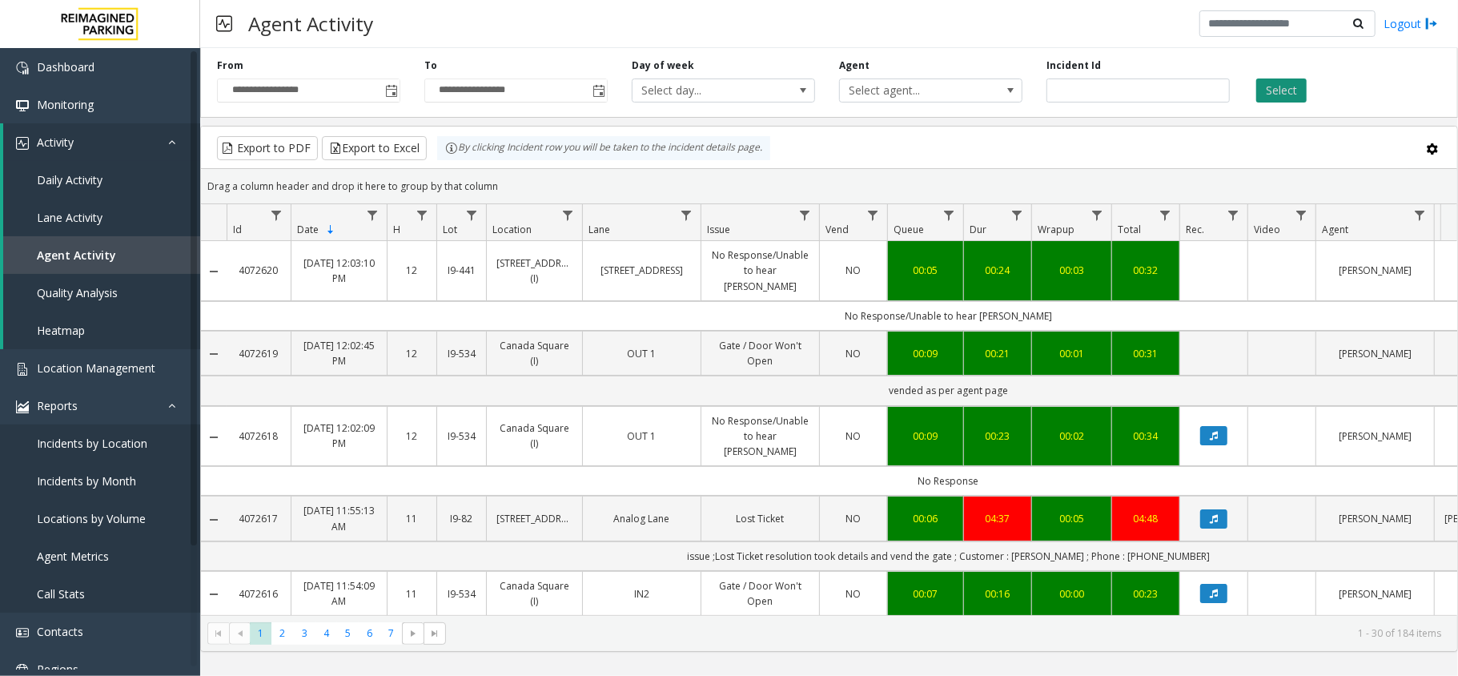
click at [1294, 85] on button "Select" at bounding box center [1281, 90] width 50 height 24
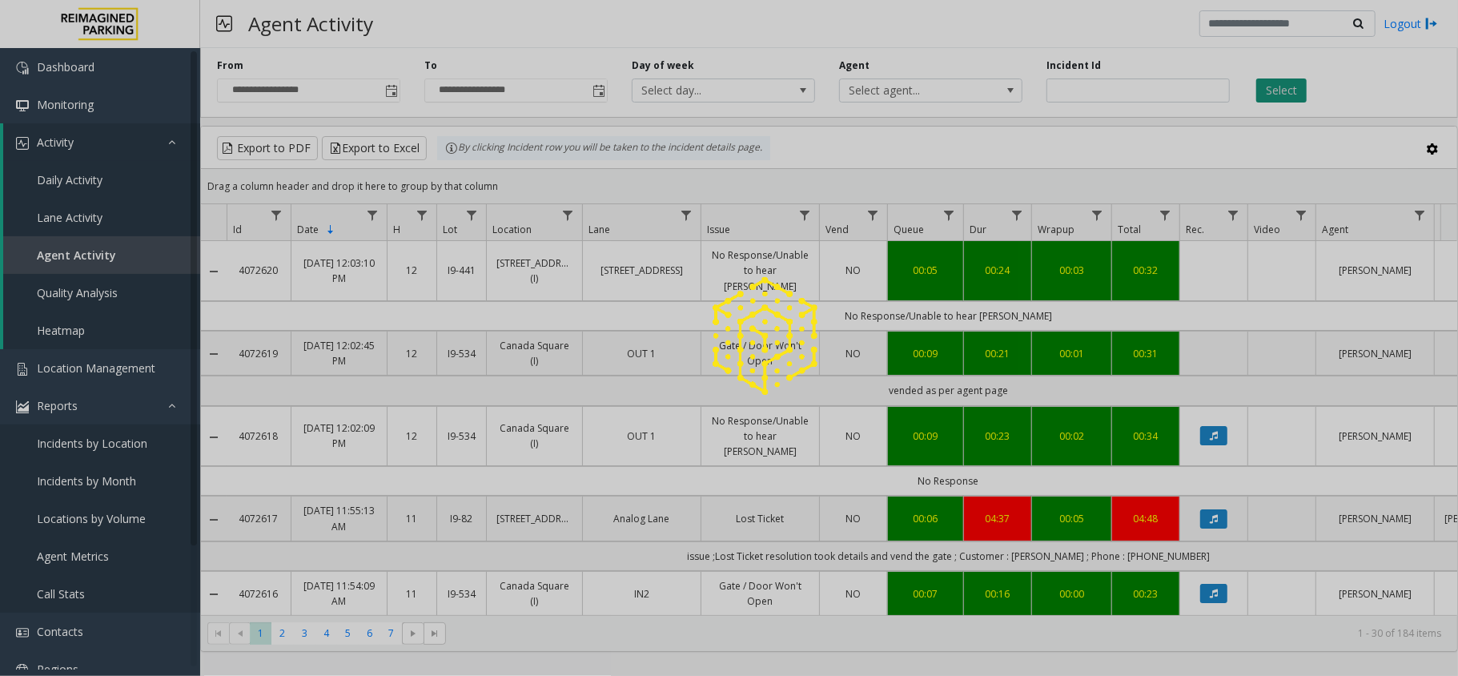
click at [1294, 85] on div at bounding box center [729, 338] width 1458 height 676
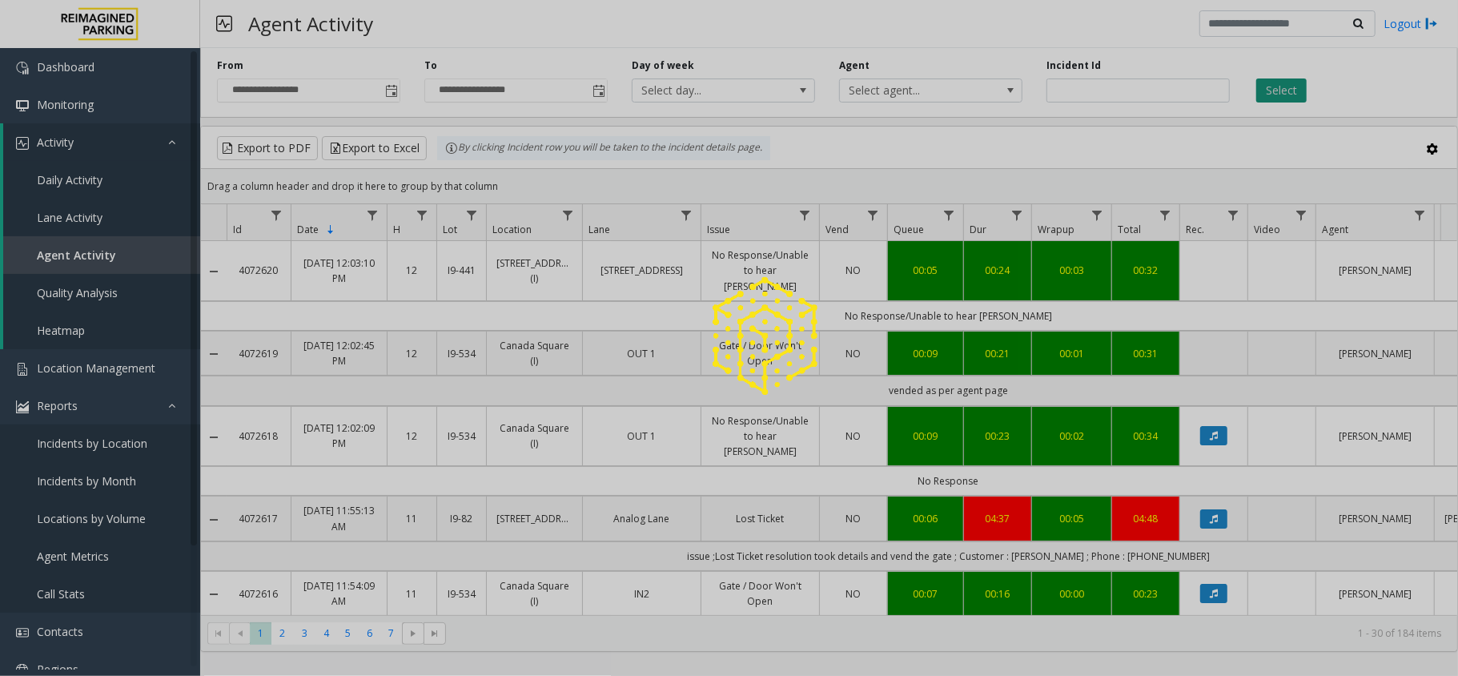
click at [1294, 85] on div at bounding box center [729, 338] width 1458 height 676
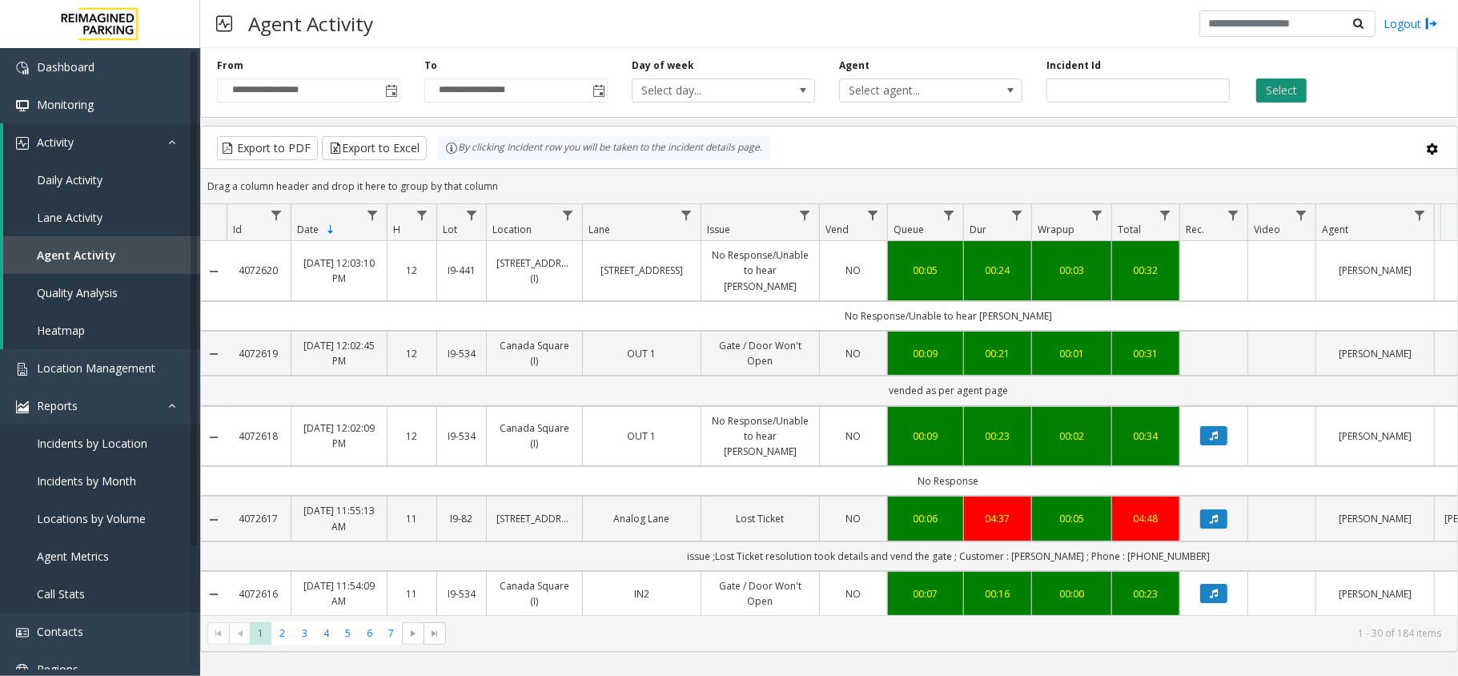
click at [1294, 85] on button "Select" at bounding box center [1281, 90] width 50 height 24
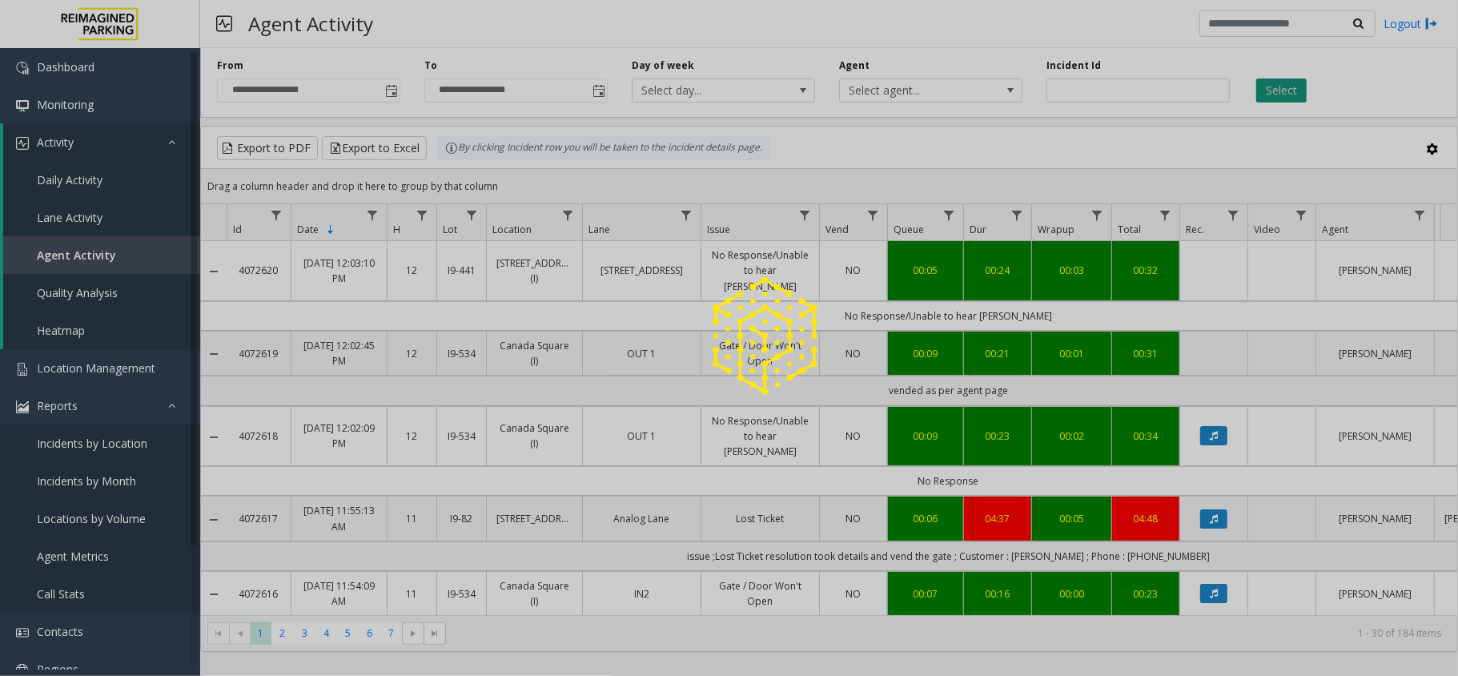
click at [1294, 85] on div at bounding box center [729, 338] width 1458 height 676
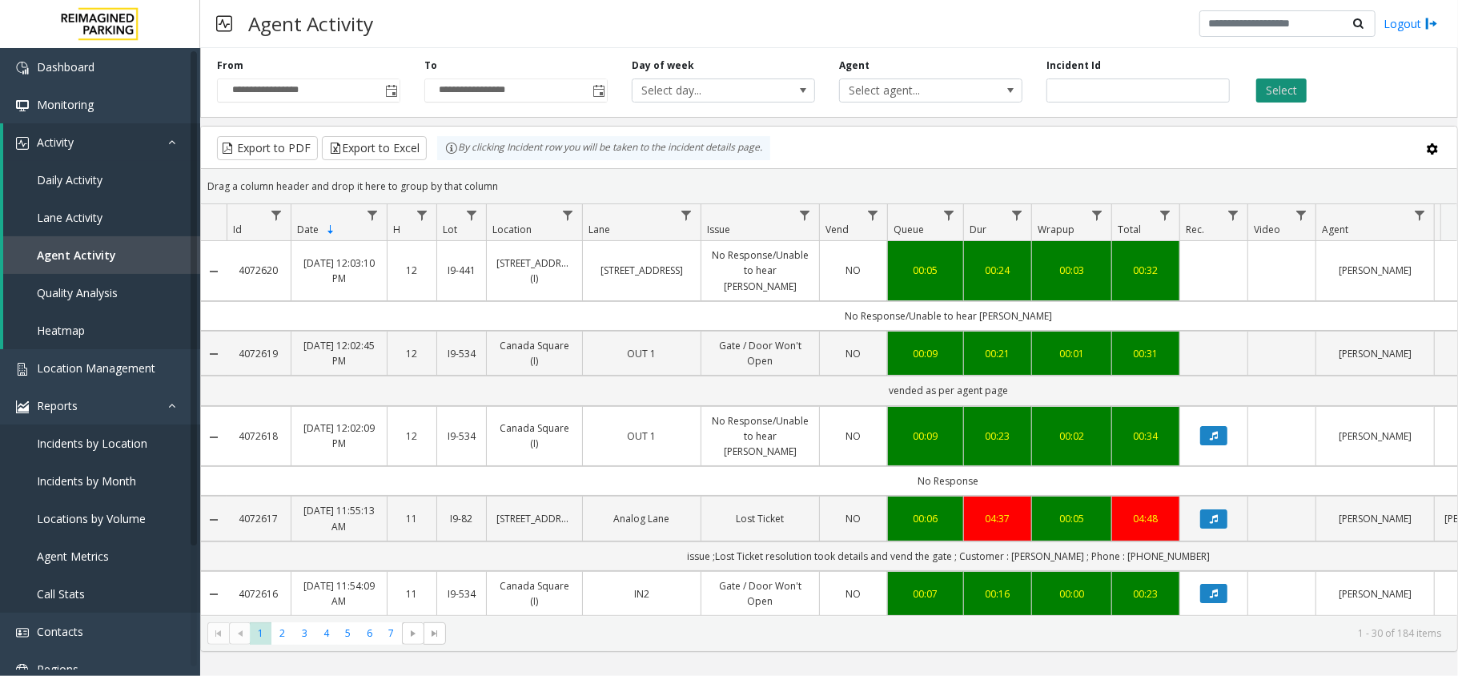
click at [1294, 85] on button "Select" at bounding box center [1281, 90] width 50 height 24
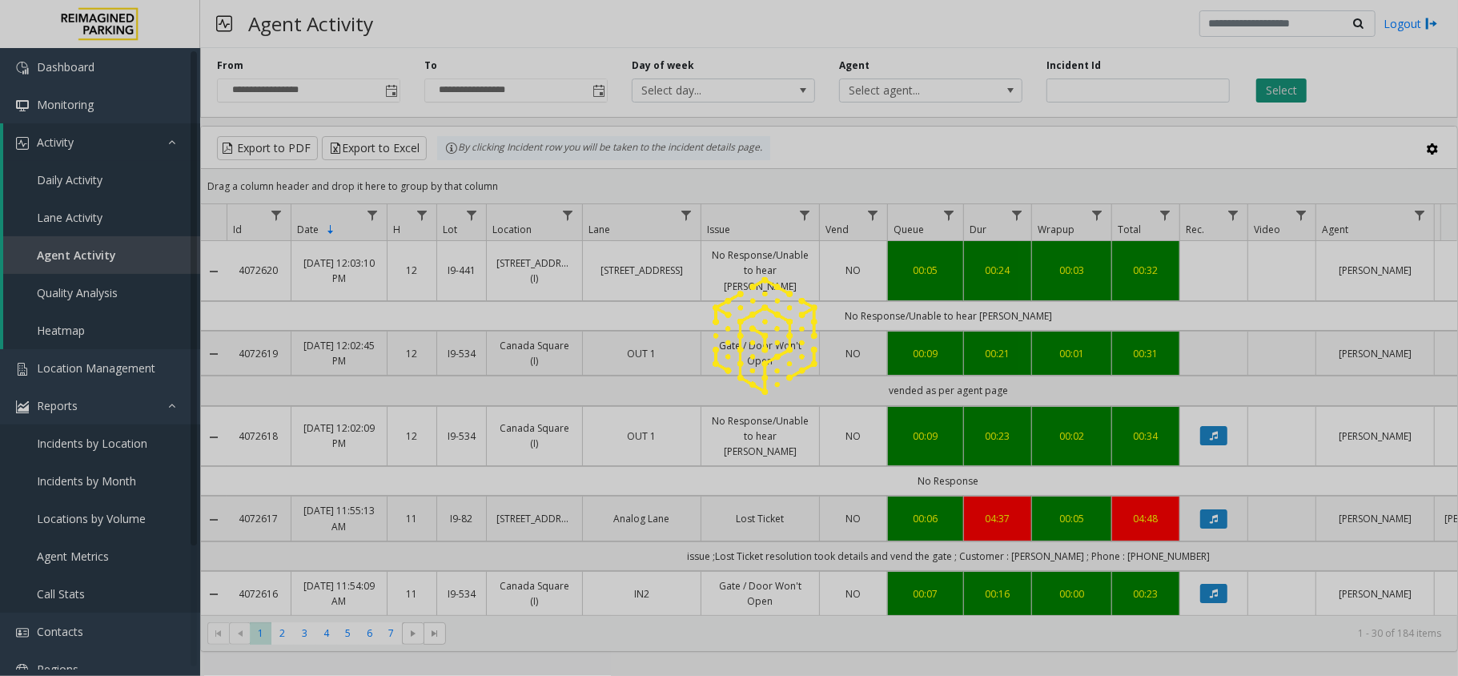
click at [1294, 85] on div at bounding box center [729, 338] width 1458 height 676
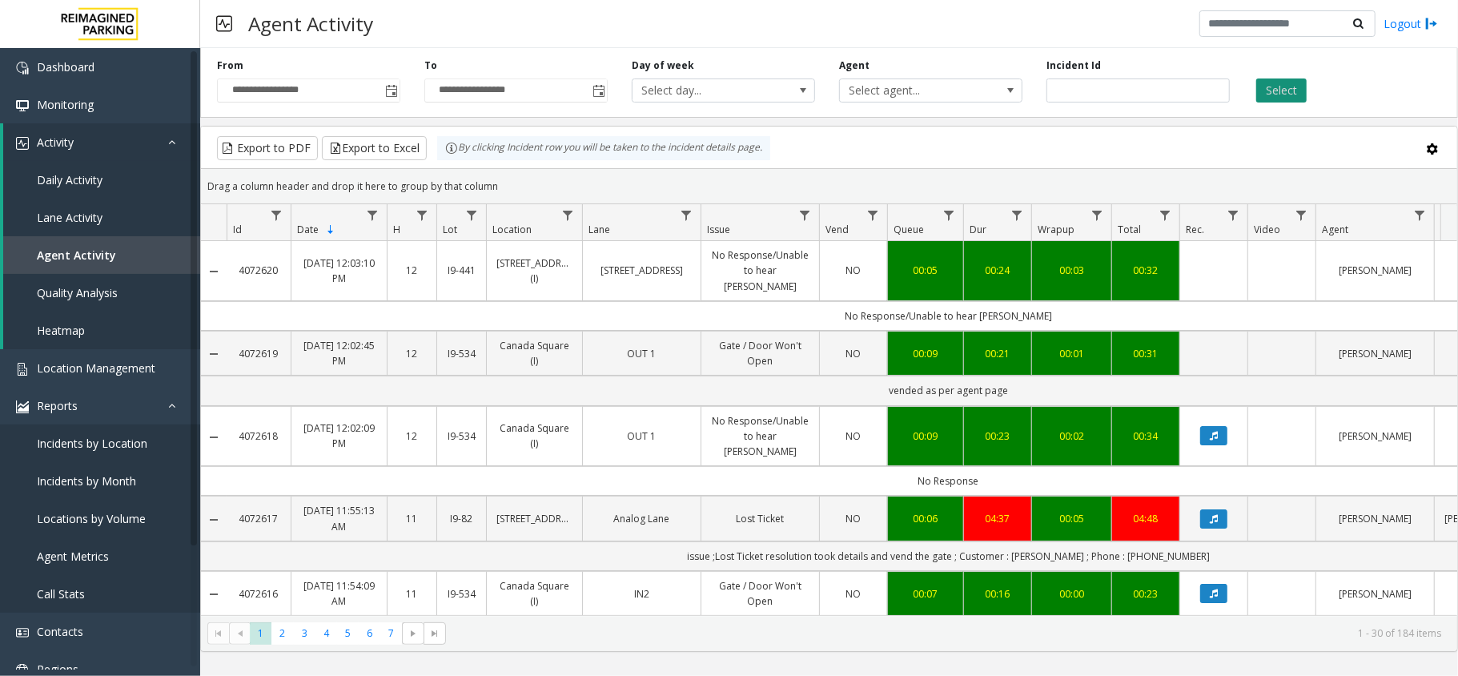
click at [1294, 85] on button "Select" at bounding box center [1281, 90] width 50 height 24
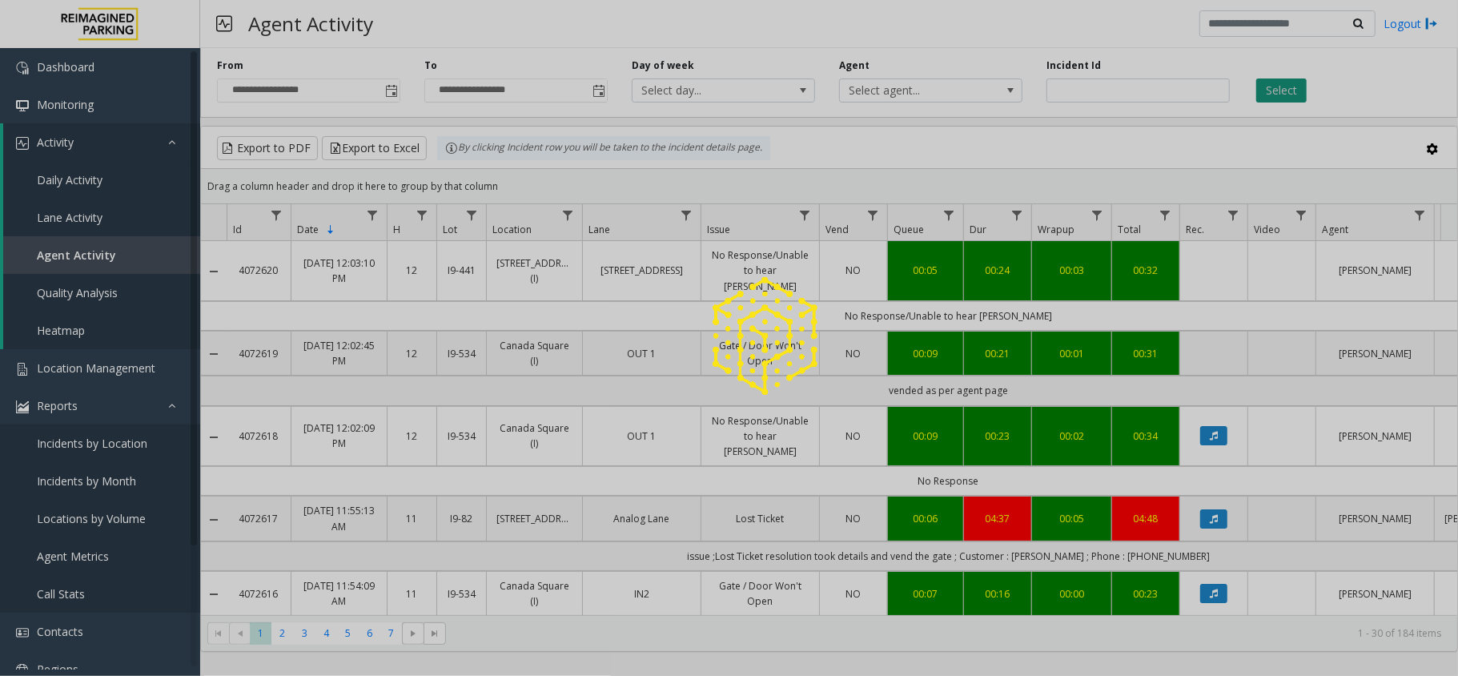
click at [1294, 85] on div at bounding box center [729, 338] width 1458 height 676
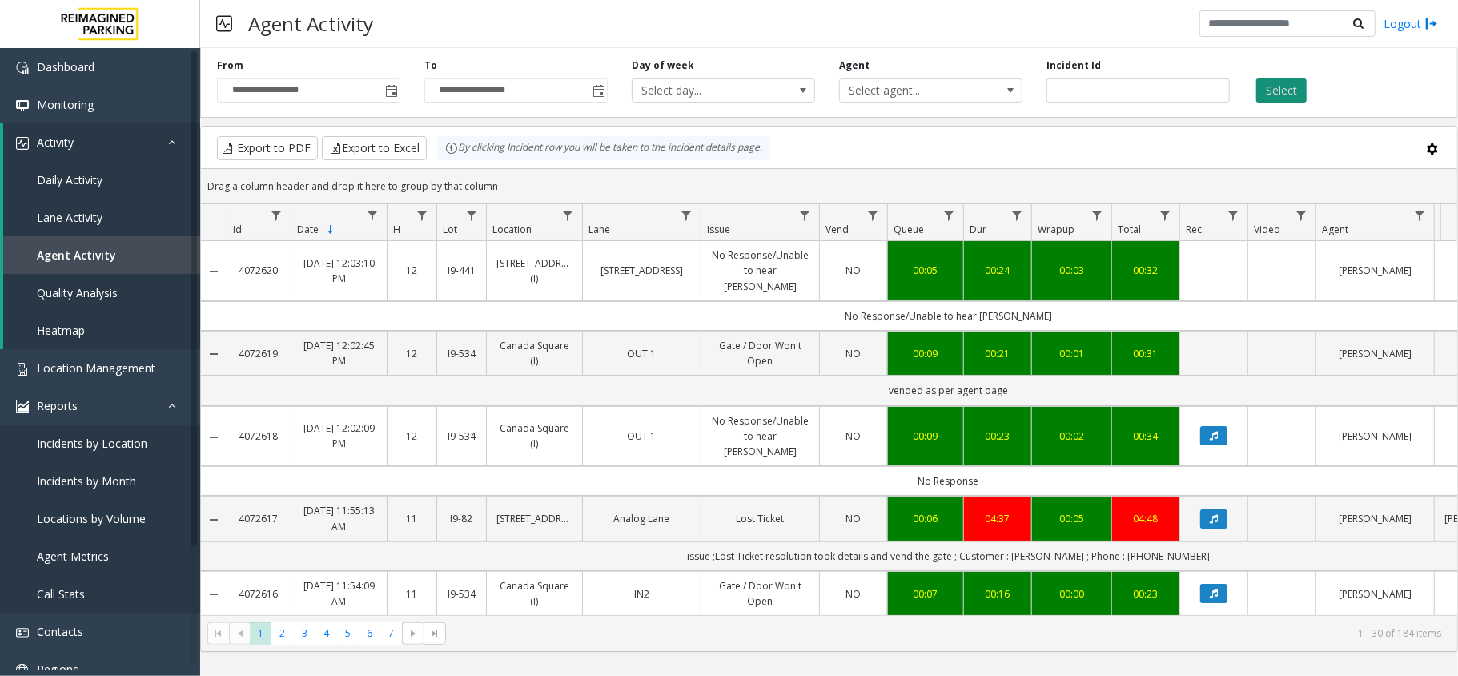
click at [1294, 85] on button "Select" at bounding box center [1281, 90] width 50 height 24
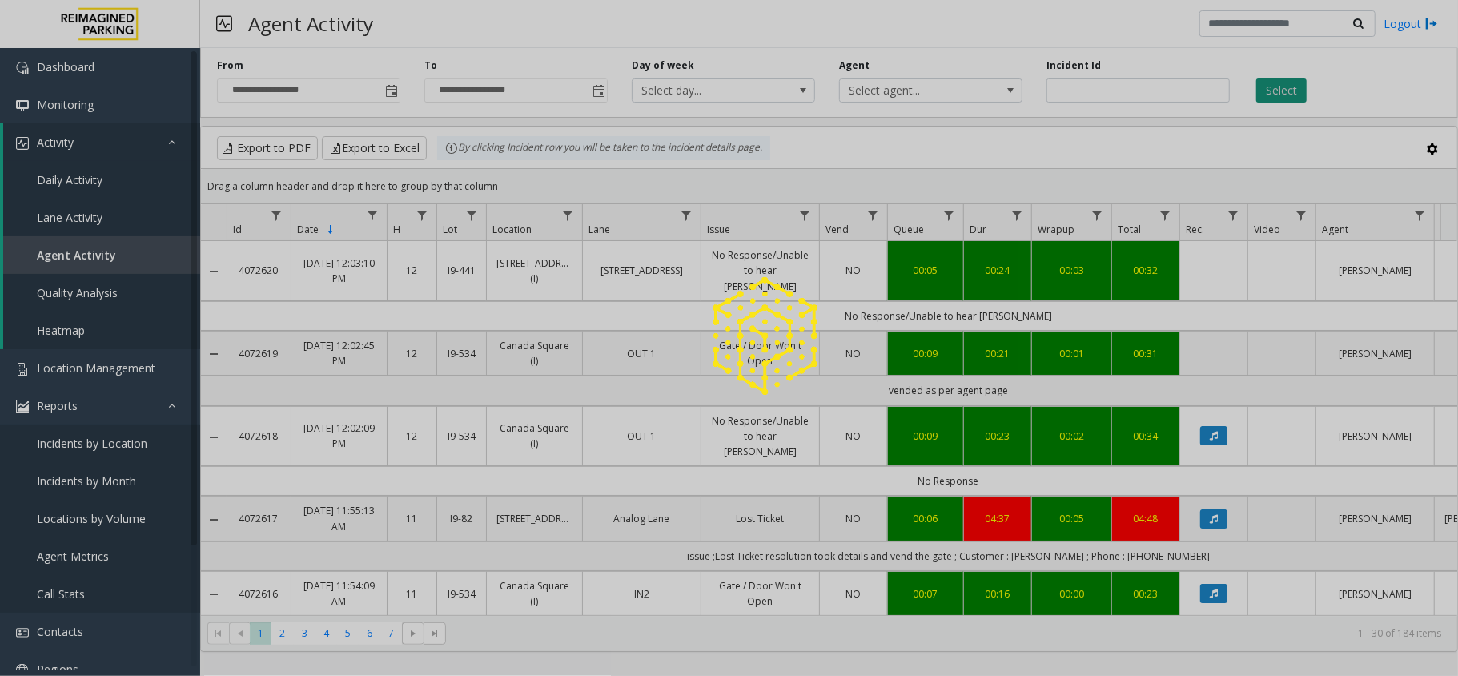
click at [1294, 85] on div at bounding box center [729, 338] width 1458 height 676
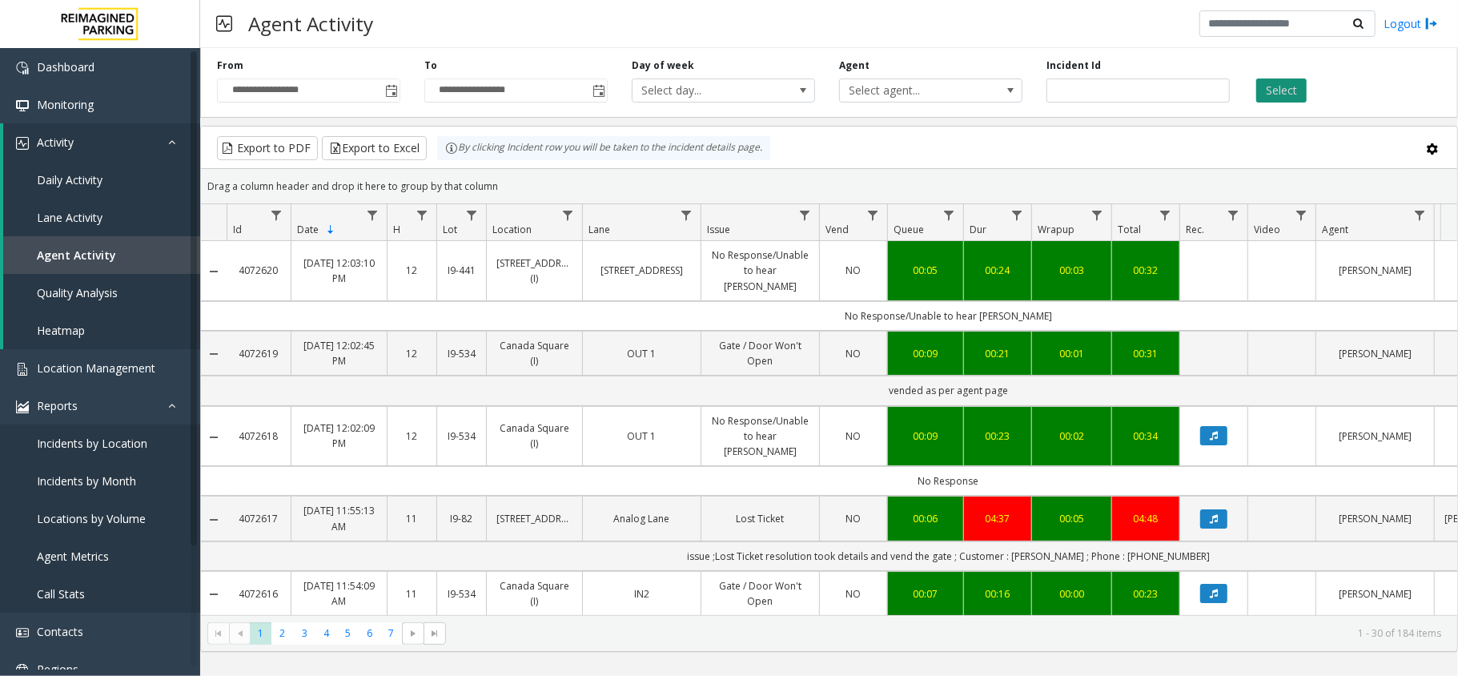
click at [1294, 85] on button "Select" at bounding box center [1281, 90] width 50 height 24
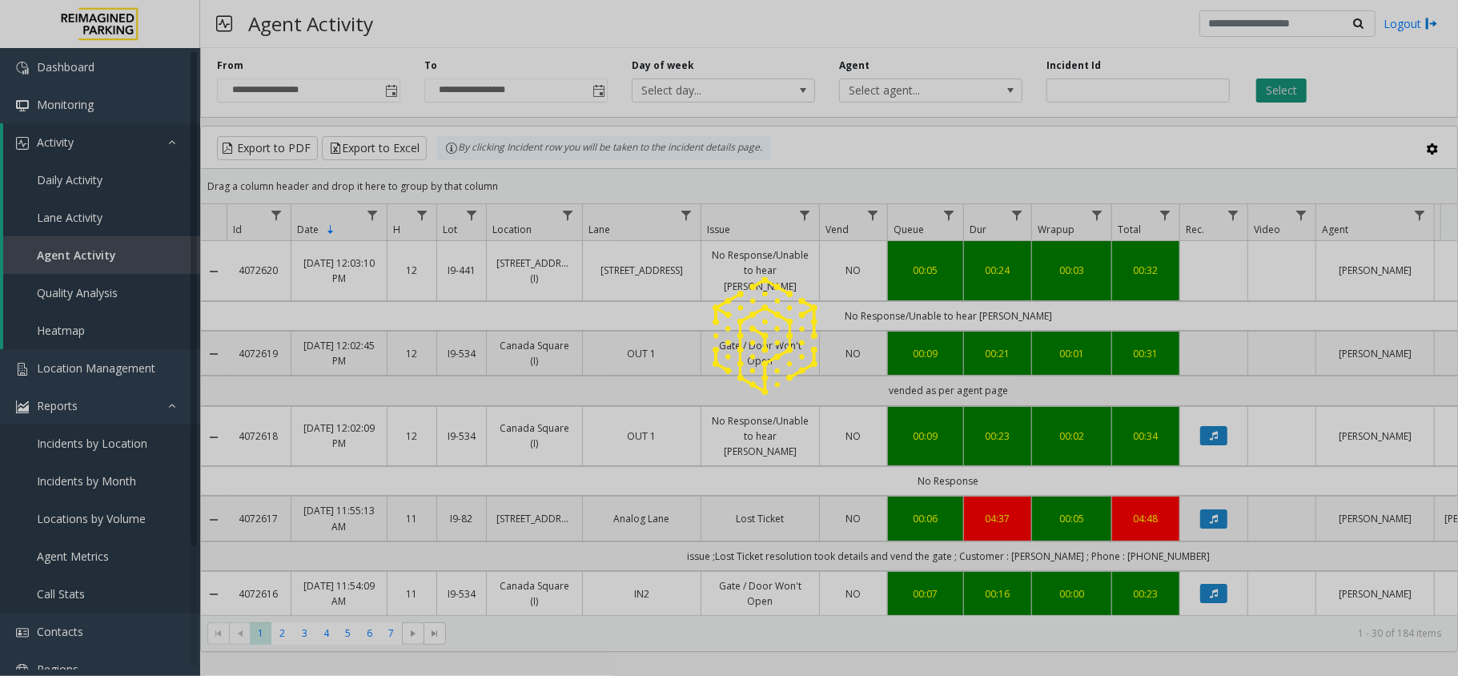
click at [1294, 85] on div at bounding box center [729, 338] width 1458 height 676
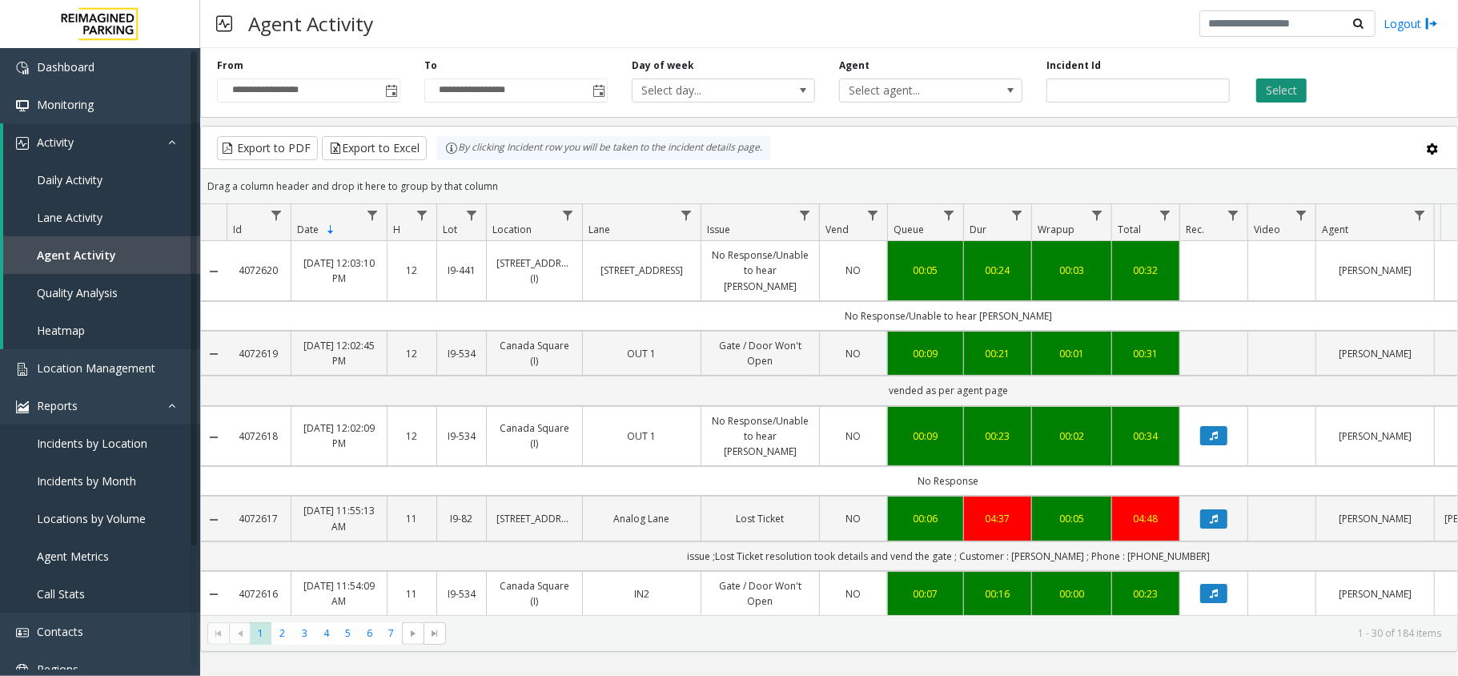
click at [1294, 85] on button "Select" at bounding box center [1281, 90] width 50 height 24
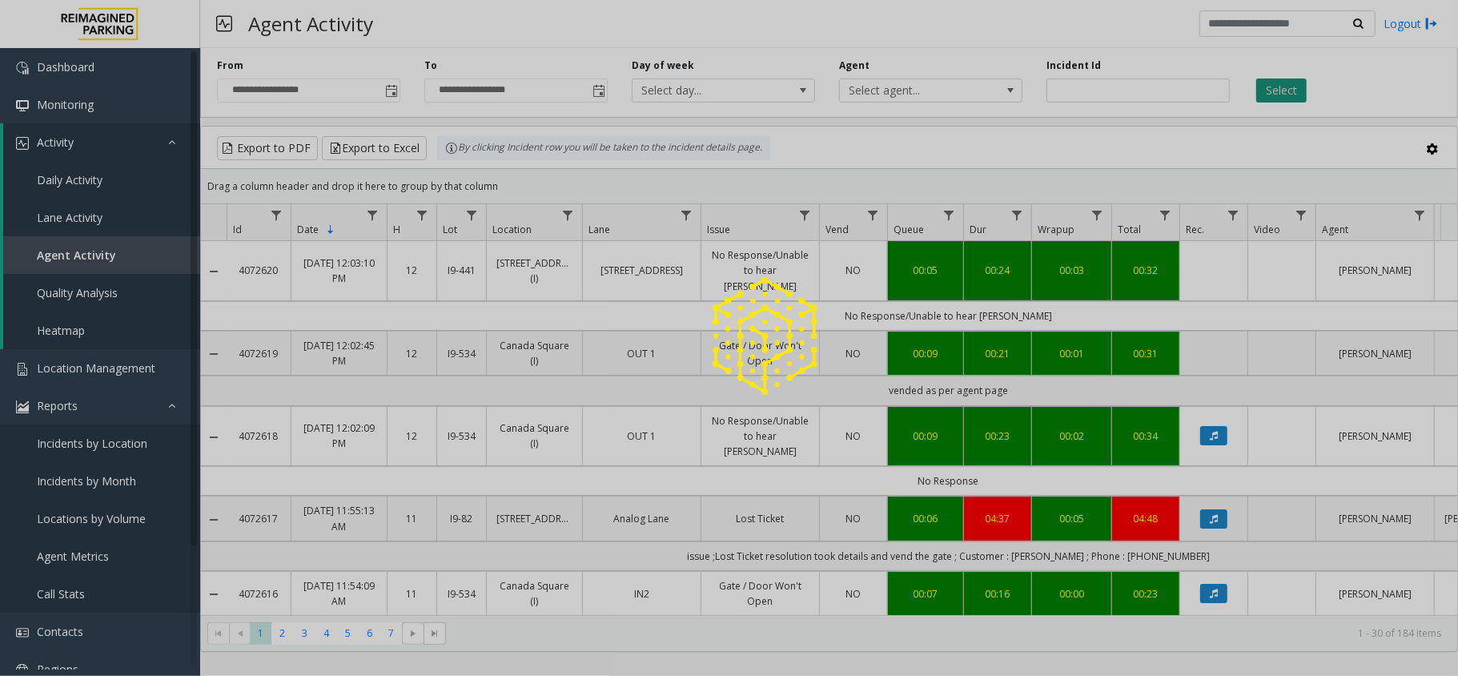
click at [1294, 85] on div at bounding box center [729, 338] width 1458 height 676
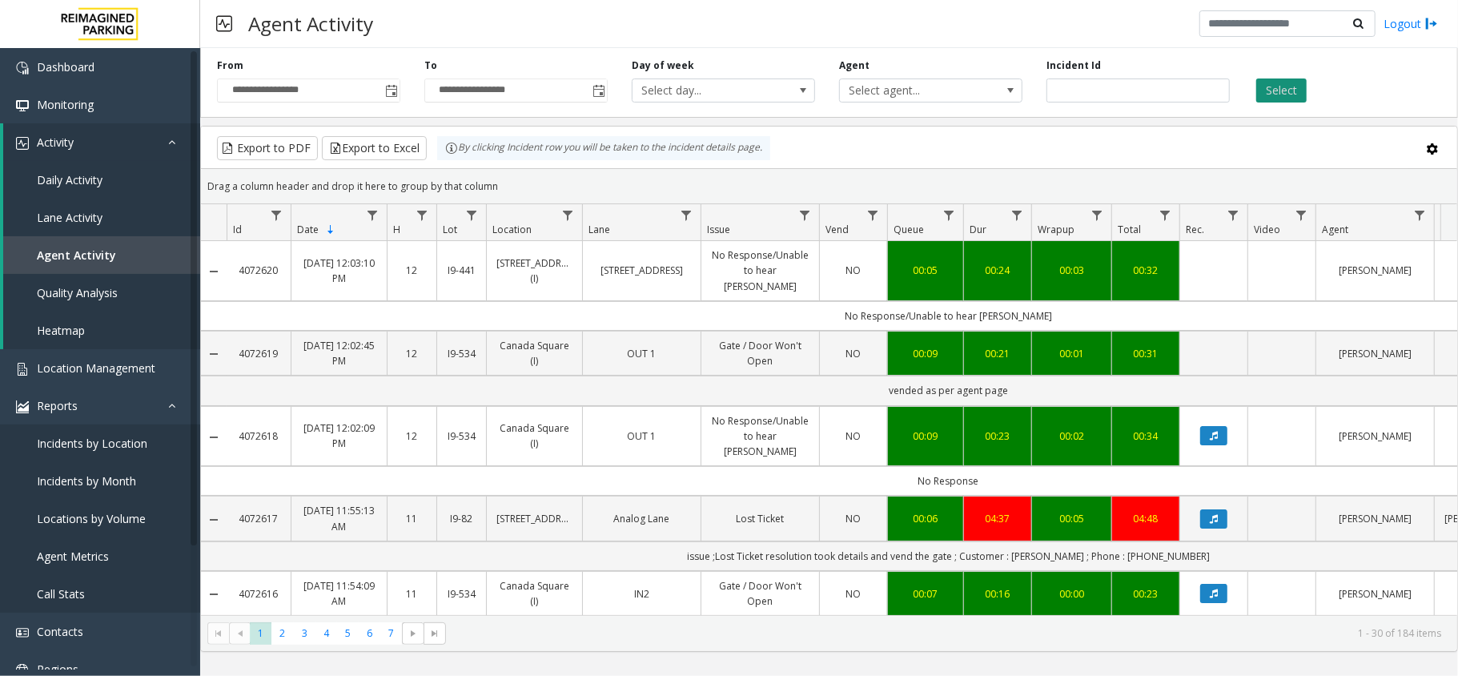
click at [1294, 85] on button "Select" at bounding box center [1281, 90] width 50 height 24
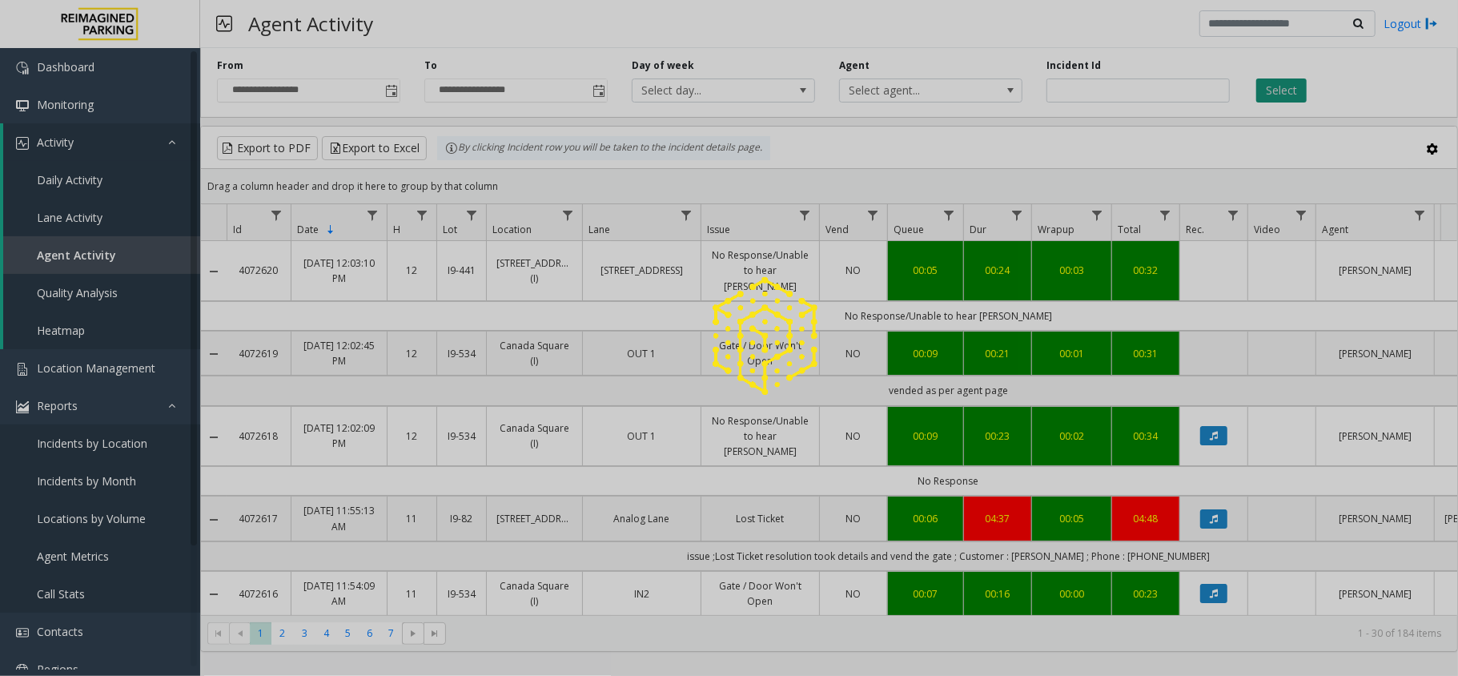
click at [1294, 85] on div at bounding box center [729, 338] width 1458 height 676
click at [1294, 85] on button "Select" at bounding box center [1281, 90] width 50 height 24
click at [1294, 85] on div at bounding box center [729, 338] width 1458 height 676
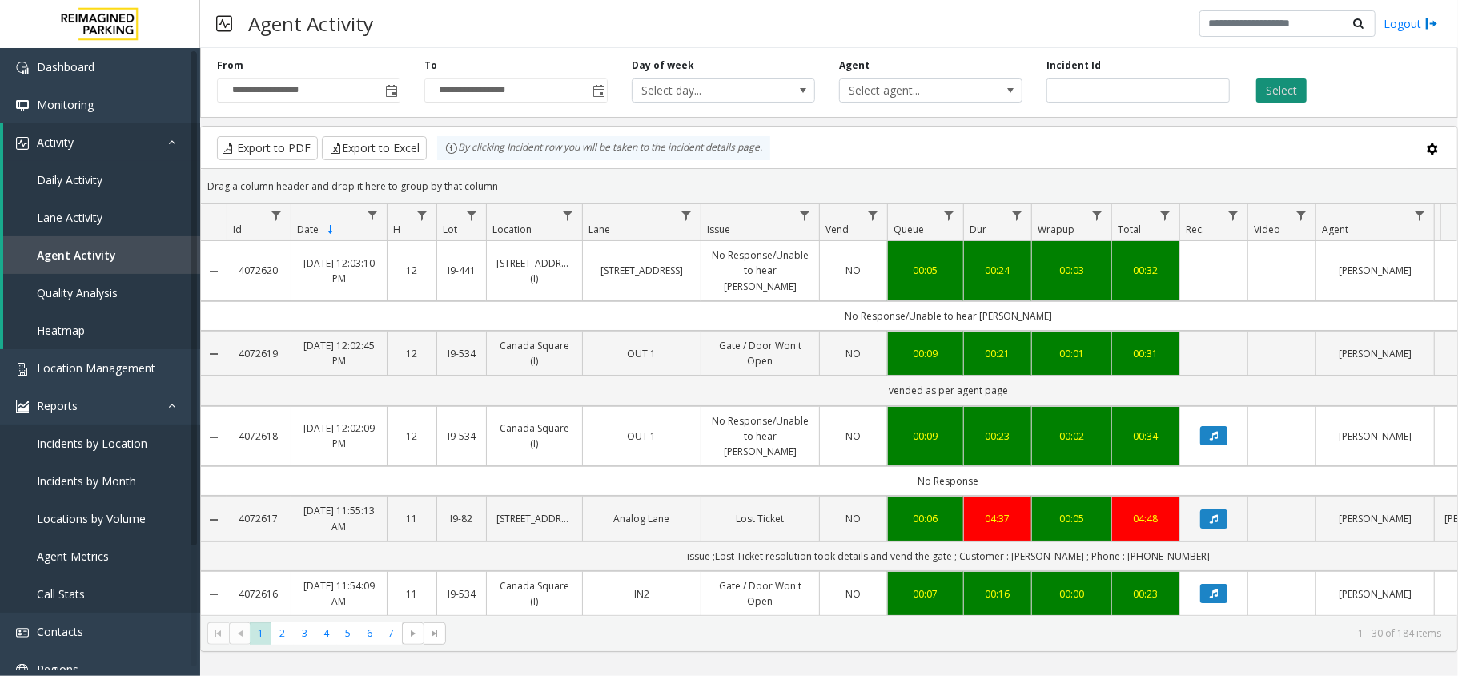
click at [1294, 85] on button "Select" at bounding box center [1281, 90] width 50 height 24
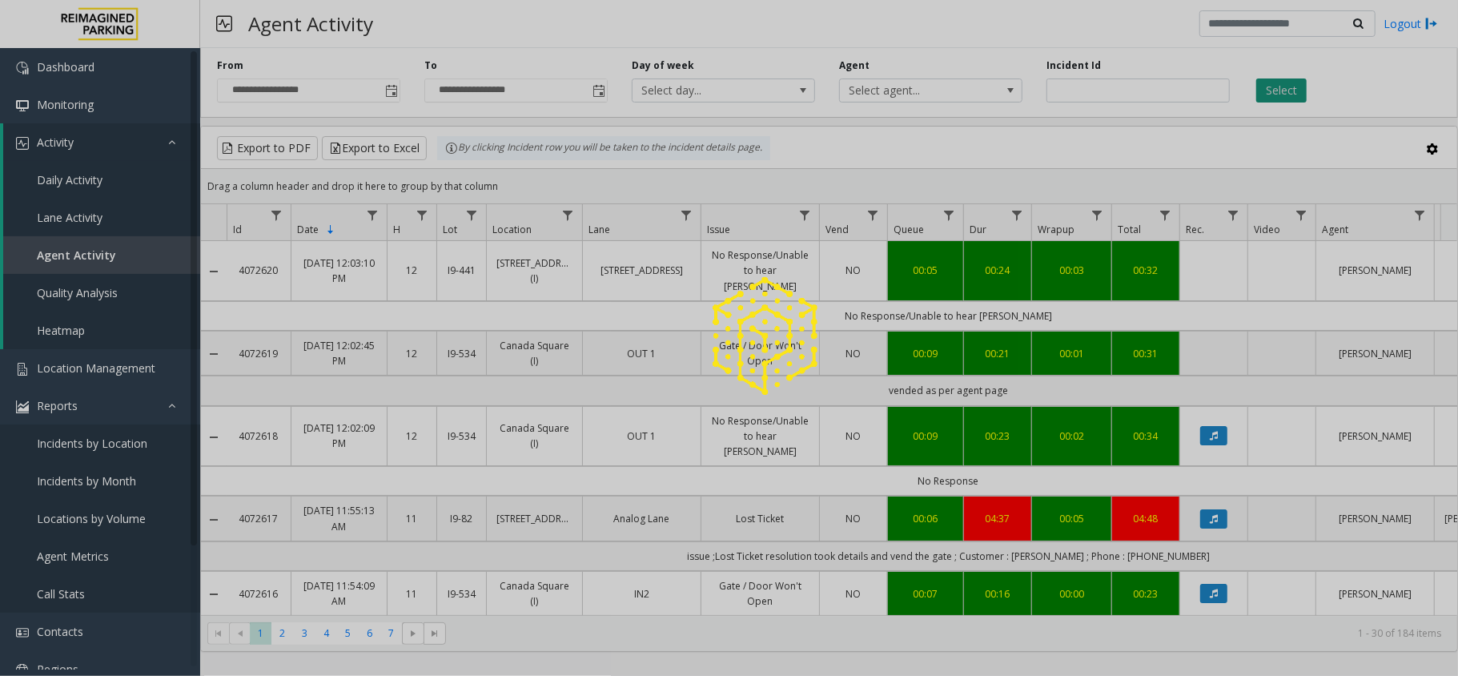
click at [1294, 85] on div at bounding box center [729, 338] width 1458 height 676
click at [1294, 85] on button "Select" at bounding box center [1281, 90] width 50 height 24
click at [1294, 85] on div at bounding box center [729, 338] width 1458 height 676
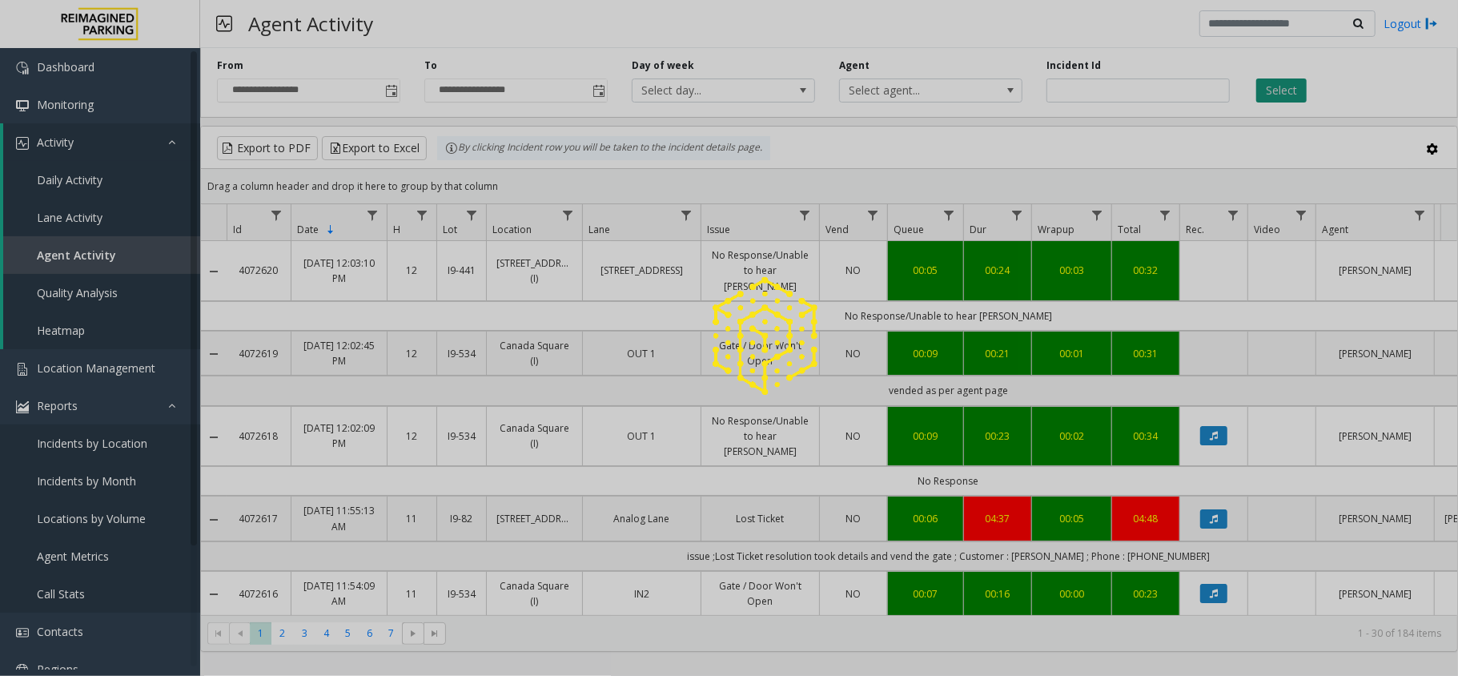
click at [1294, 85] on button "Select" at bounding box center [1281, 90] width 50 height 24
click at [1294, 85] on div at bounding box center [729, 338] width 1458 height 676
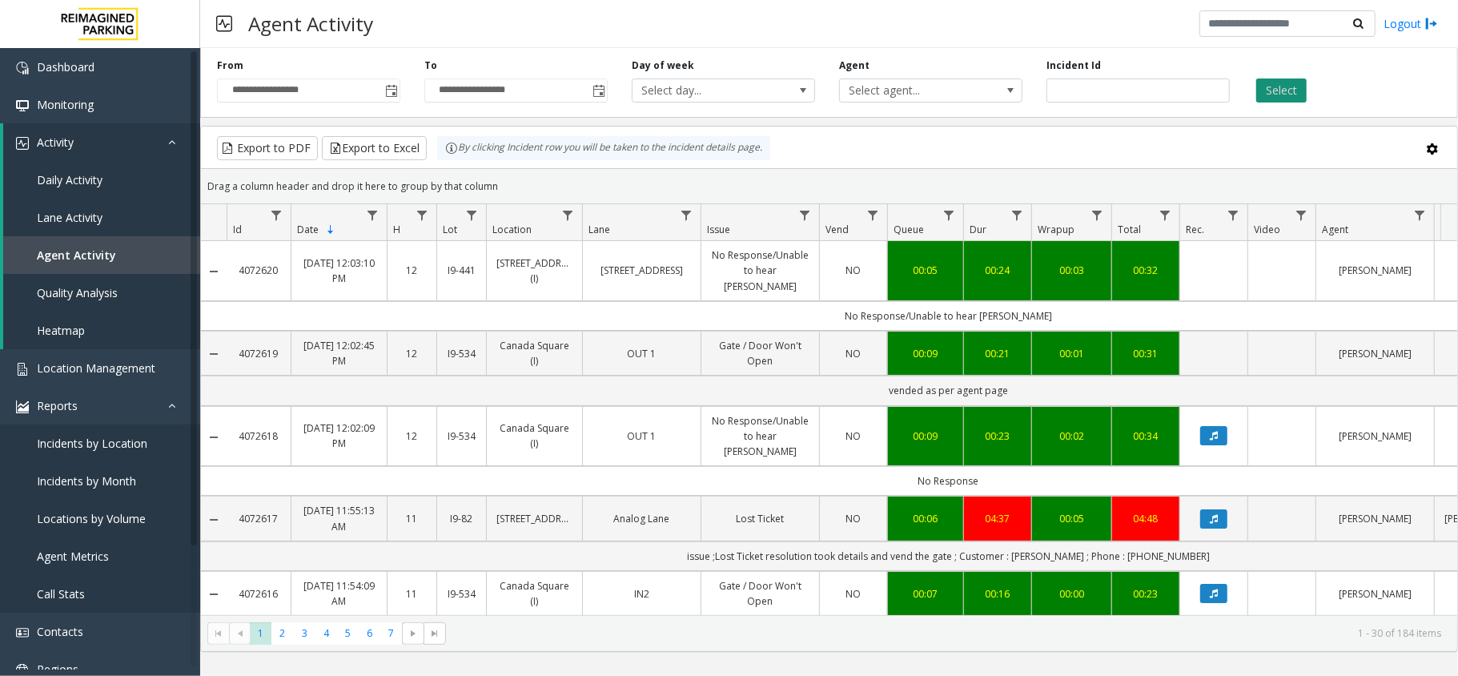
click at [1294, 85] on button "Select" at bounding box center [1281, 90] width 50 height 24
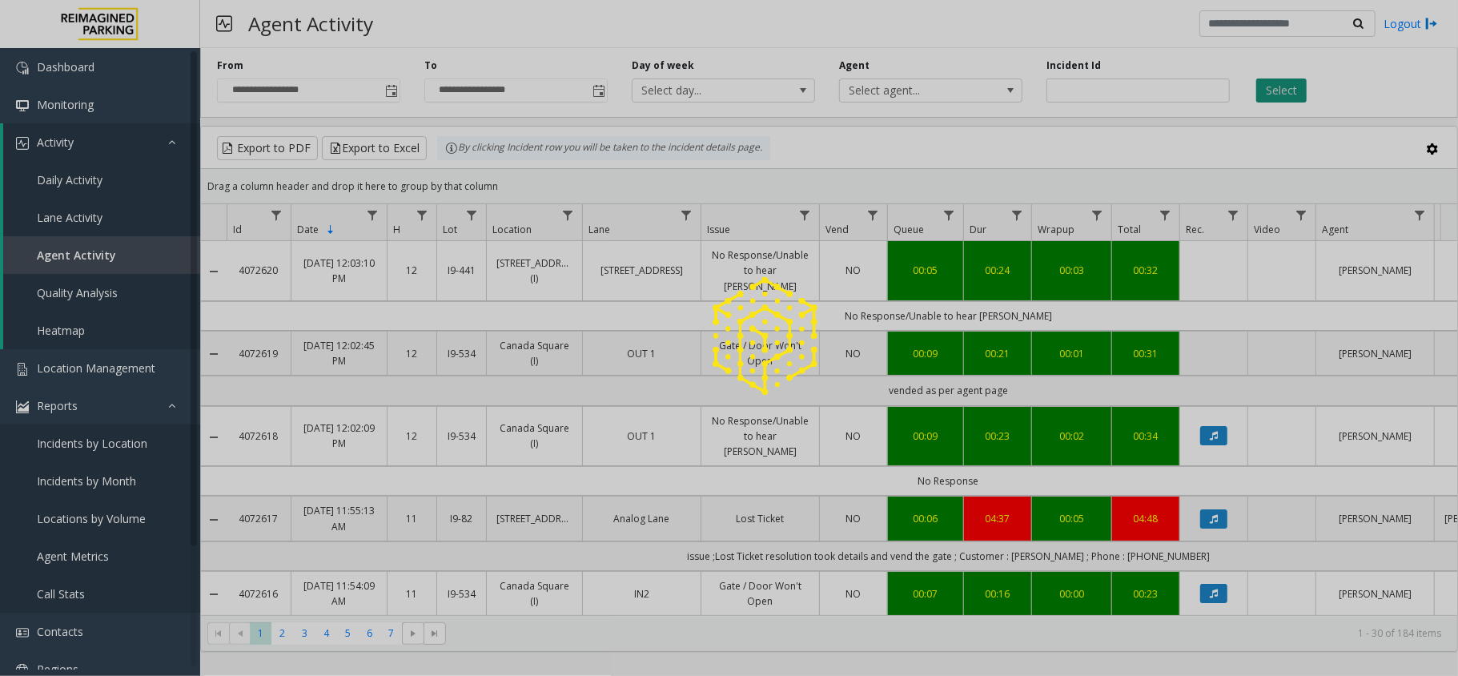
click at [1294, 85] on div at bounding box center [729, 338] width 1458 height 676
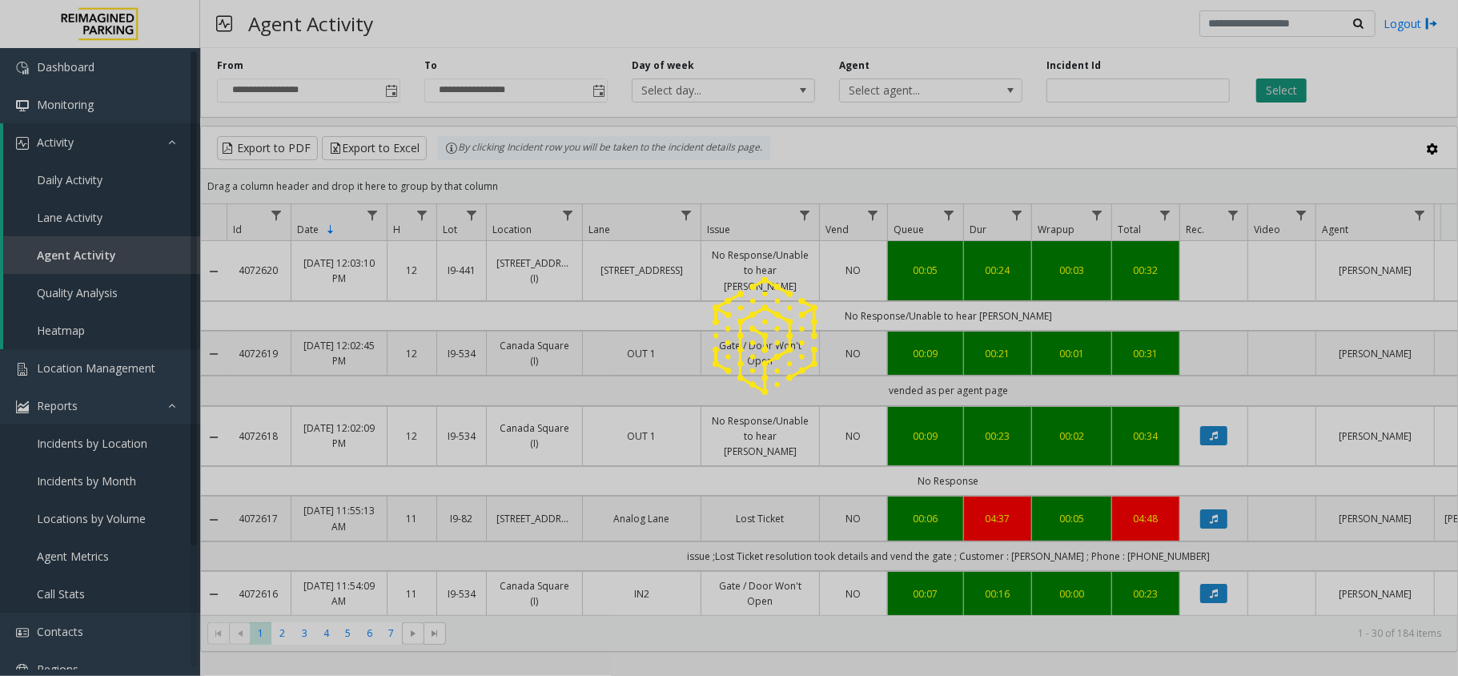
click at [1294, 85] on div at bounding box center [729, 338] width 1458 height 676
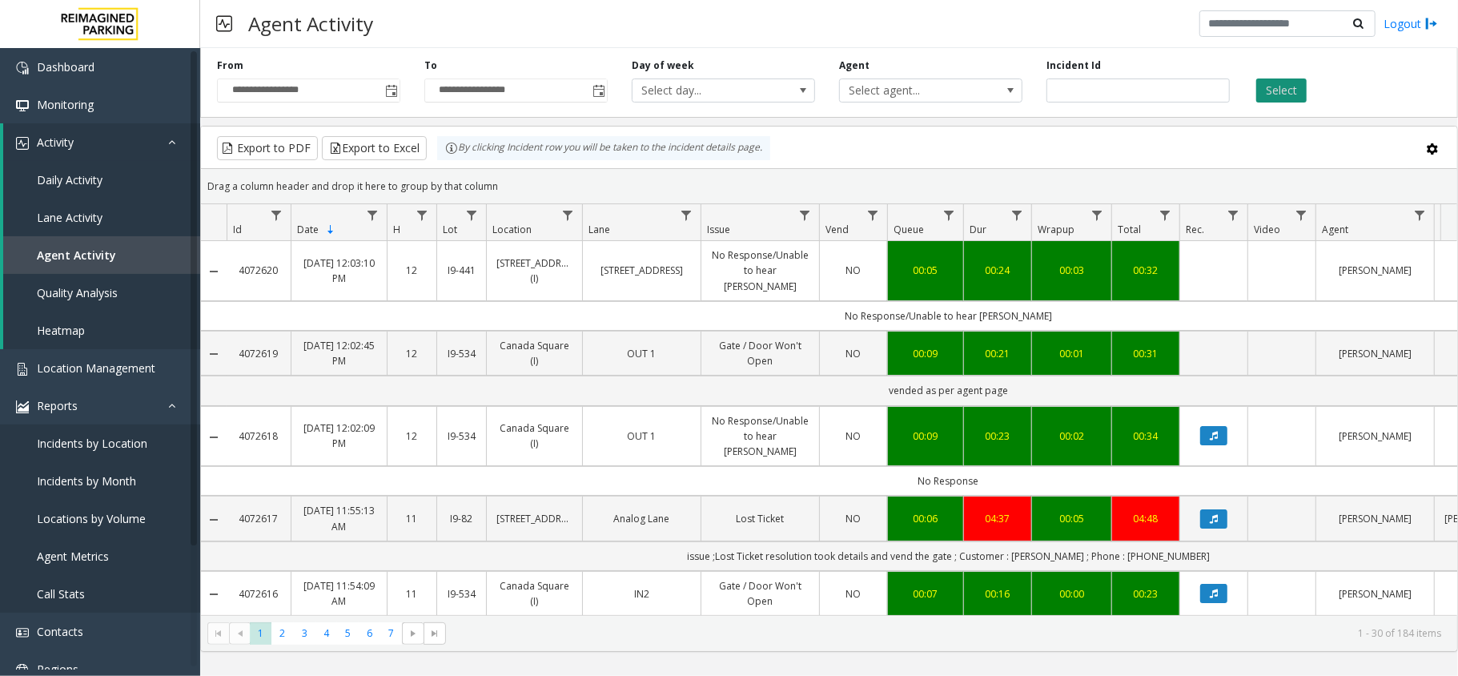
click at [1294, 85] on button "Select" at bounding box center [1281, 90] width 50 height 24
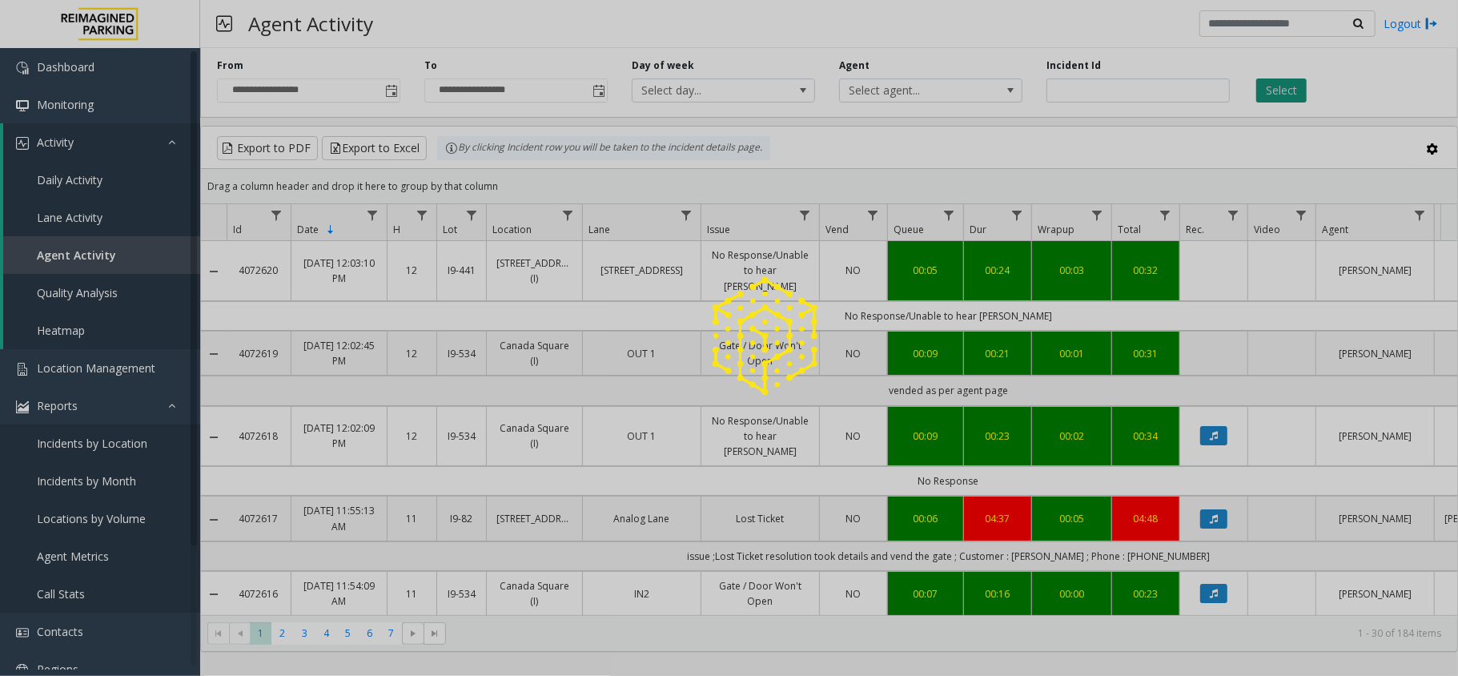
click at [1294, 85] on div at bounding box center [729, 338] width 1458 height 676
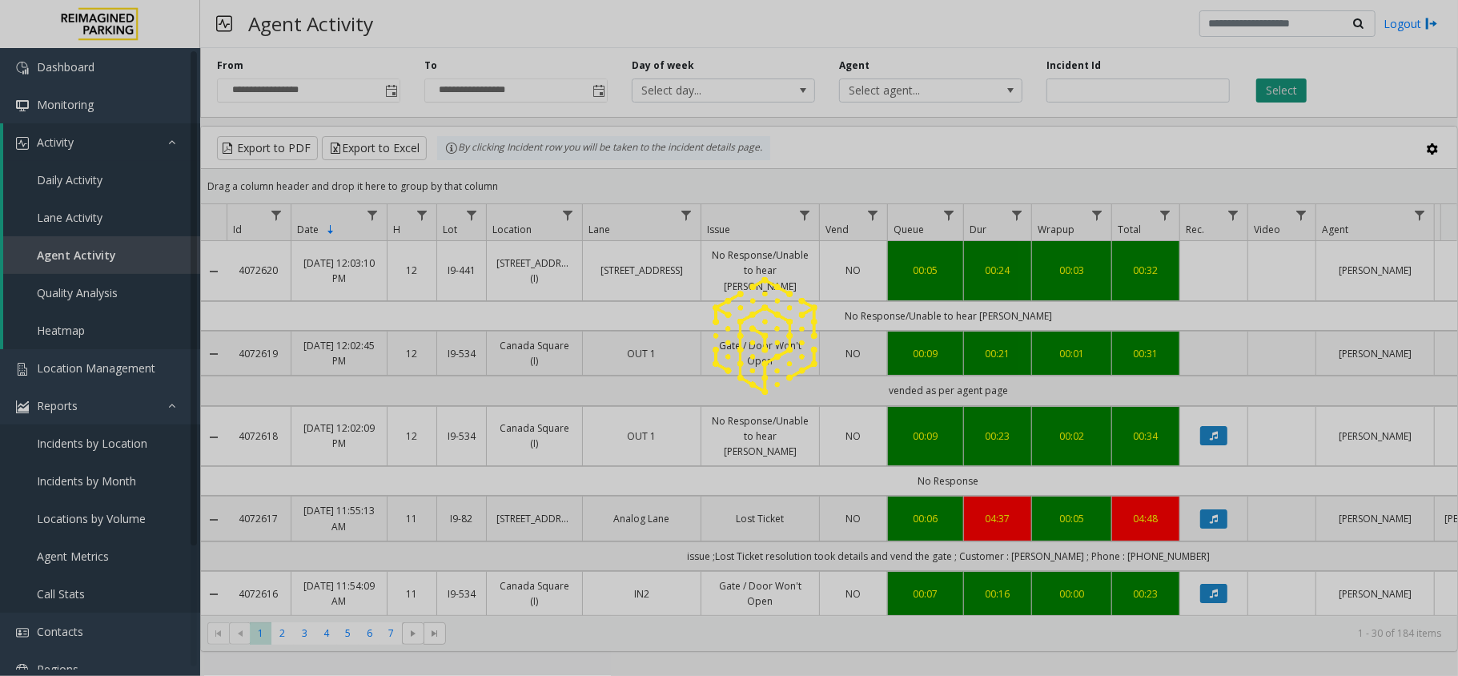
click at [1294, 85] on button "Select" at bounding box center [1281, 90] width 50 height 24
click at [1294, 85] on div at bounding box center [729, 338] width 1458 height 676
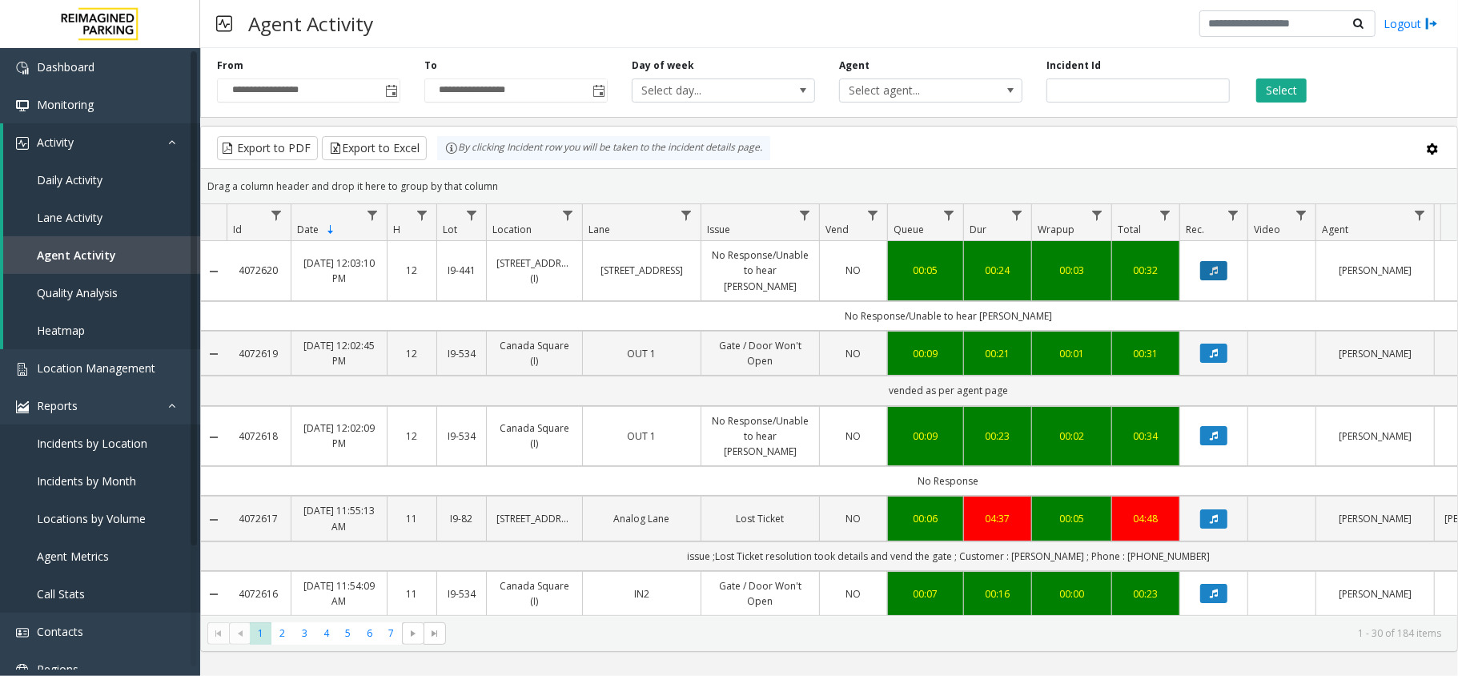
click at [1218, 267] on button "Data table" at bounding box center [1213, 270] width 27 height 19
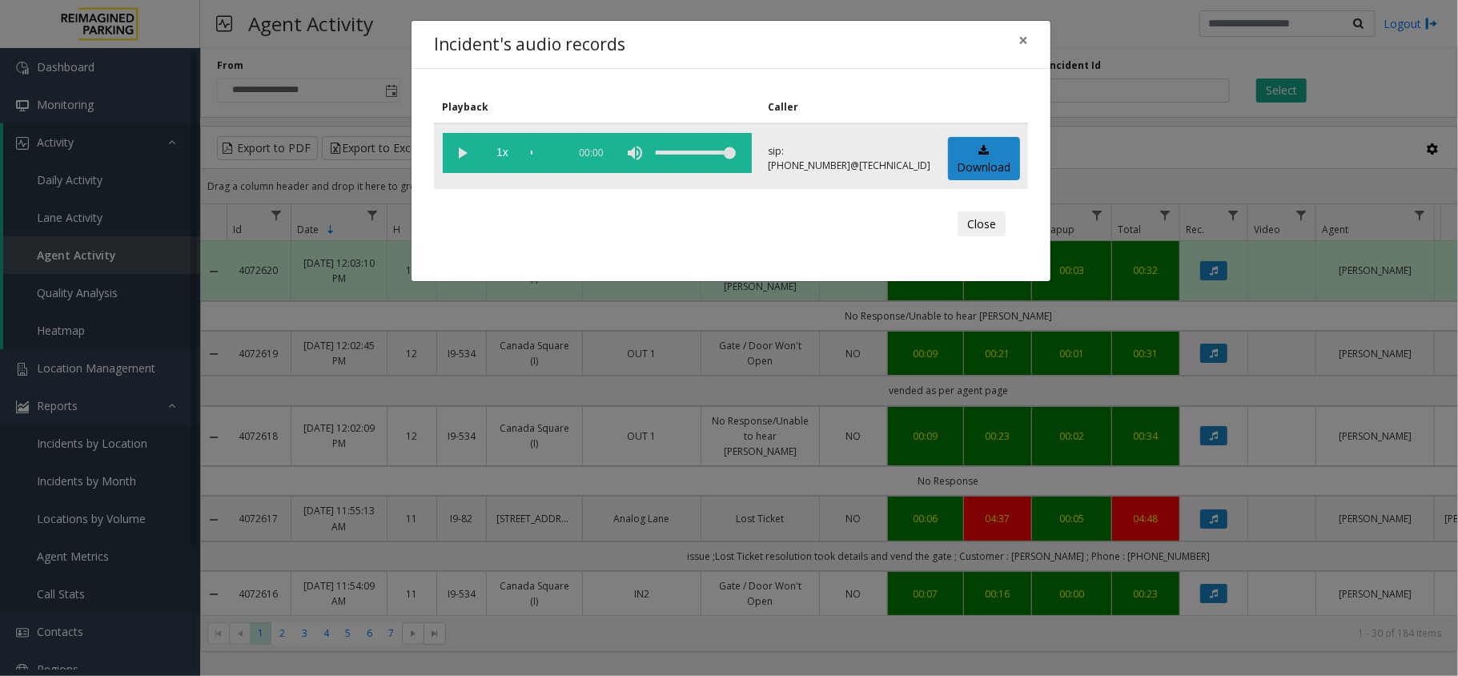
click at [464, 150] on vg-play-pause at bounding box center [463, 153] width 40 height 40
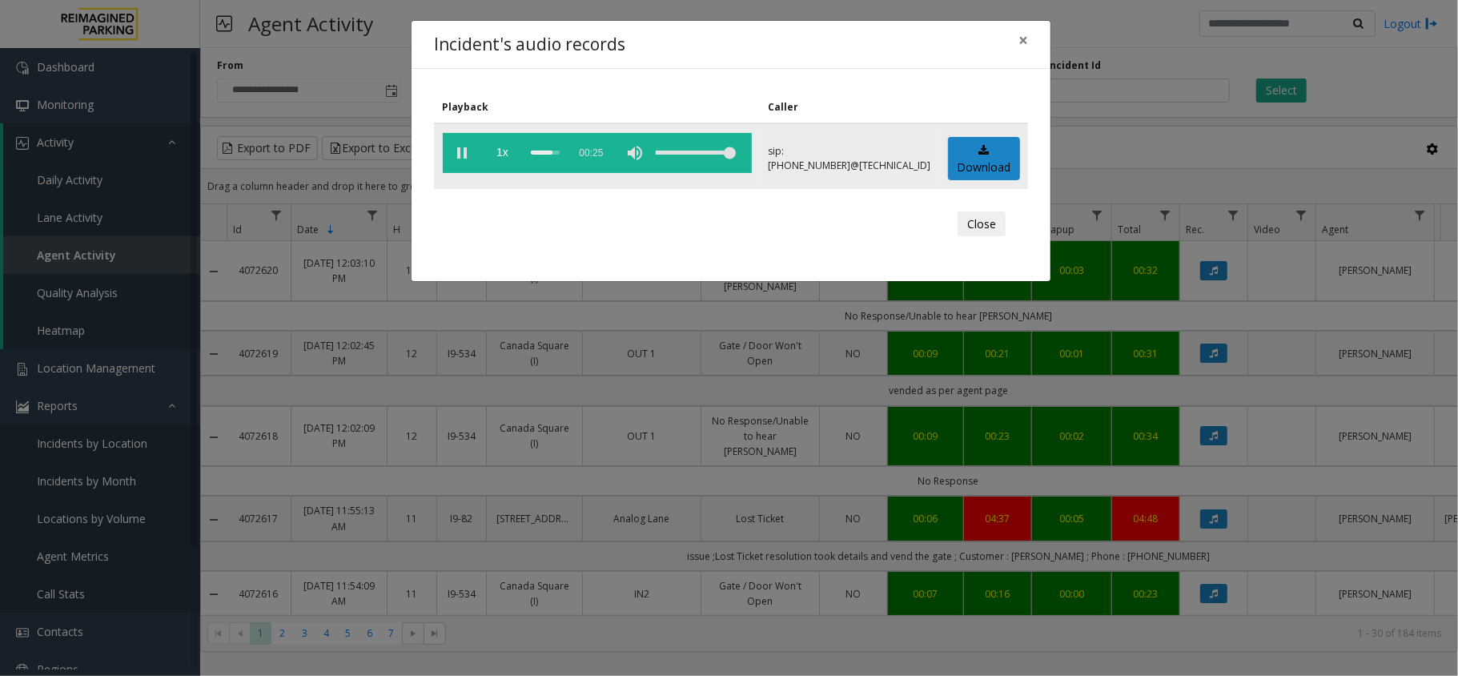
click at [529, 149] on vg-controls "1x 00:25" at bounding box center [597, 153] width 309 height 40
click at [1022, 37] on span "×" at bounding box center [1023, 40] width 10 height 22
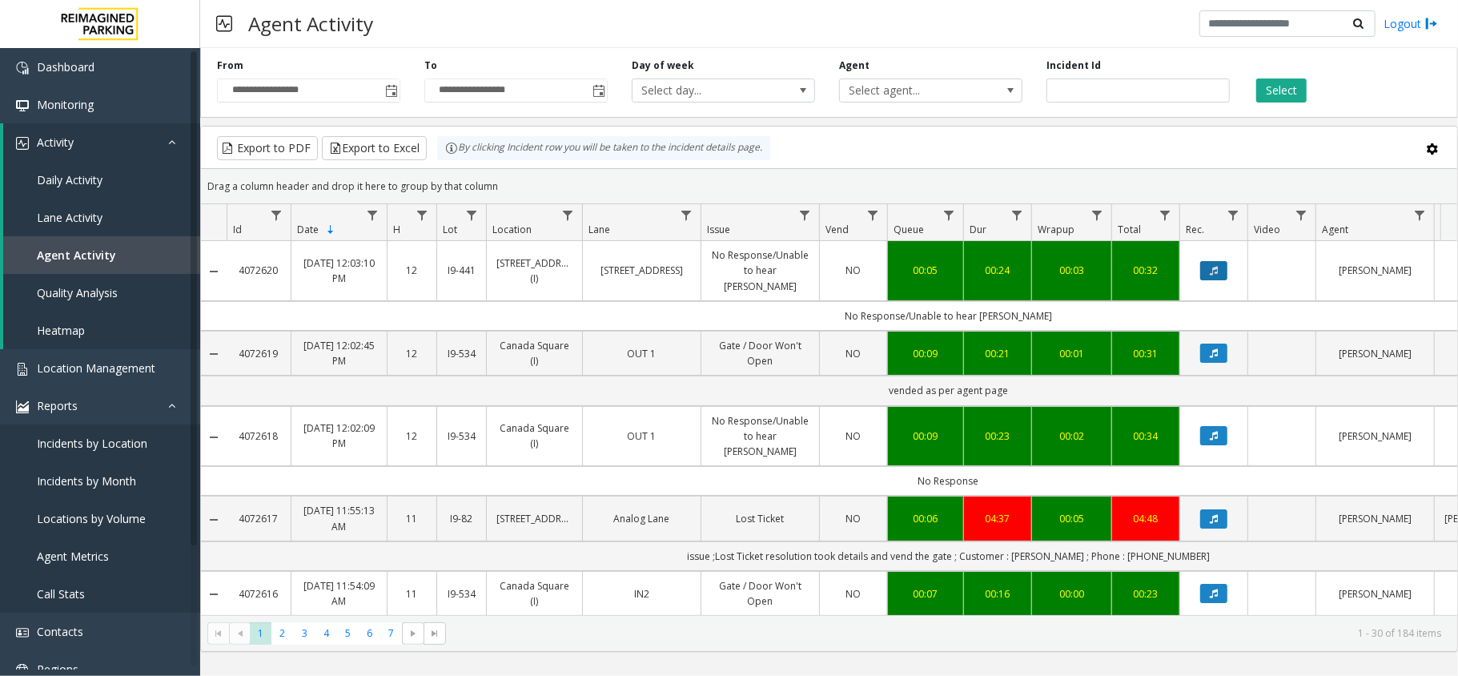
click at [1217, 266] on icon "Data table" at bounding box center [1213, 271] width 8 height 10
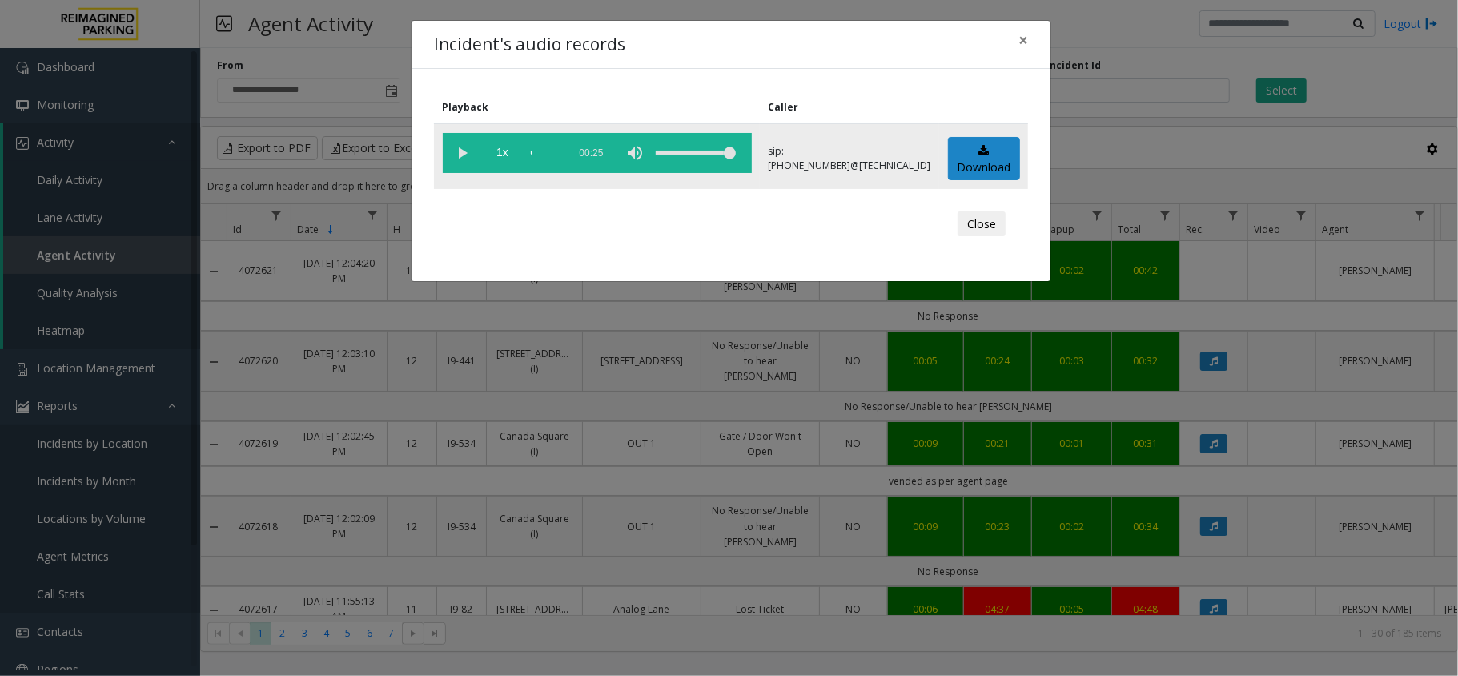
click at [466, 158] on vg-play-pause at bounding box center [463, 153] width 40 height 40
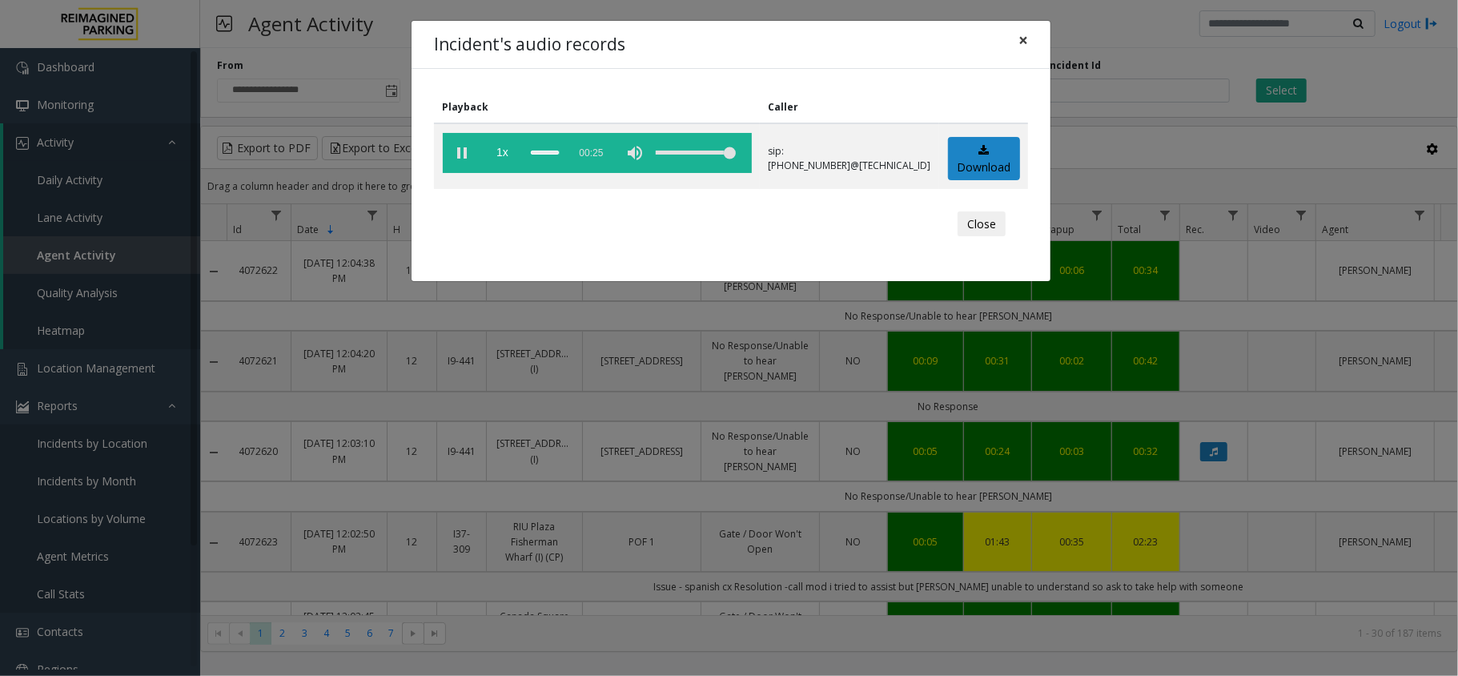
click at [1025, 42] on span "×" at bounding box center [1023, 40] width 10 height 22
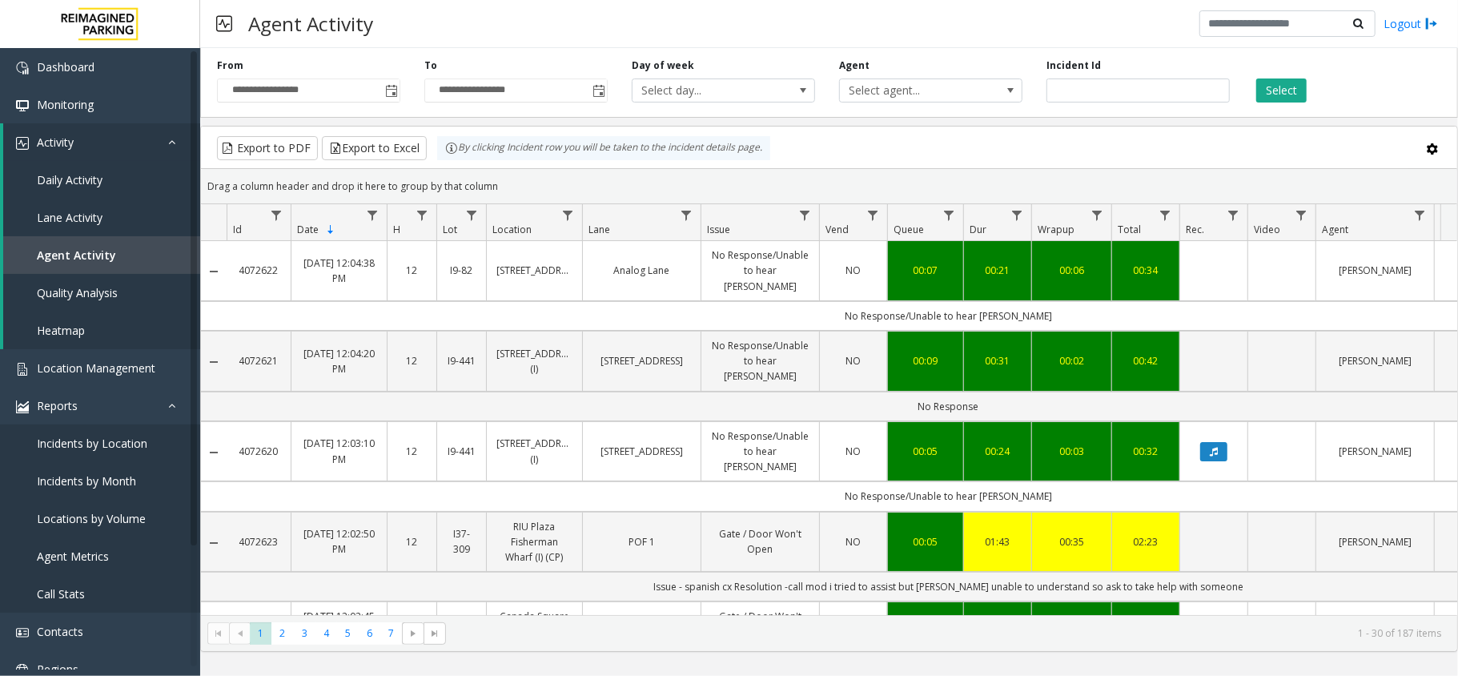
click at [749, 264] on link "No Response/Unable to hear [PERSON_NAME]" at bounding box center [760, 270] width 98 height 46
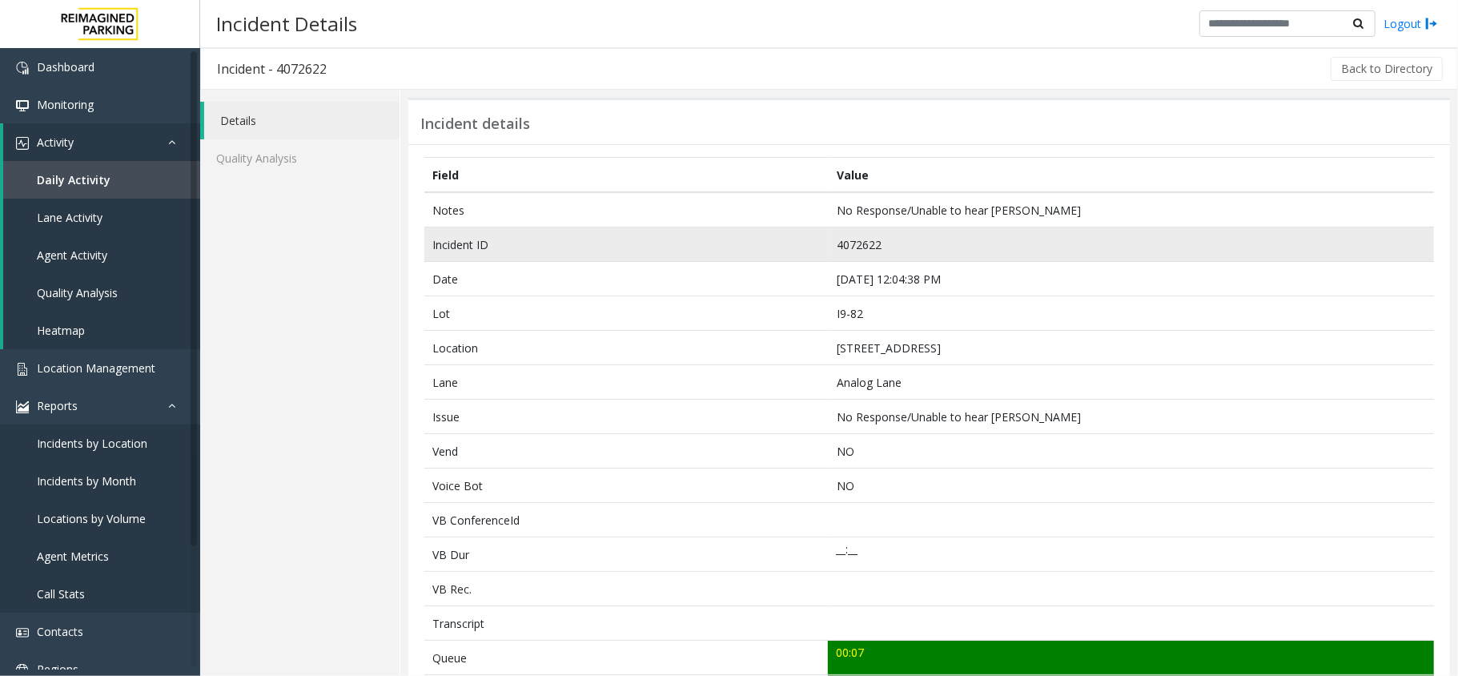
click at [872, 241] on td "4072622" at bounding box center [1131, 244] width 606 height 34
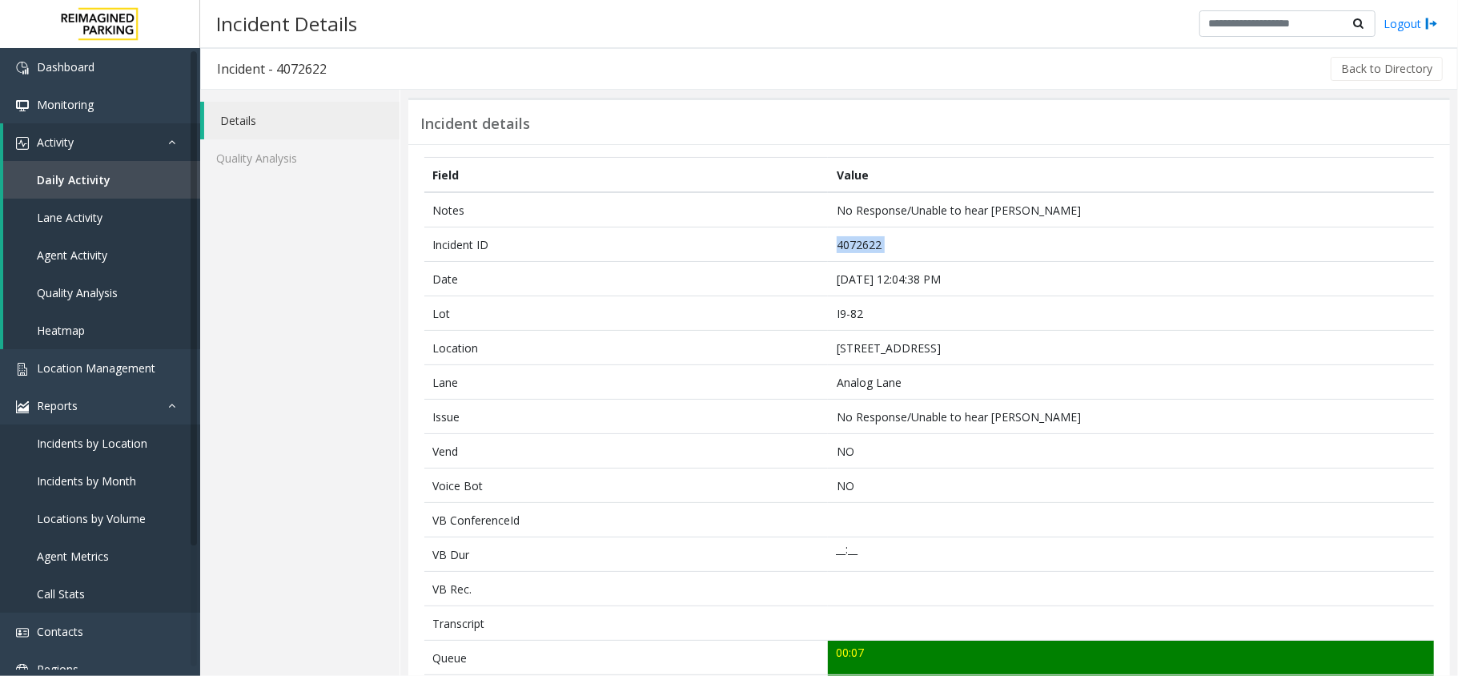
copy td "4072622"
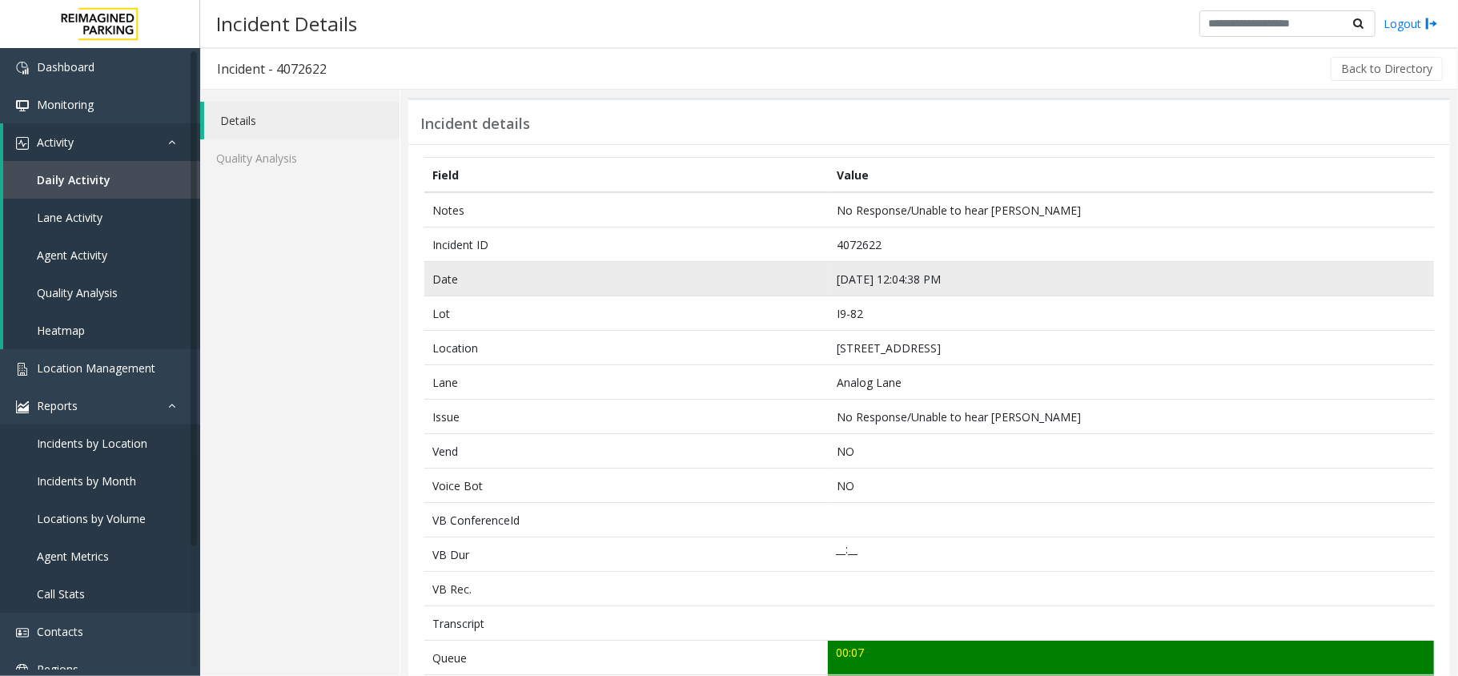
click at [856, 280] on td "[DATE] 12:04:38 PM" at bounding box center [1131, 279] width 606 height 34
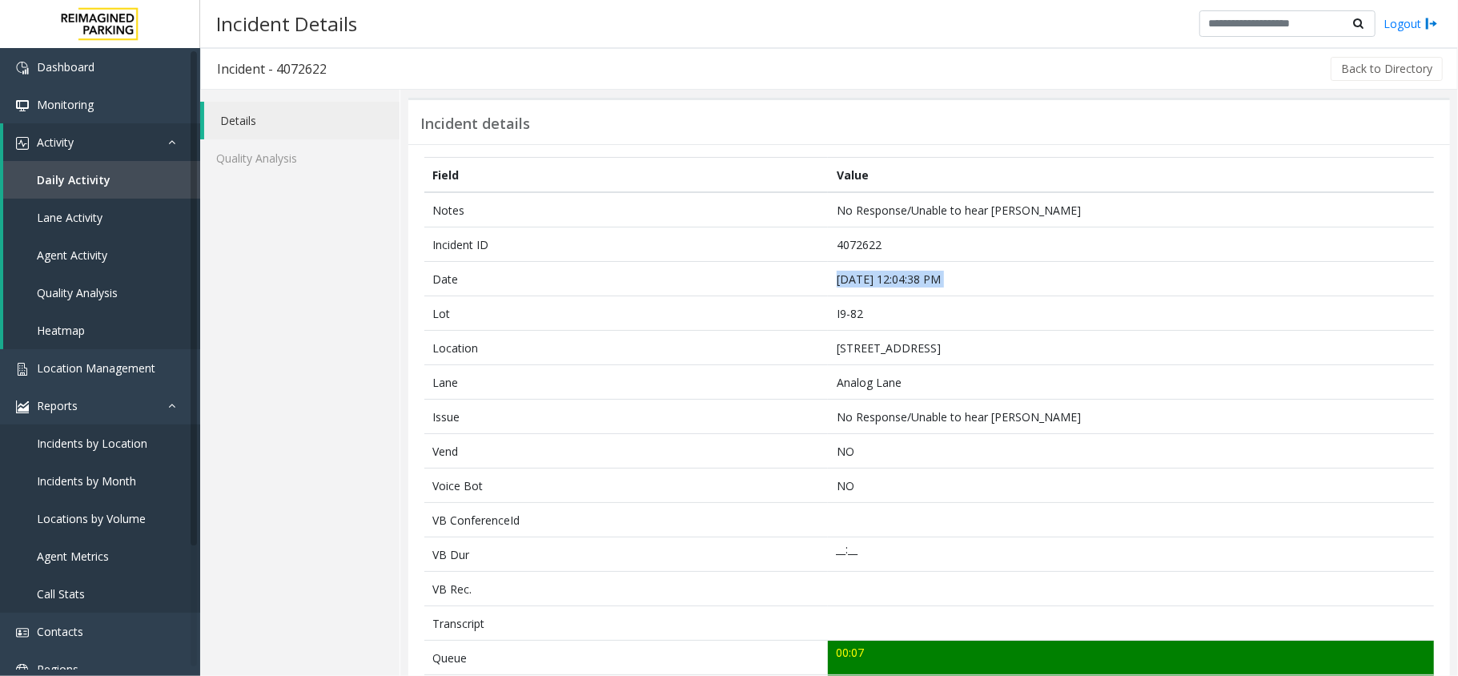
copy td "[DATE] 12:04:38 PM"
